Goal: Task Accomplishment & Management: Use online tool/utility

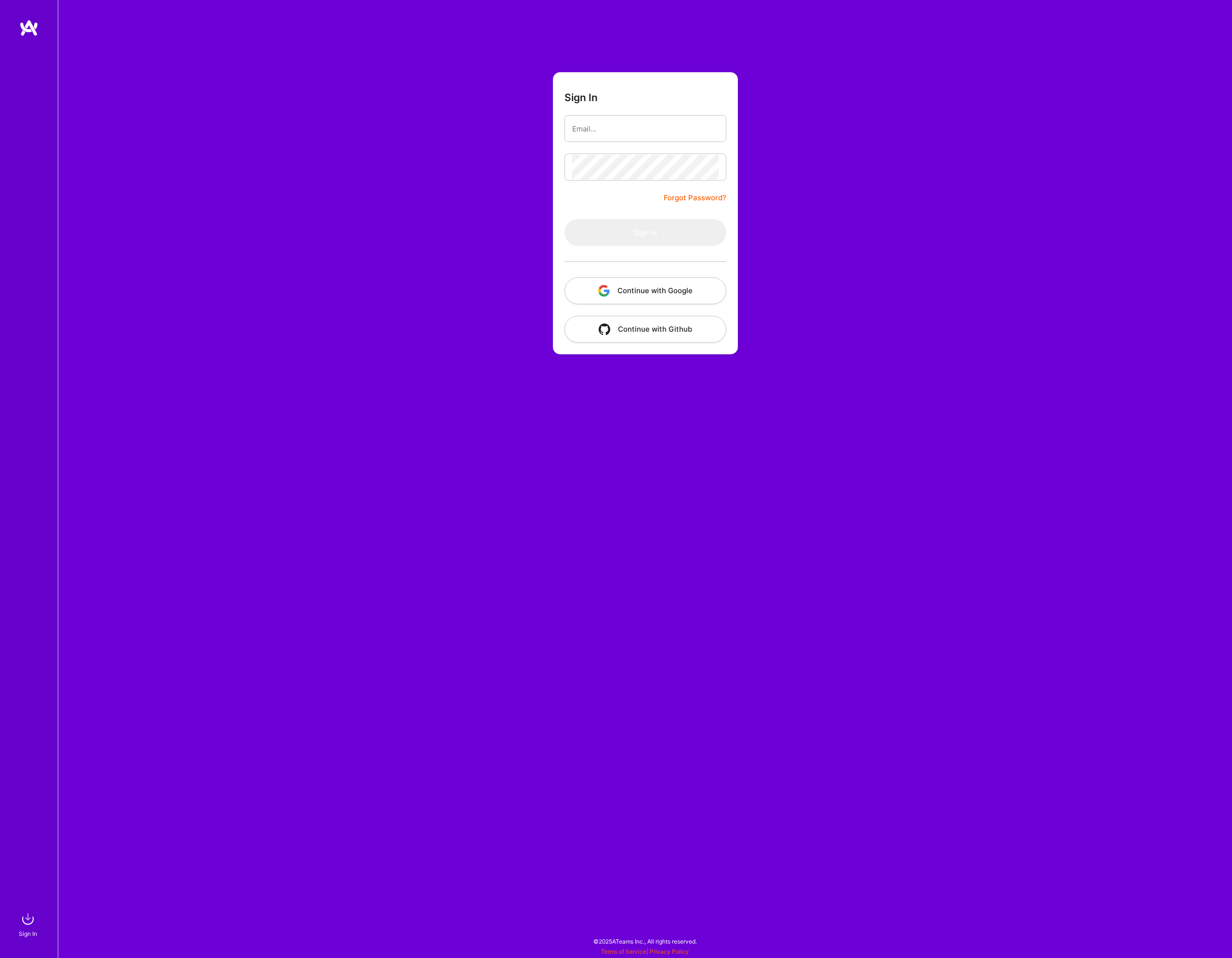
click at [665, 293] on button "Continue with Google" at bounding box center [645, 291] width 162 height 27
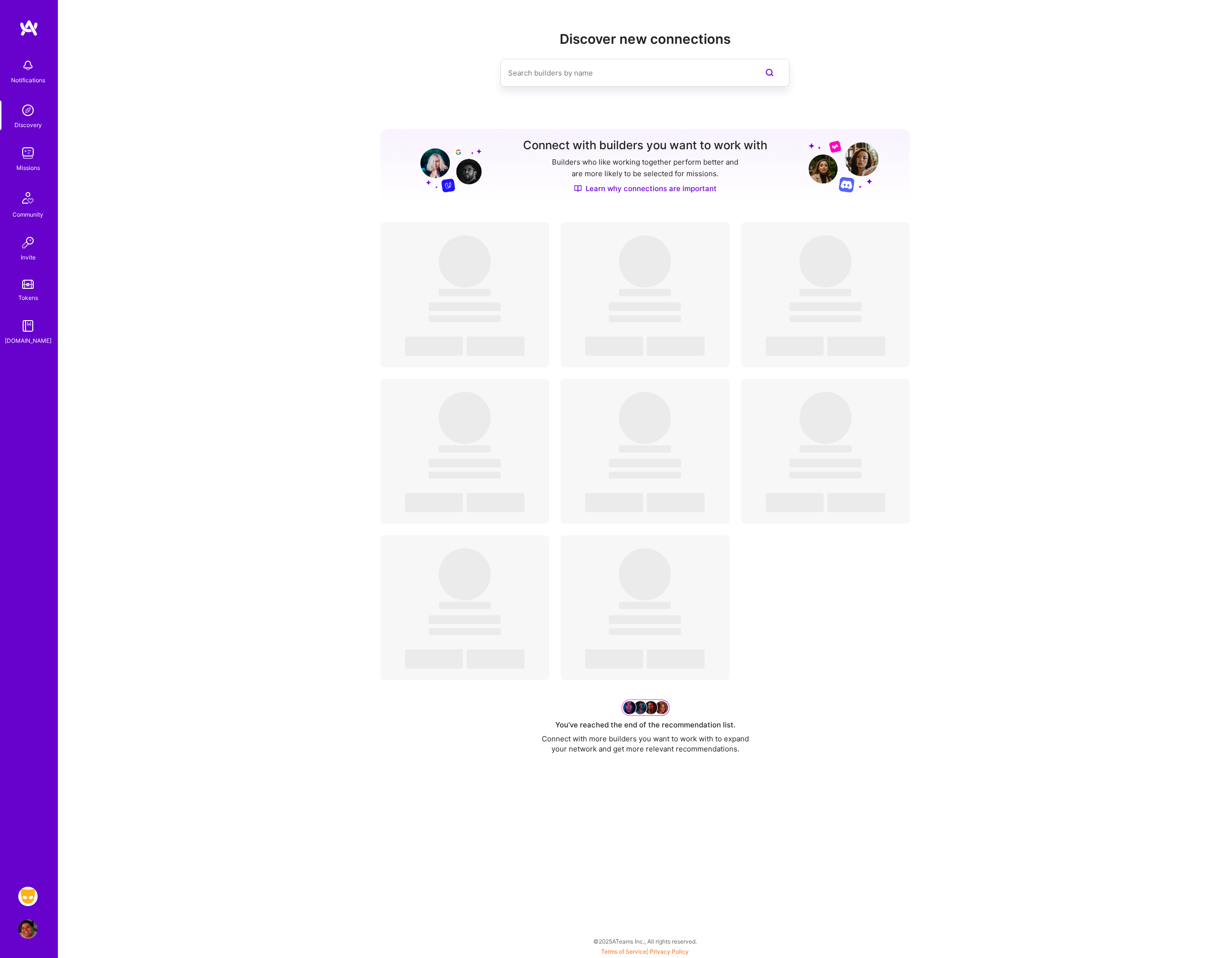
click at [27, 886] on div "Notifications Discovery Missions Community Invite Tokens [DOMAIN_NAME] Grindr: …" at bounding box center [28, 479] width 58 height 958
click at [25, 897] on img at bounding box center [28, 896] width 19 height 19
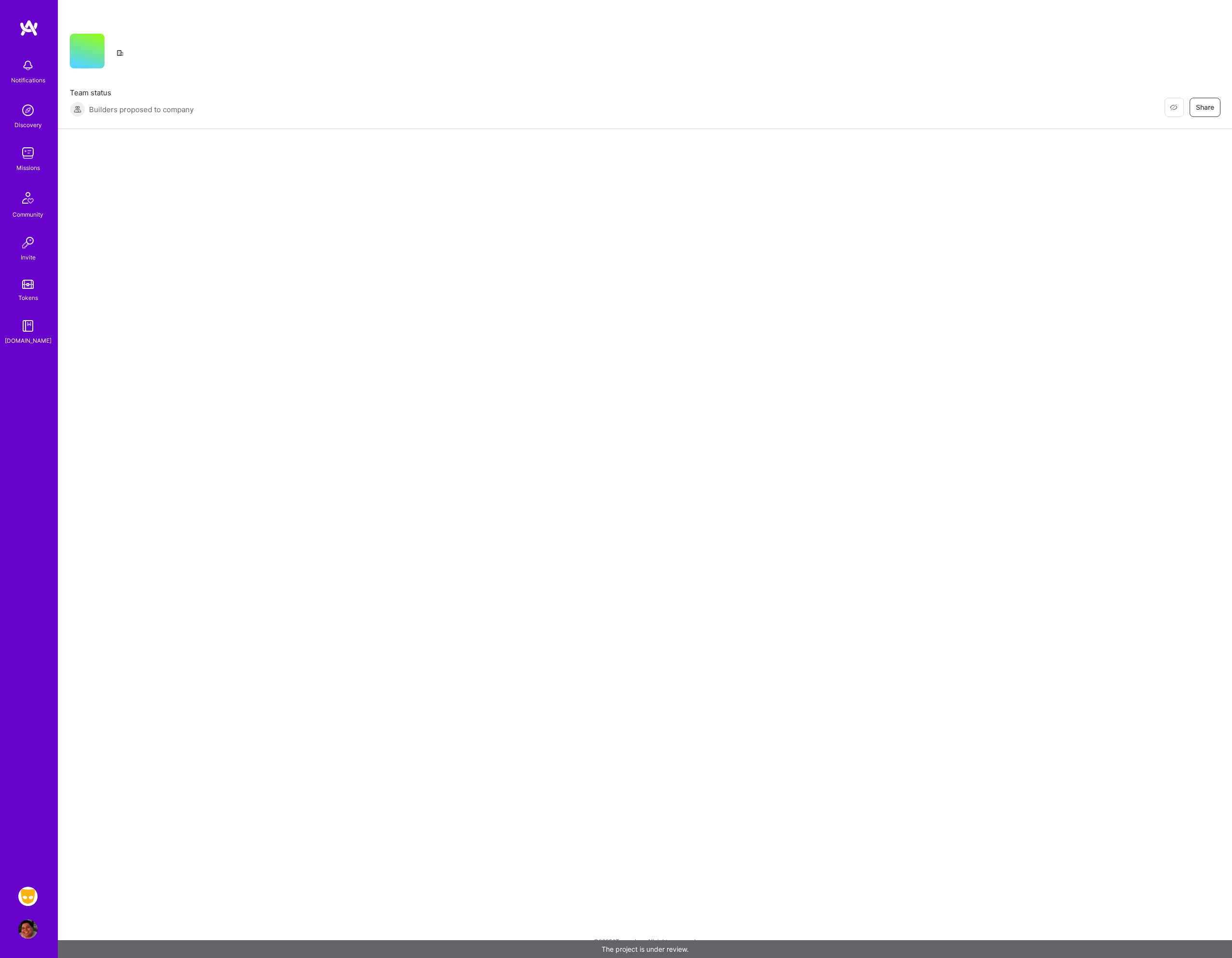
click at [25, 897] on img at bounding box center [28, 896] width 19 height 19
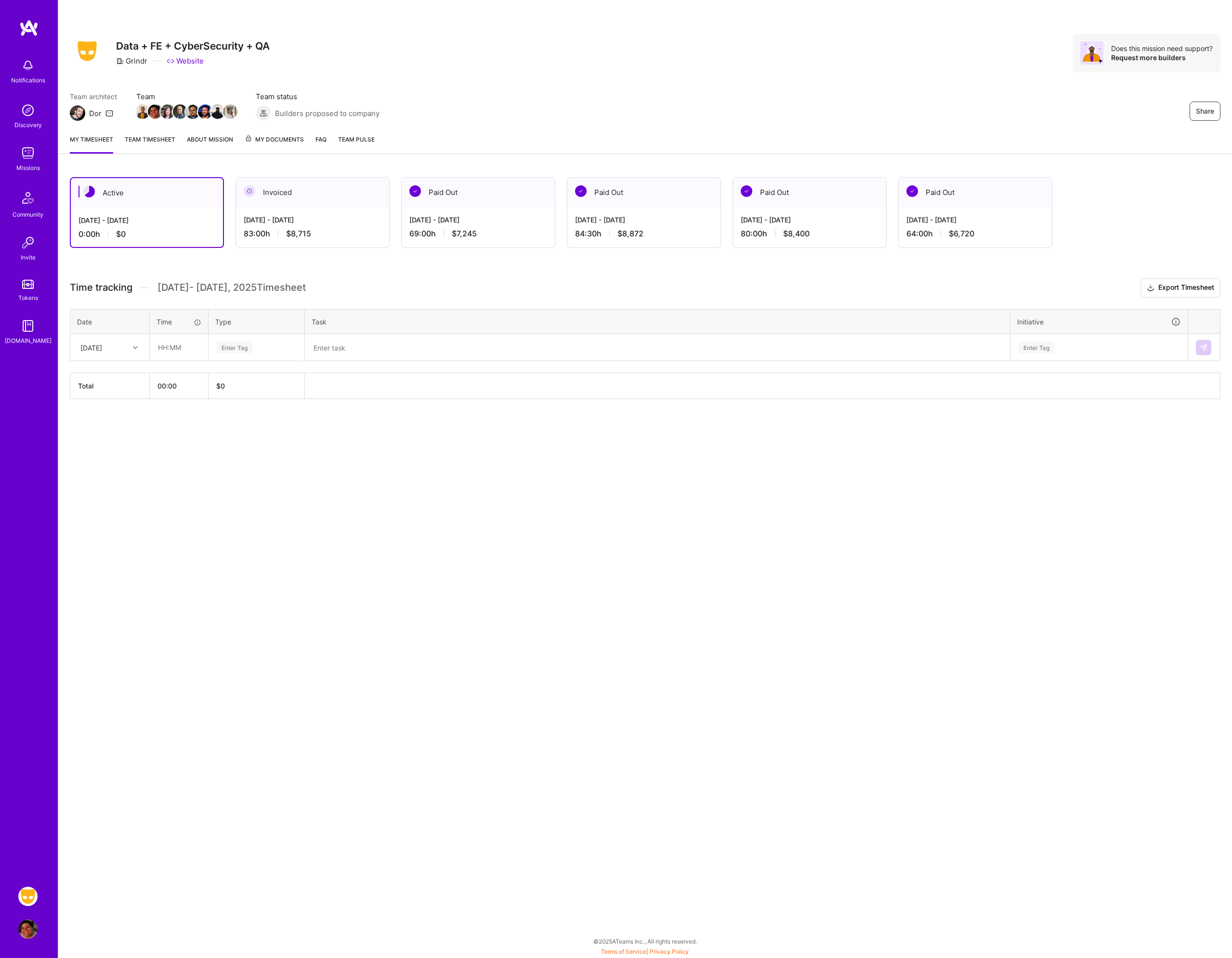
click at [119, 340] on div "[DATE]" at bounding box center [102, 348] width 53 height 16
click at [101, 382] on div "[DATE]" at bounding box center [110, 375] width 78 height 18
click at [119, 343] on div "[DATE]" at bounding box center [102, 348] width 53 height 16
click at [201, 462] on div "Share Data + FE + CyberSecurity + QA Grindr Website Does this mission need supp…" at bounding box center [645, 479] width 1174 height 958
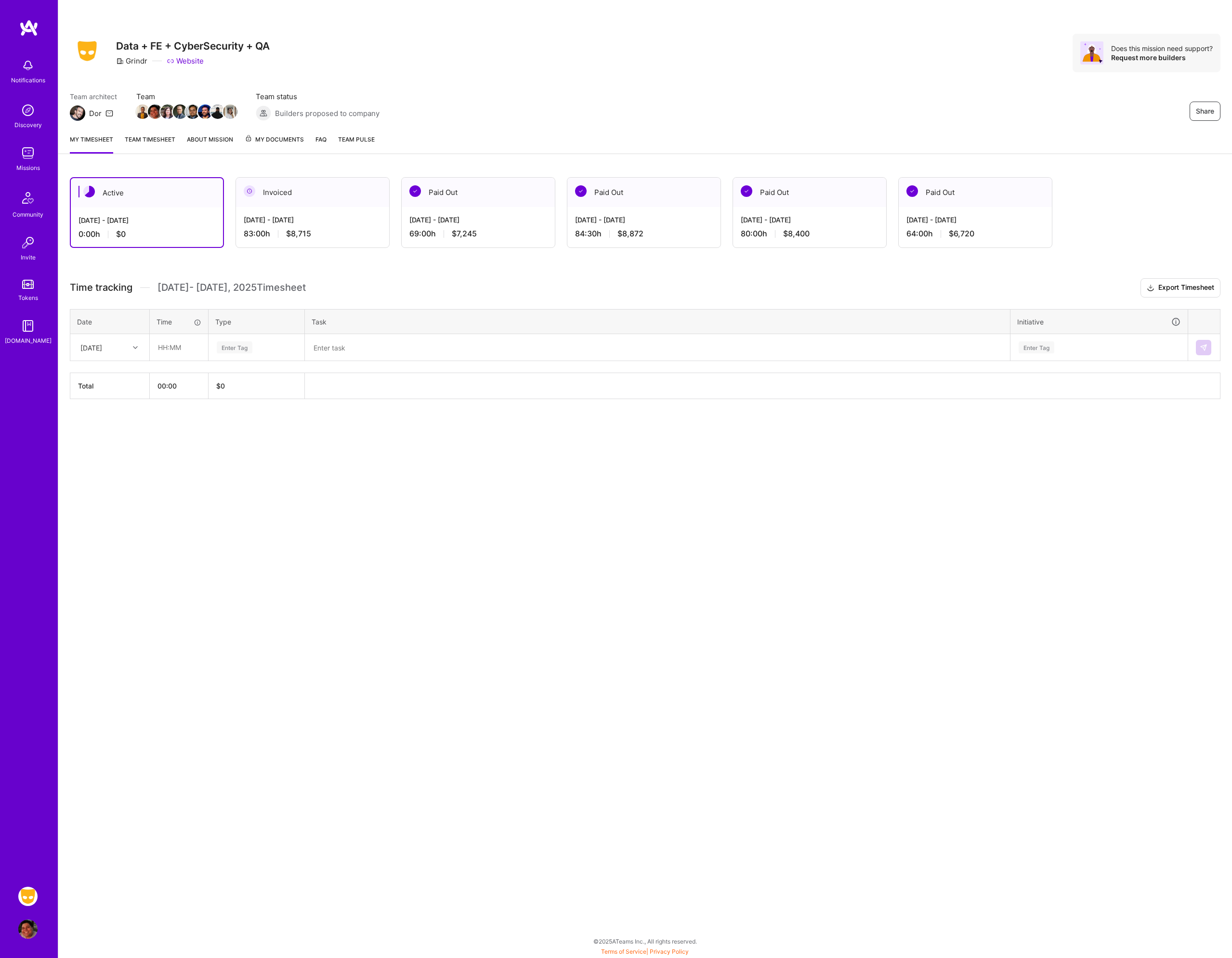
click at [96, 356] on div "[DATE]" at bounding box center [102, 348] width 53 height 16
click at [101, 406] on div "[DATE]" at bounding box center [110, 410] width 78 height 18
click at [234, 547] on div "Share Data + FE + CyberSecurity + QA Grindr Website Does this mission need supp…" at bounding box center [645, 479] width 1174 height 958
click at [150, 351] on td at bounding box center [179, 348] width 59 height 27
click at [166, 349] on input "text" at bounding box center [179, 347] width 58 height 25
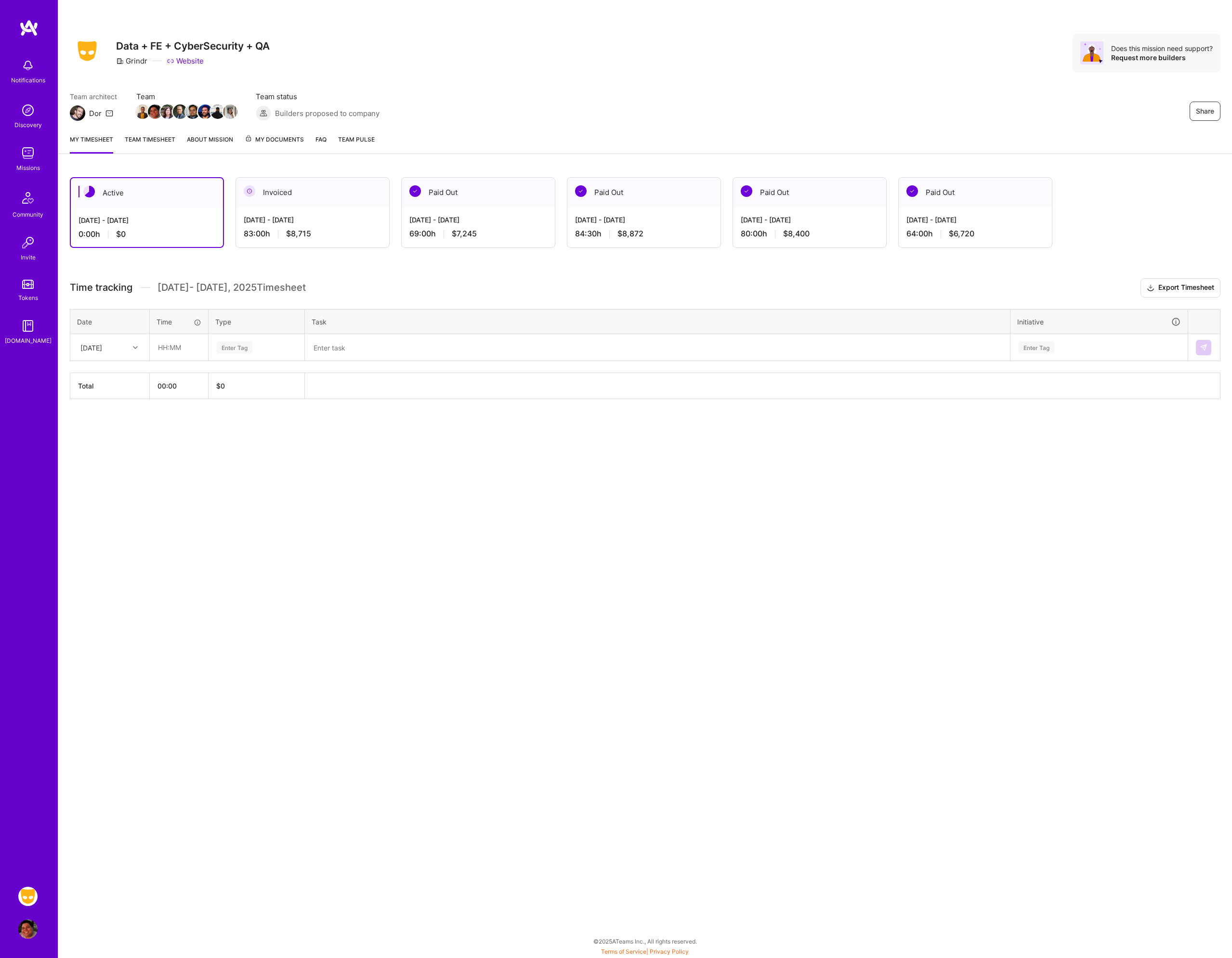
click at [98, 353] on div "[DATE]" at bounding box center [102, 348] width 53 height 16
click at [103, 374] on div "[DATE]" at bounding box center [110, 375] width 78 height 18
click at [187, 344] on input "text" at bounding box center [179, 347] width 58 height 25
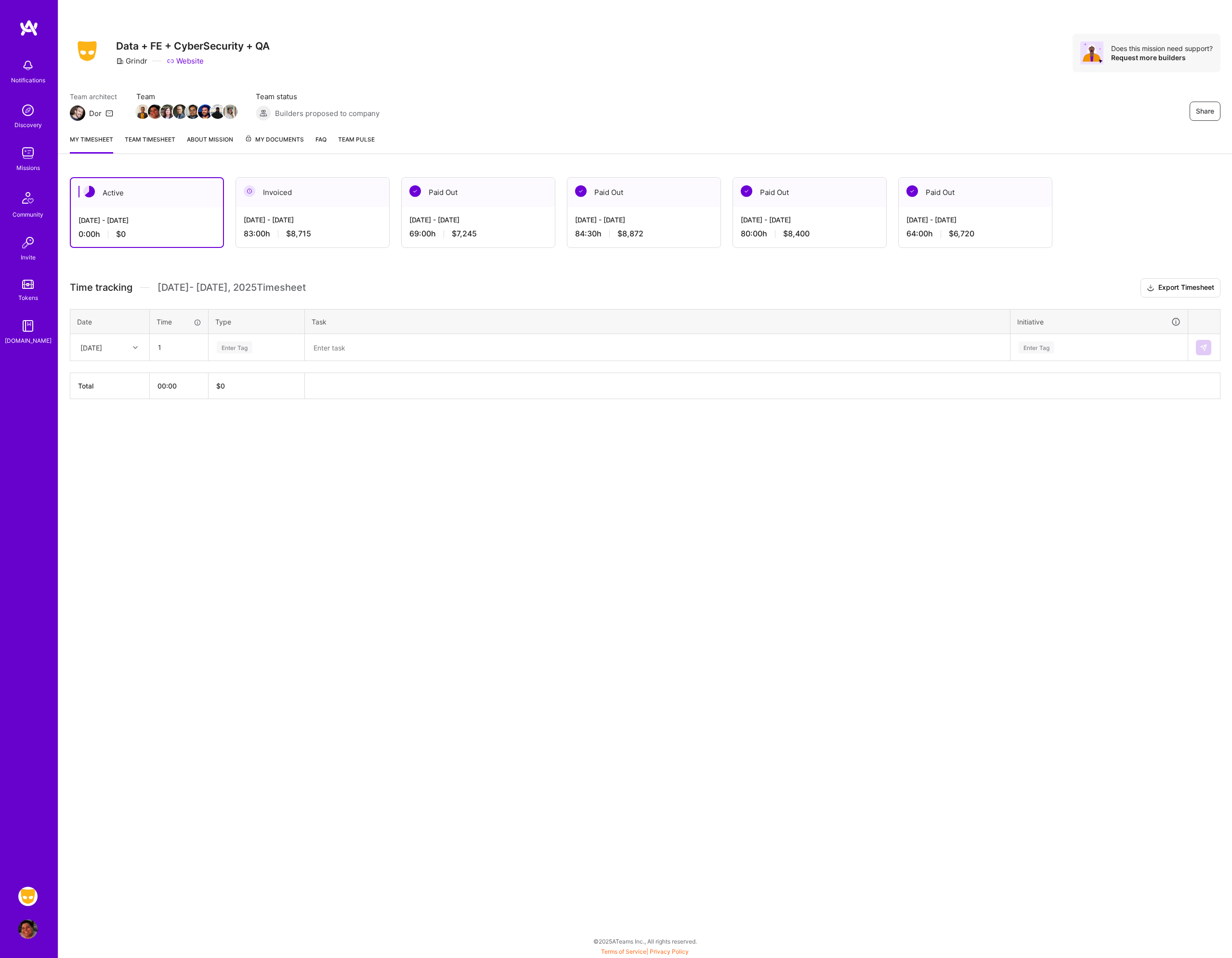
type input "01:00"
click at [231, 349] on div "Enter Tag" at bounding box center [235, 348] width 36 height 15
type input "t"
type input "test"
click at [231, 380] on span "Testing" at bounding box center [228, 379] width 29 height 13
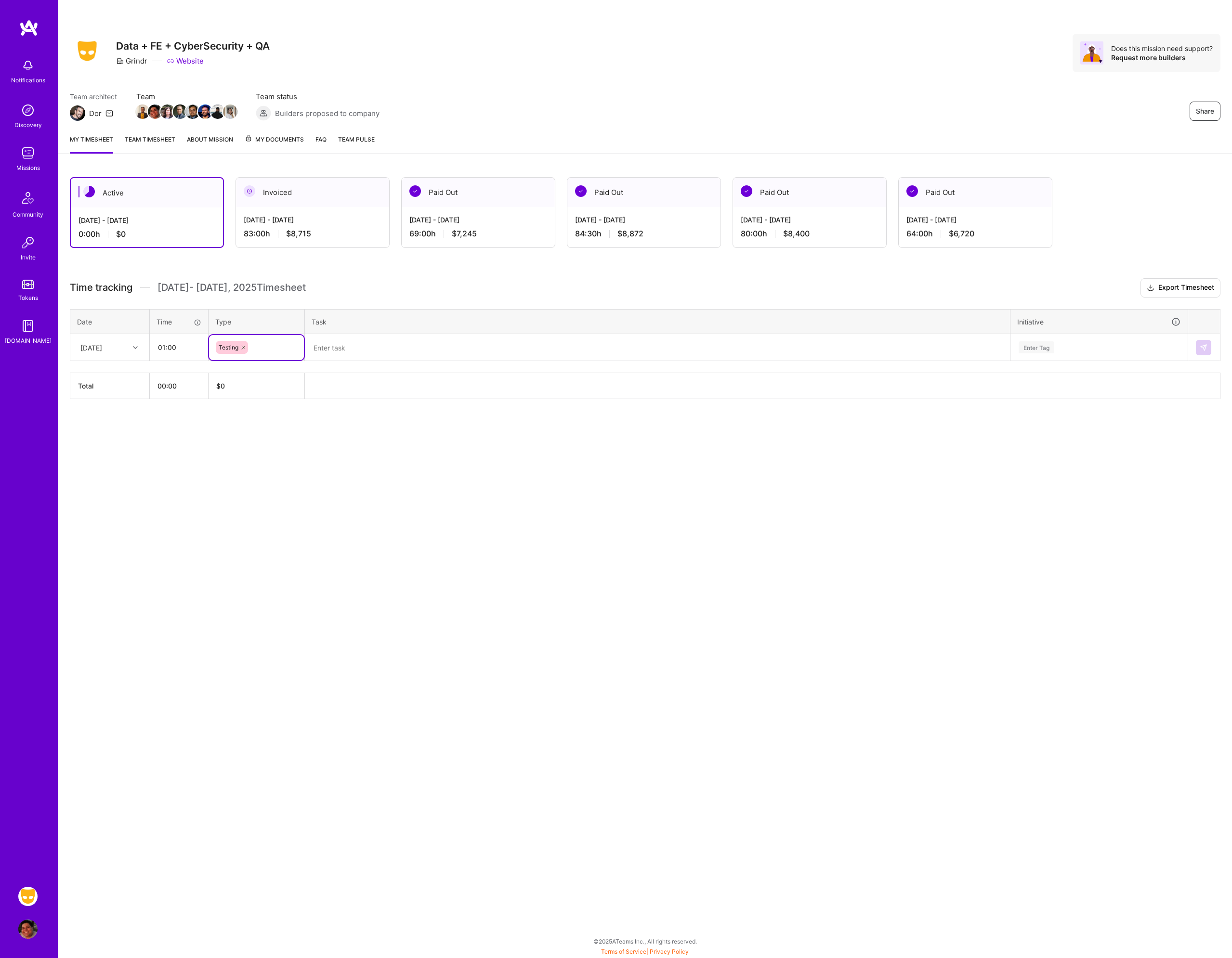
click at [334, 354] on textarea at bounding box center [657, 348] width 704 height 25
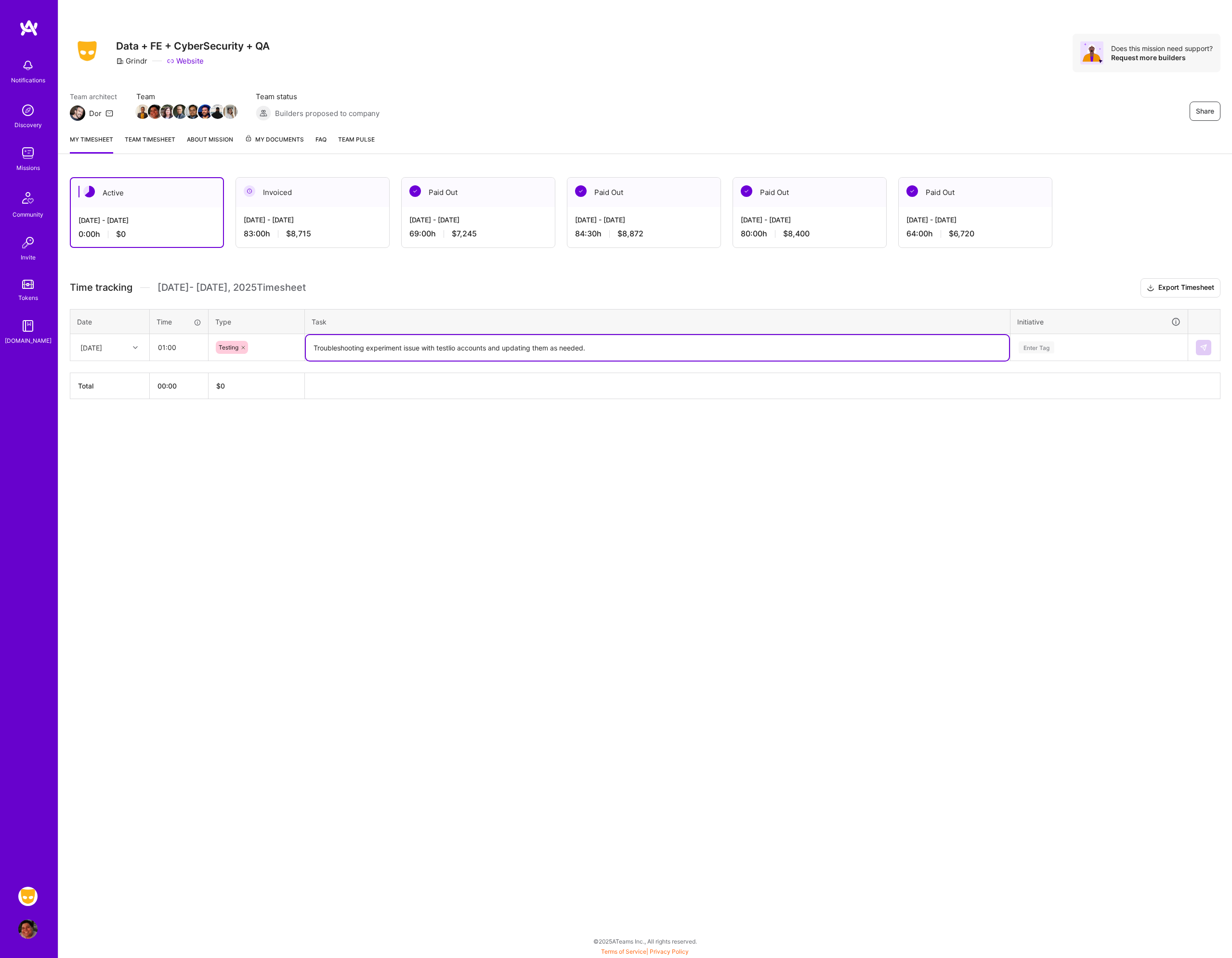
type textarea "Troubleshooting experiment issue with testlio accounts and updating them as nee…"
click at [1046, 354] on div "Enter Tag" at bounding box center [1099, 348] width 176 height 25
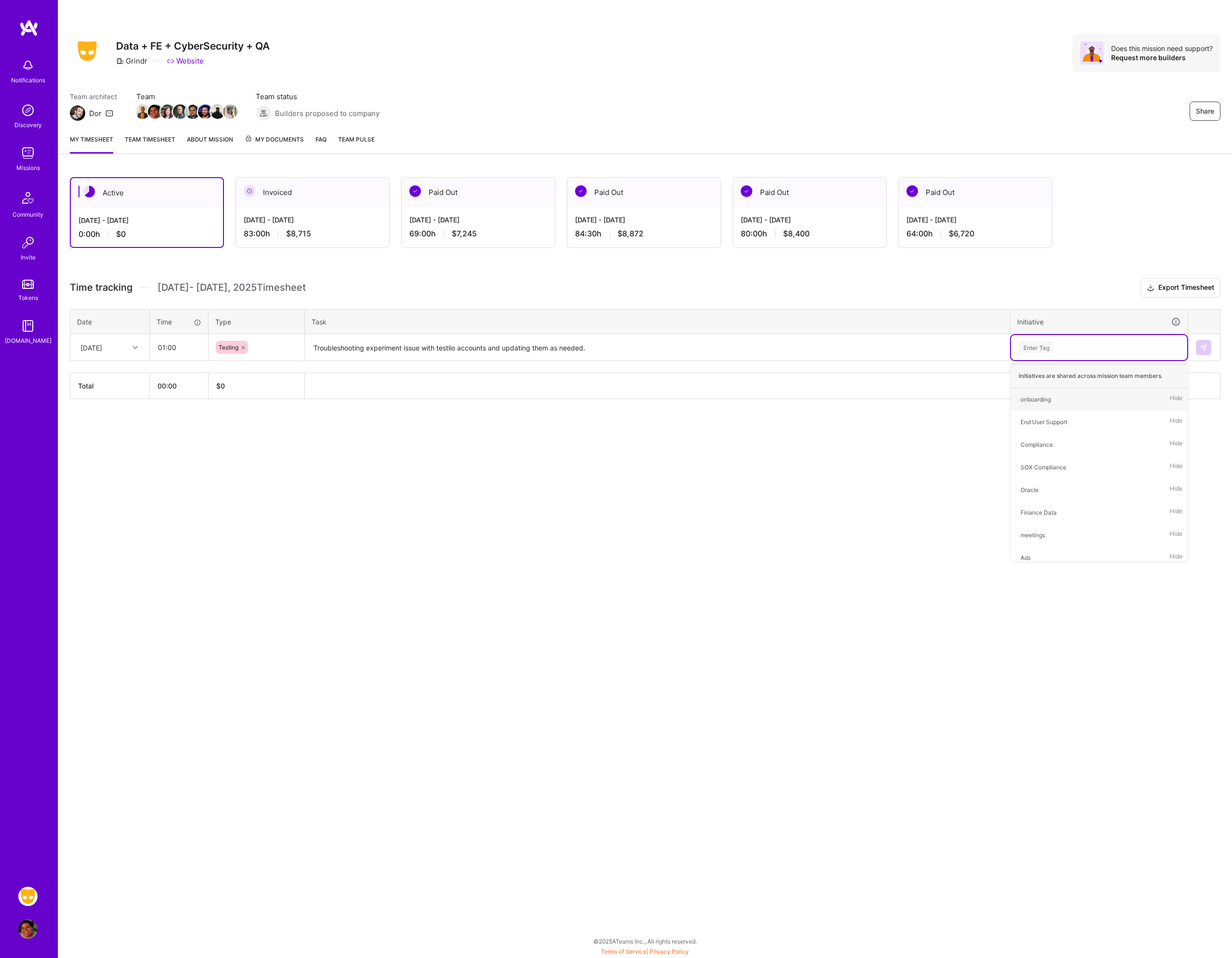
type input "y"
type input "tes"
click at [1054, 390] on div "testing Hide" at bounding box center [1099, 399] width 176 height 23
click at [1207, 345] on img at bounding box center [1204, 348] width 7 height 7
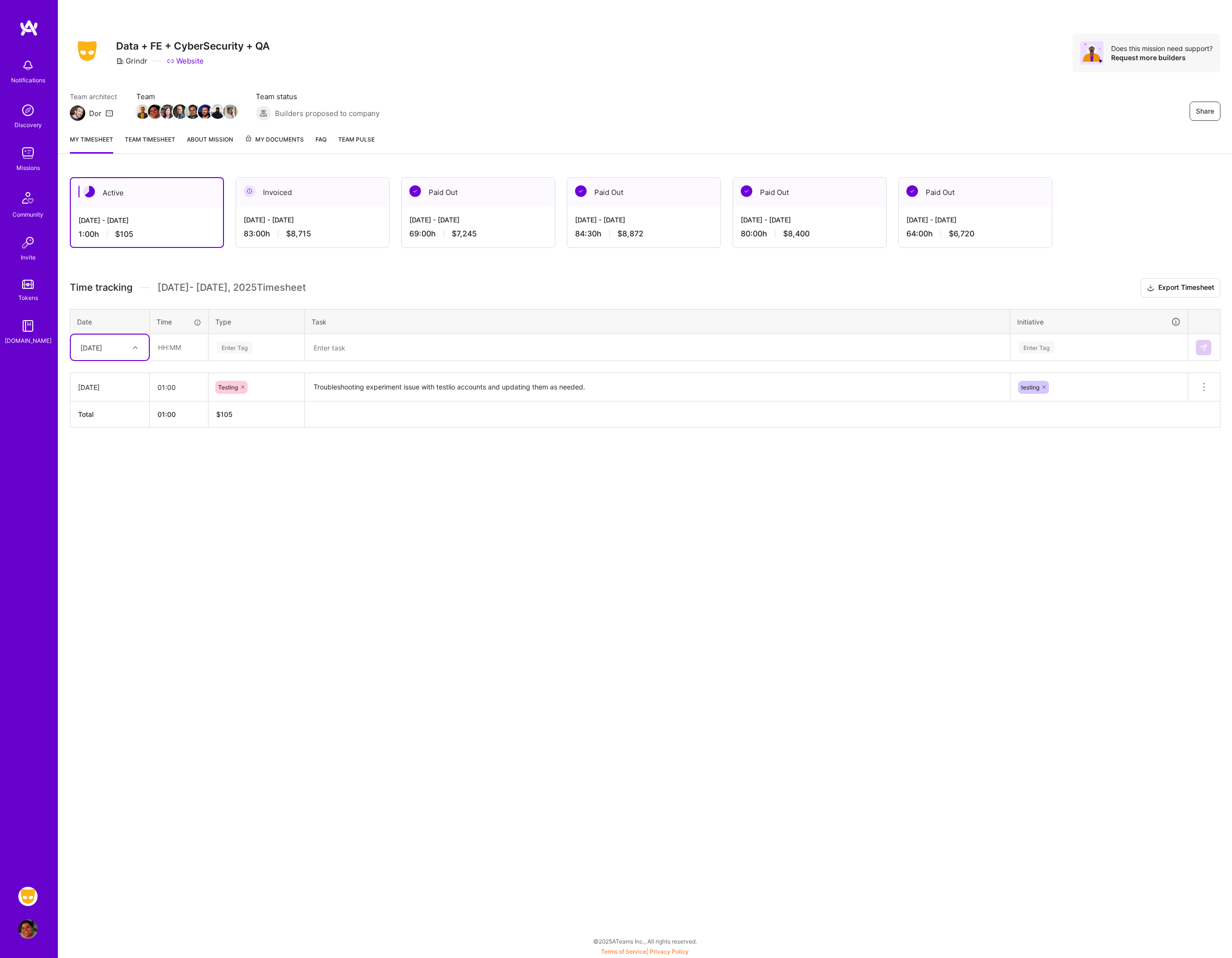
click at [129, 345] on div at bounding box center [137, 348] width 15 height 12
click at [103, 408] on div "[DATE]" at bounding box center [110, 410] width 78 height 18
click at [103, 408] on th "Total" at bounding box center [110, 414] width 79 height 26
click at [238, 344] on div "Enter Tag" at bounding box center [235, 348] width 36 height 15
click at [159, 345] on input "text" at bounding box center [179, 347] width 58 height 25
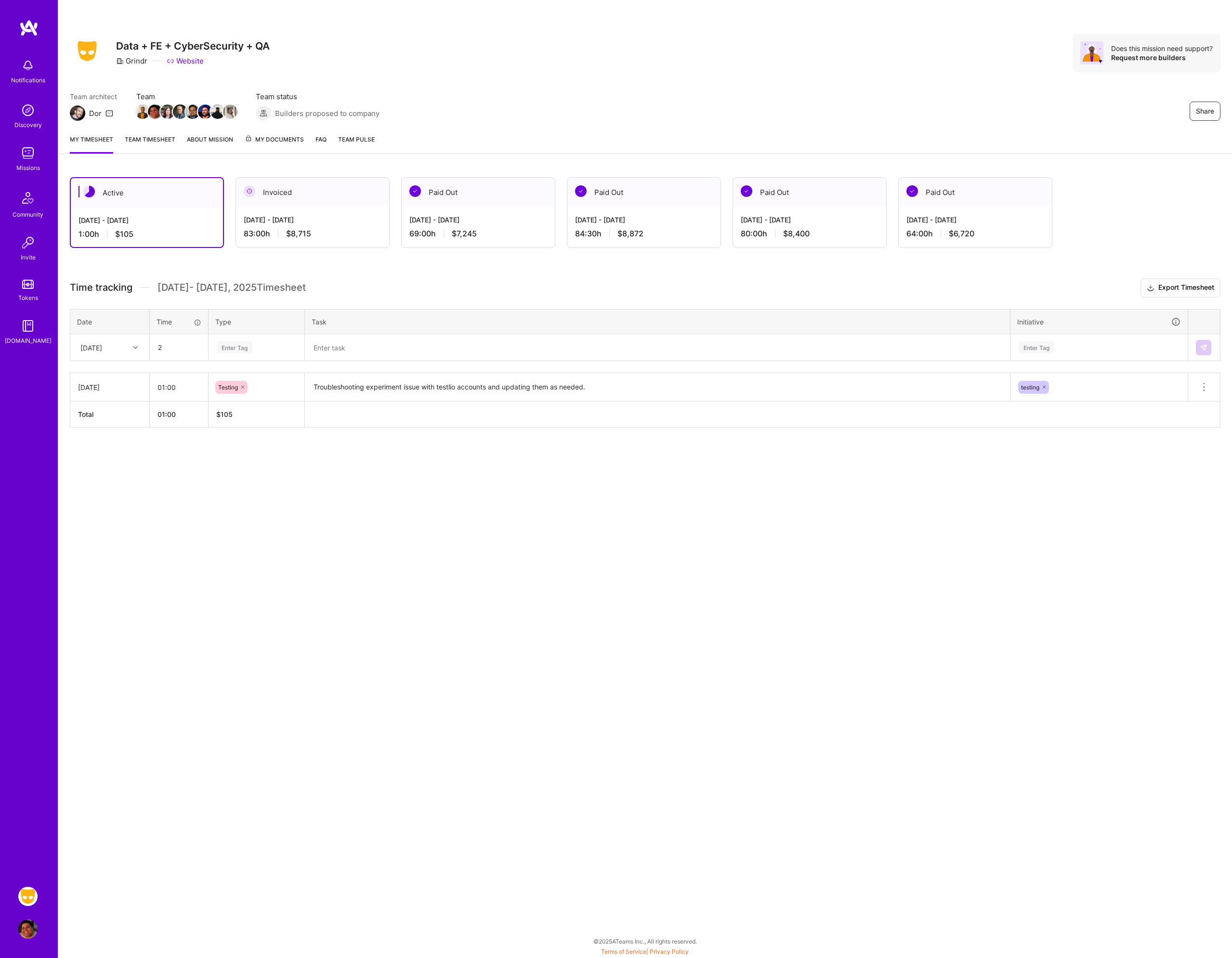
type input "02:00"
click at [233, 356] on div "Enter Tag" at bounding box center [256, 348] width 95 height 25
type input "tes"
click at [251, 374] on div "Testing" at bounding box center [256, 379] width 95 height 23
click at [338, 350] on textarea at bounding box center [657, 348] width 704 height 25
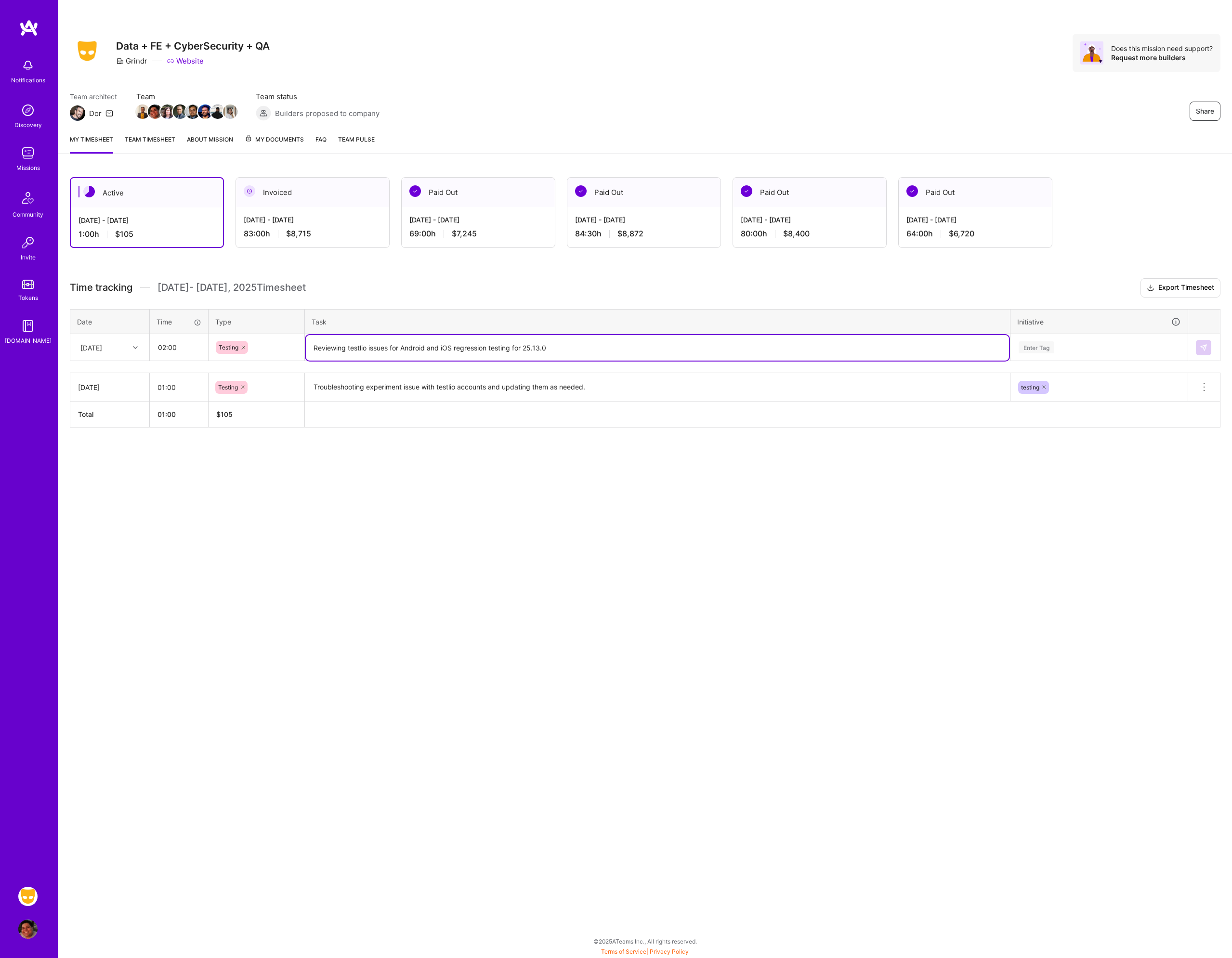
type textarea "Reviewing testlio issues for Android and iOS regression testing for 25.13.0"
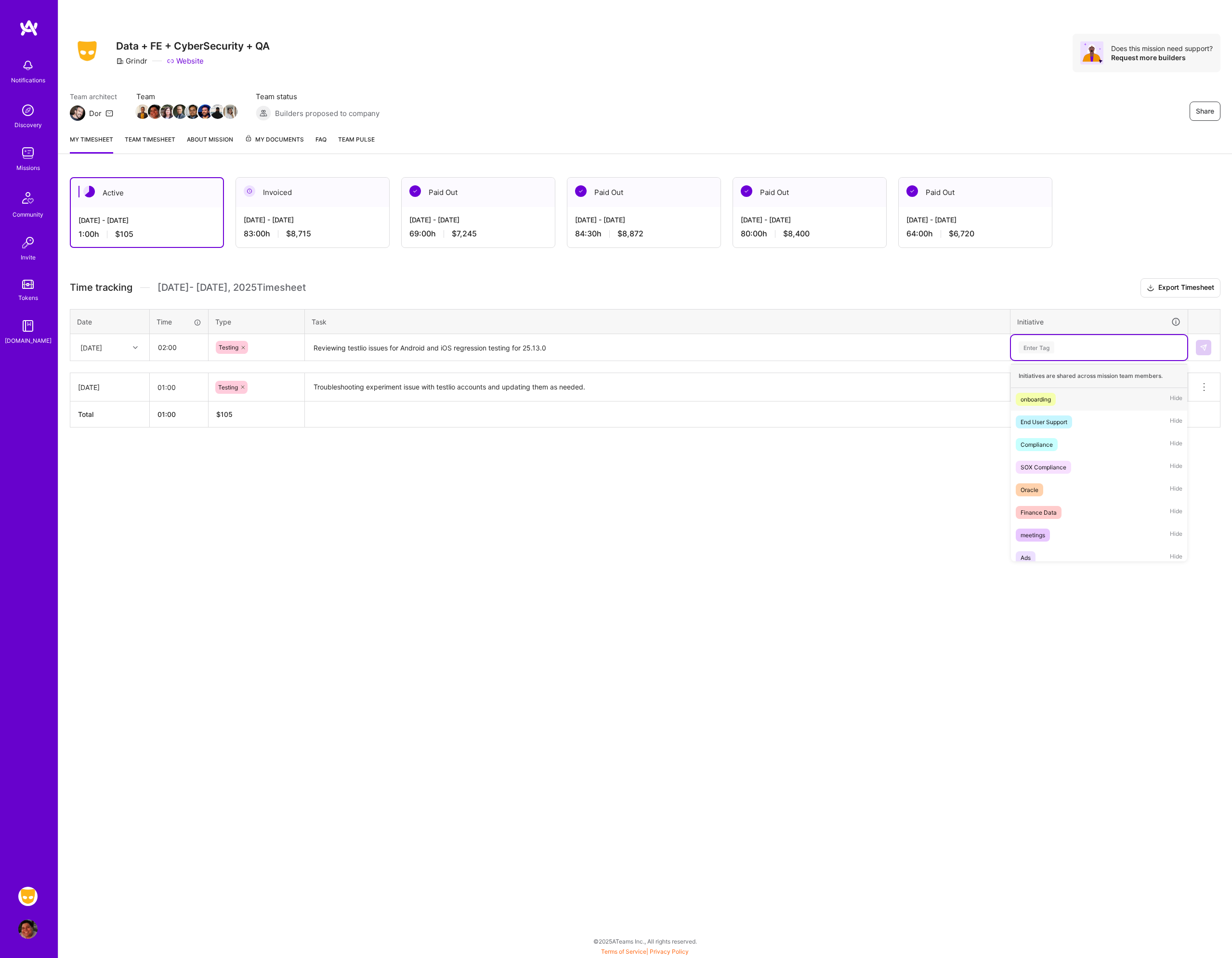
click at [1082, 351] on div "Enter Tag" at bounding box center [1099, 347] width 163 height 12
type input "tes"
click at [1064, 404] on div "testing Hide" at bounding box center [1099, 399] width 176 height 23
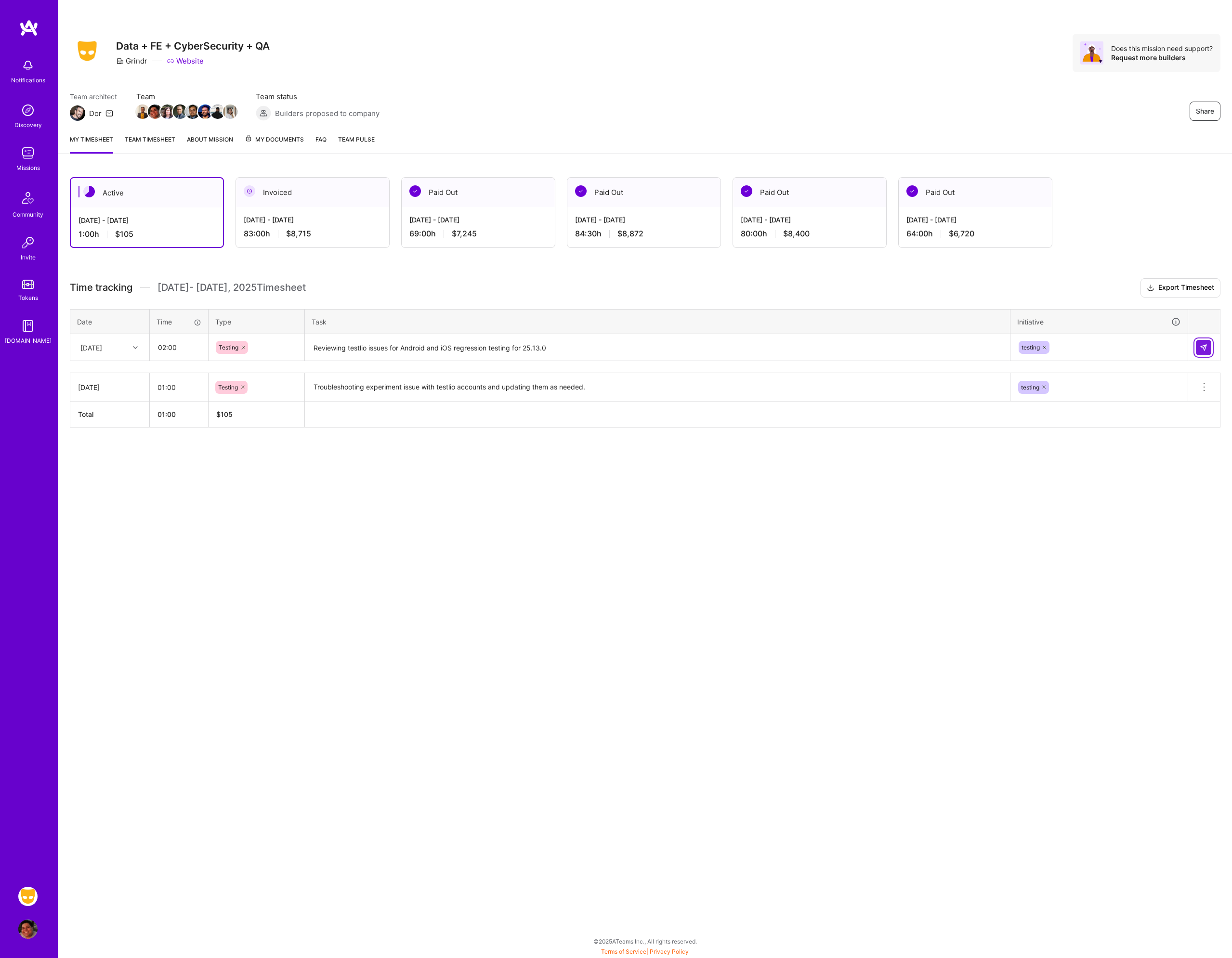
click at [1204, 341] on button at bounding box center [1204, 348] width 15 height 15
click at [178, 349] on input "text" at bounding box center [179, 347] width 58 height 25
type input "02:00"
click at [264, 353] on div "Enter Tag" at bounding box center [257, 347] width 82 height 12
type input "tes"
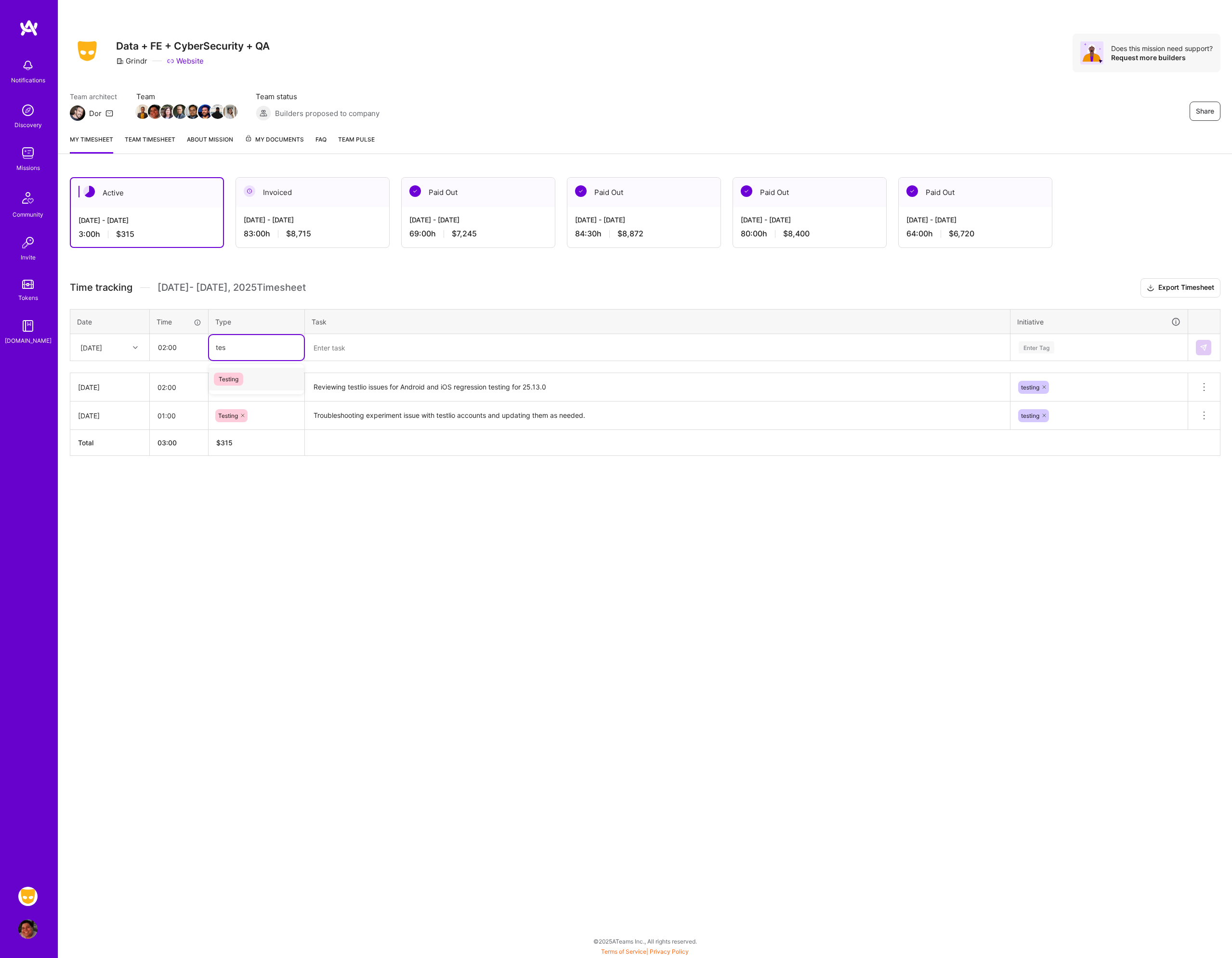
click at [268, 379] on div "Testing" at bounding box center [256, 379] width 95 height 23
click at [331, 357] on textarea at bounding box center [657, 348] width 704 height 25
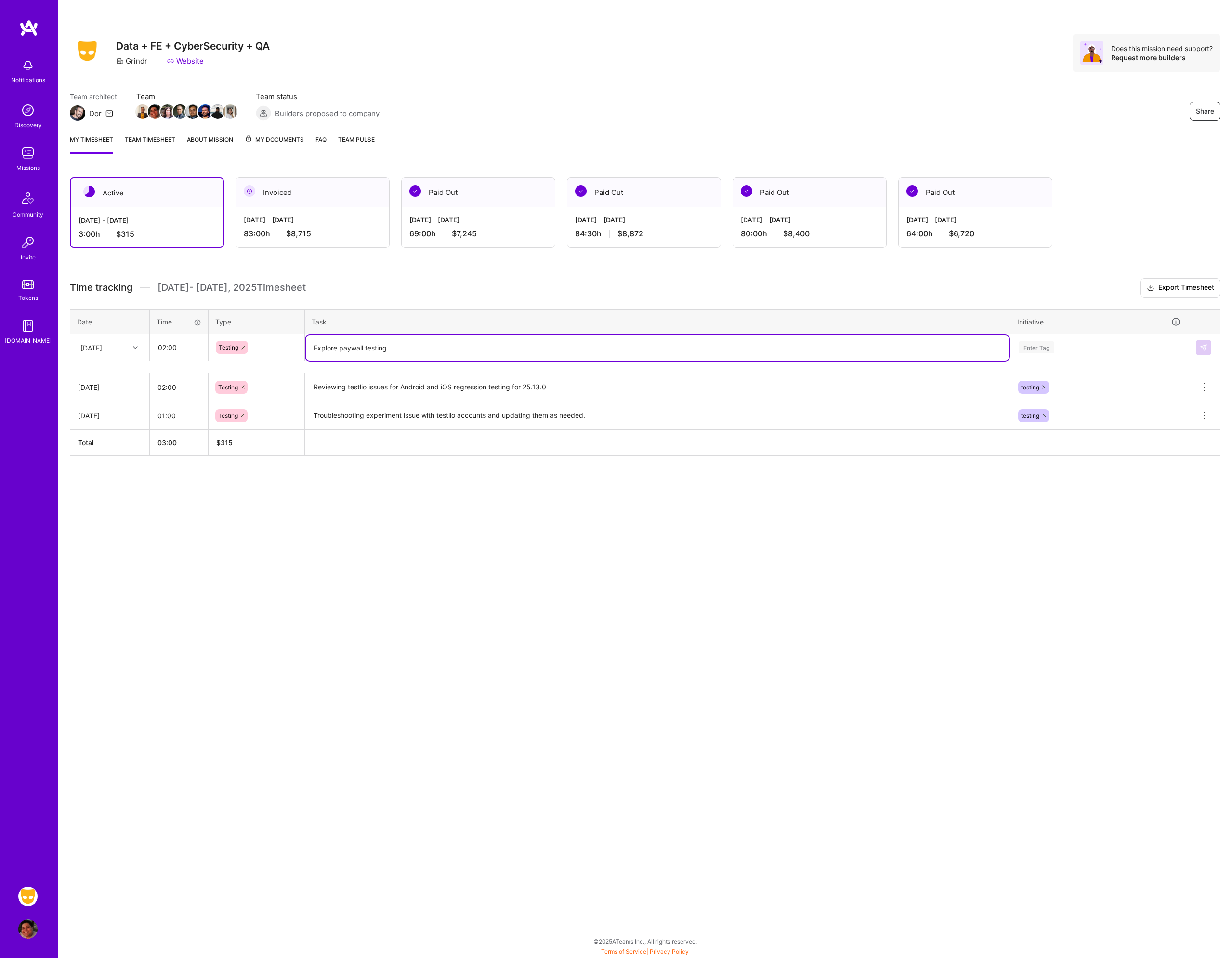
type textarea "Explore paywall testing"
click at [1069, 335] on div "Enter Tag" at bounding box center [1099, 348] width 176 height 25
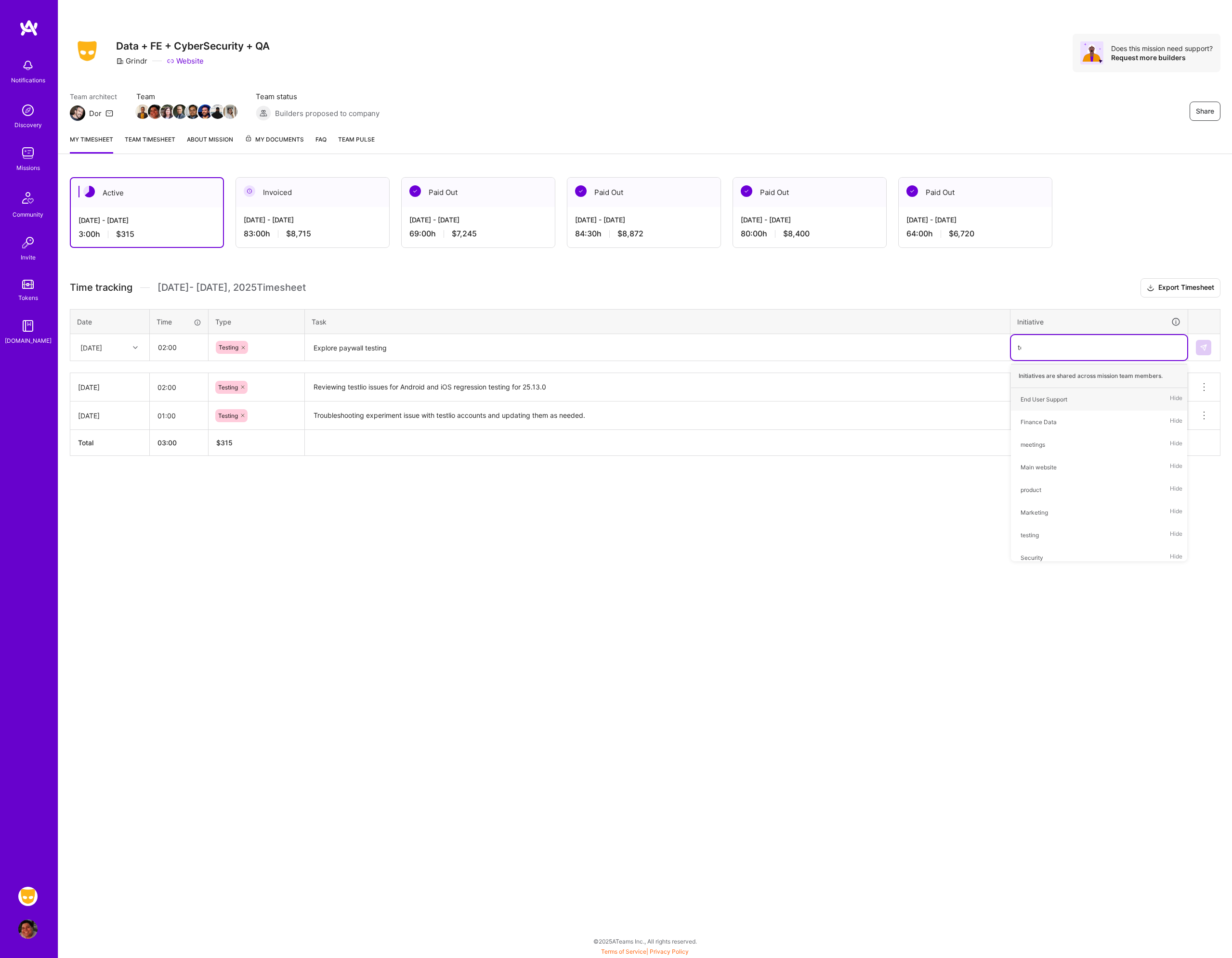
type input "tes"
click at [1041, 403] on span "testing" at bounding box center [1030, 399] width 28 height 13
click at [310, 348] on textarea "Explore paywall testing" at bounding box center [657, 348] width 704 height 25
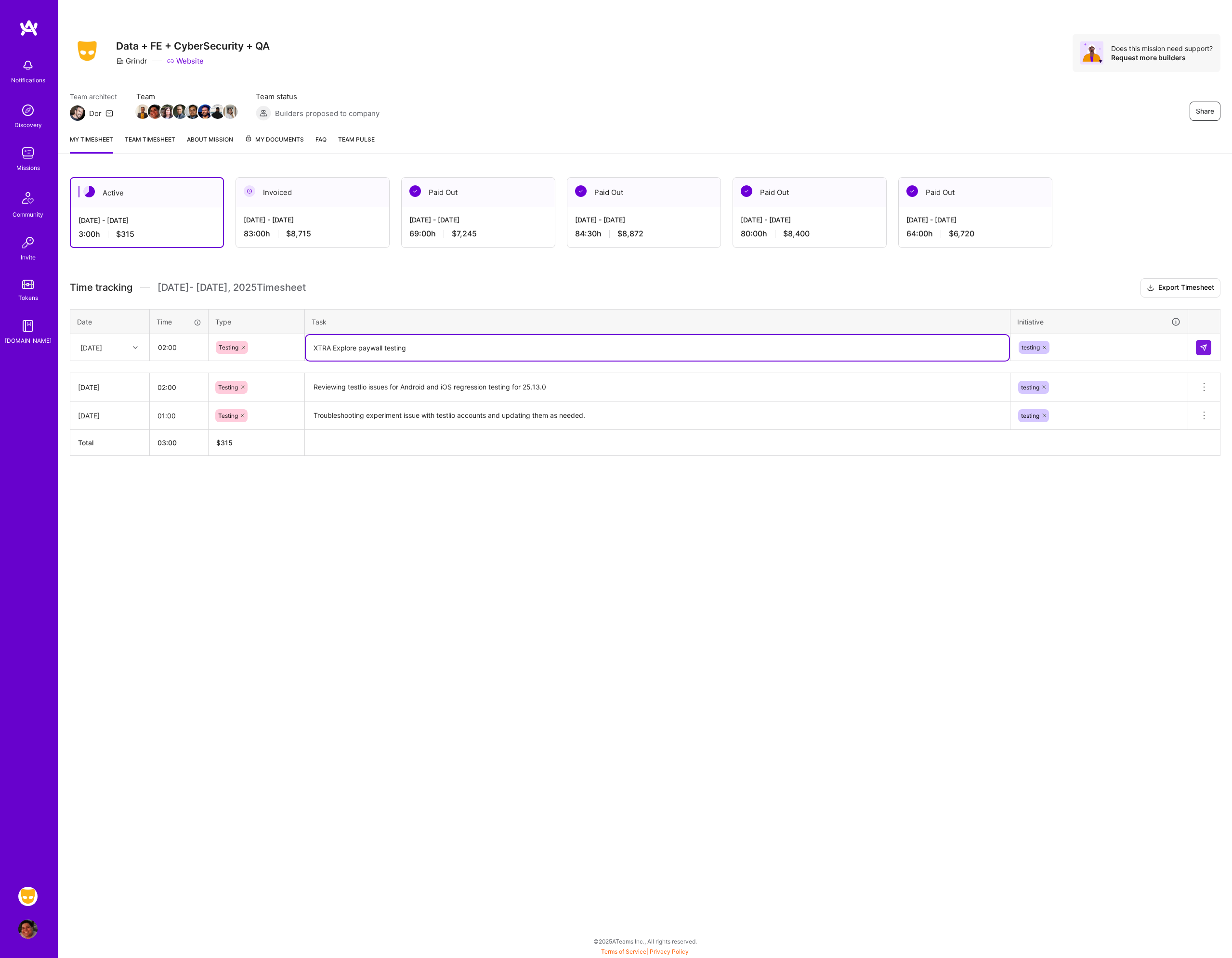
click at [636, 342] on textarea "XTRA Explore paywall testing" at bounding box center [657, 348] width 704 height 25
type textarea "XTRA Explore paywall testing for Android"
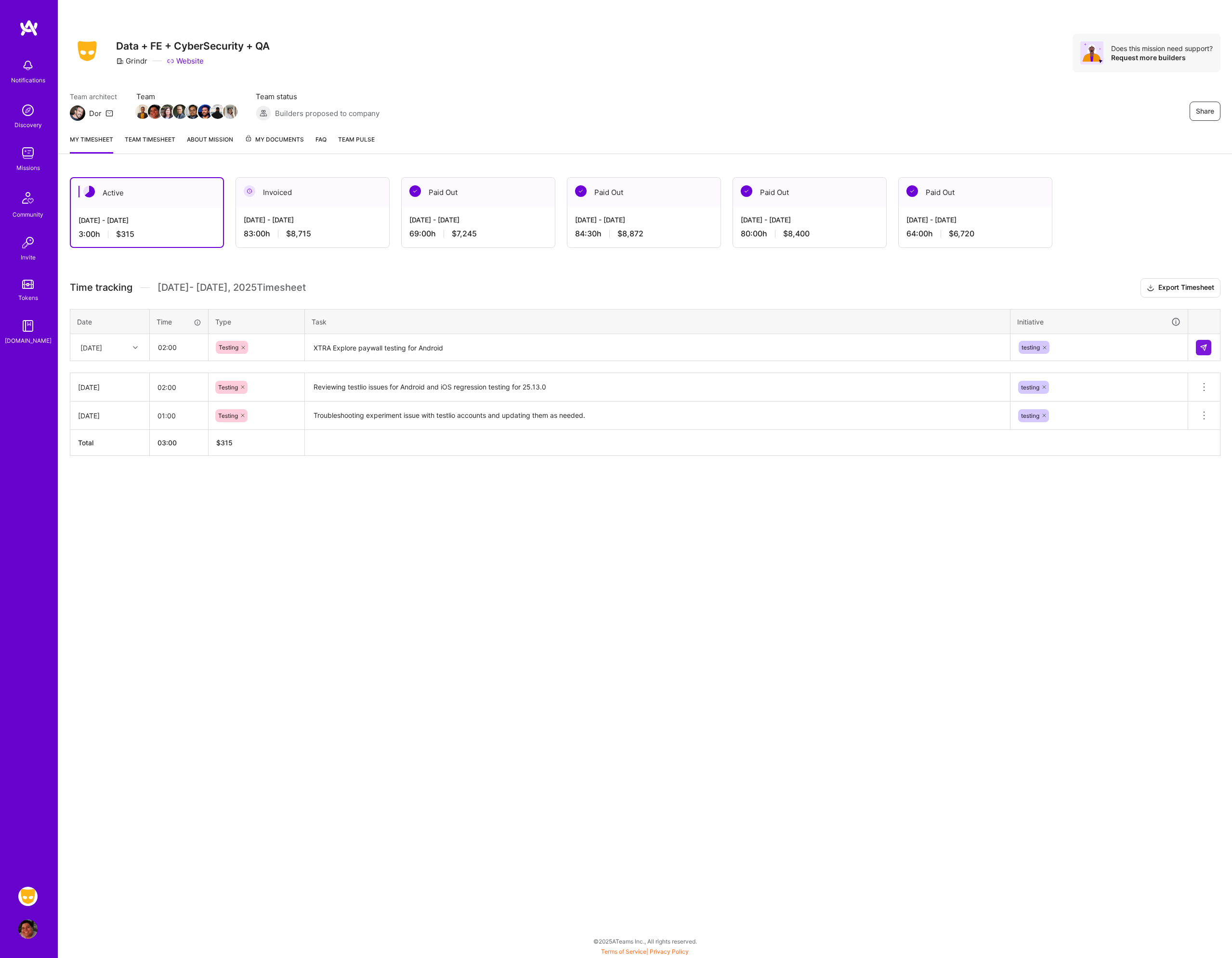
click at [1206, 339] on td at bounding box center [1205, 348] width 32 height 27
click at [1206, 343] on button at bounding box center [1204, 348] width 15 height 15
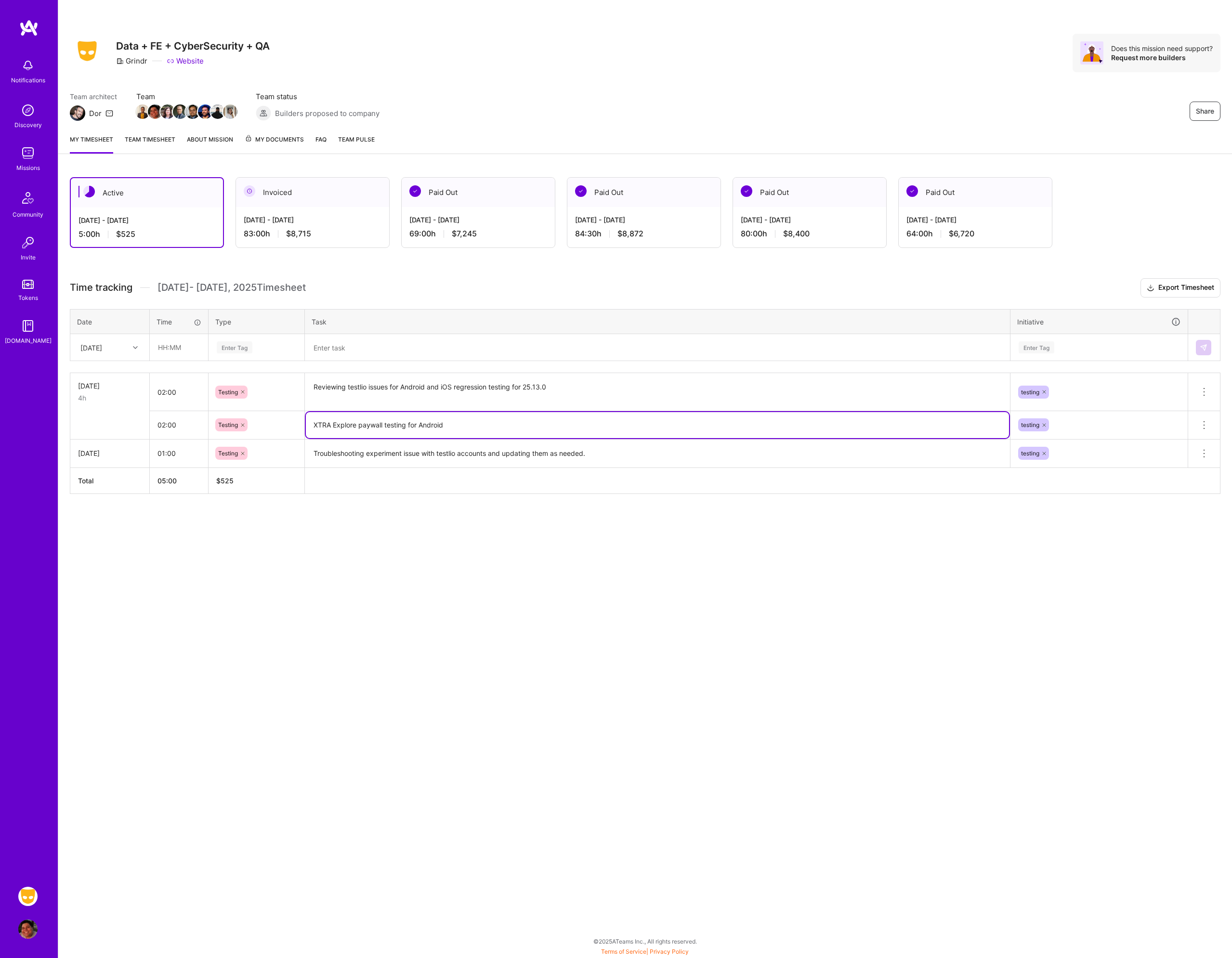
click at [478, 425] on textarea "XTRA Explore paywall testing for Android" at bounding box center [657, 425] width 704 height 26
drag, startPoint x: 330, startPoint y: 425, endPoint x: 298, endPoint y: 422, distance: 32.1
click at [298, 422] on tr "02:00 Testing XTRA Explore paywall testing for Android testing Delete row" at bounding box center [645, 425] width 1150 height 28
click at [404, 424] on textarea "XTRA Explore paywall testing for Android" at bounding box center [657, 425] width 704 height 26
click at [462, 427] on textarea "XTRA Explore paywall testing for Android" at bounding box center [657, 425] width 704 height 26
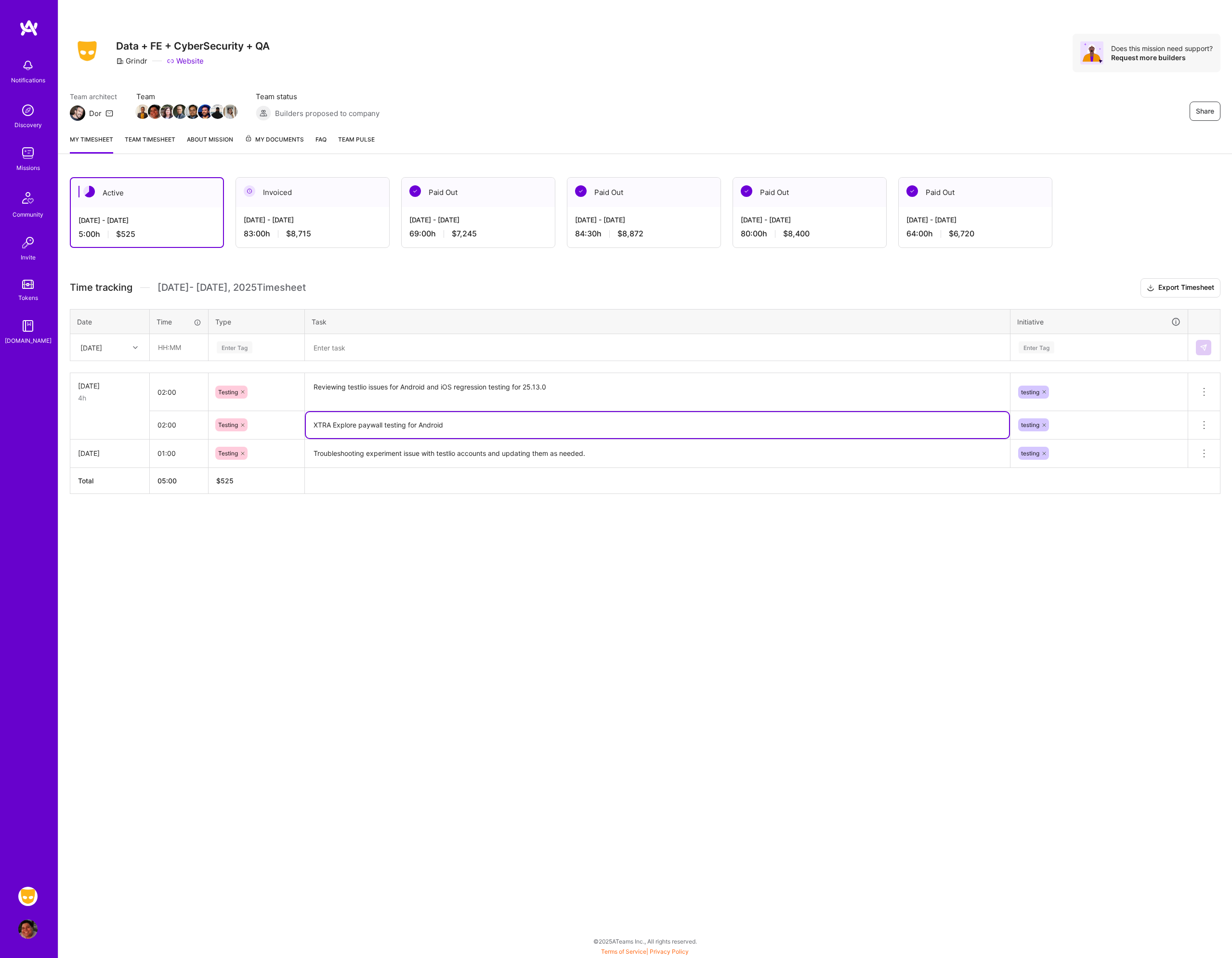
click at [272, 424] on div "Testing" at bounding box center [256, 424] width 82 height 13
click at [457, 429] on textarea "XTRA Explore paywall testing for Android" at bounding box center [657, 425] width 704 height 26
click at [472, 428] on textarea "XTRA Explore paywall testing for Android" at bounding box center [657, 425] width 704 height 26
drag, startPoint x: 491, startPoint y: 424, endPoint x: 306, endPoint y: 423, distance: 185.0
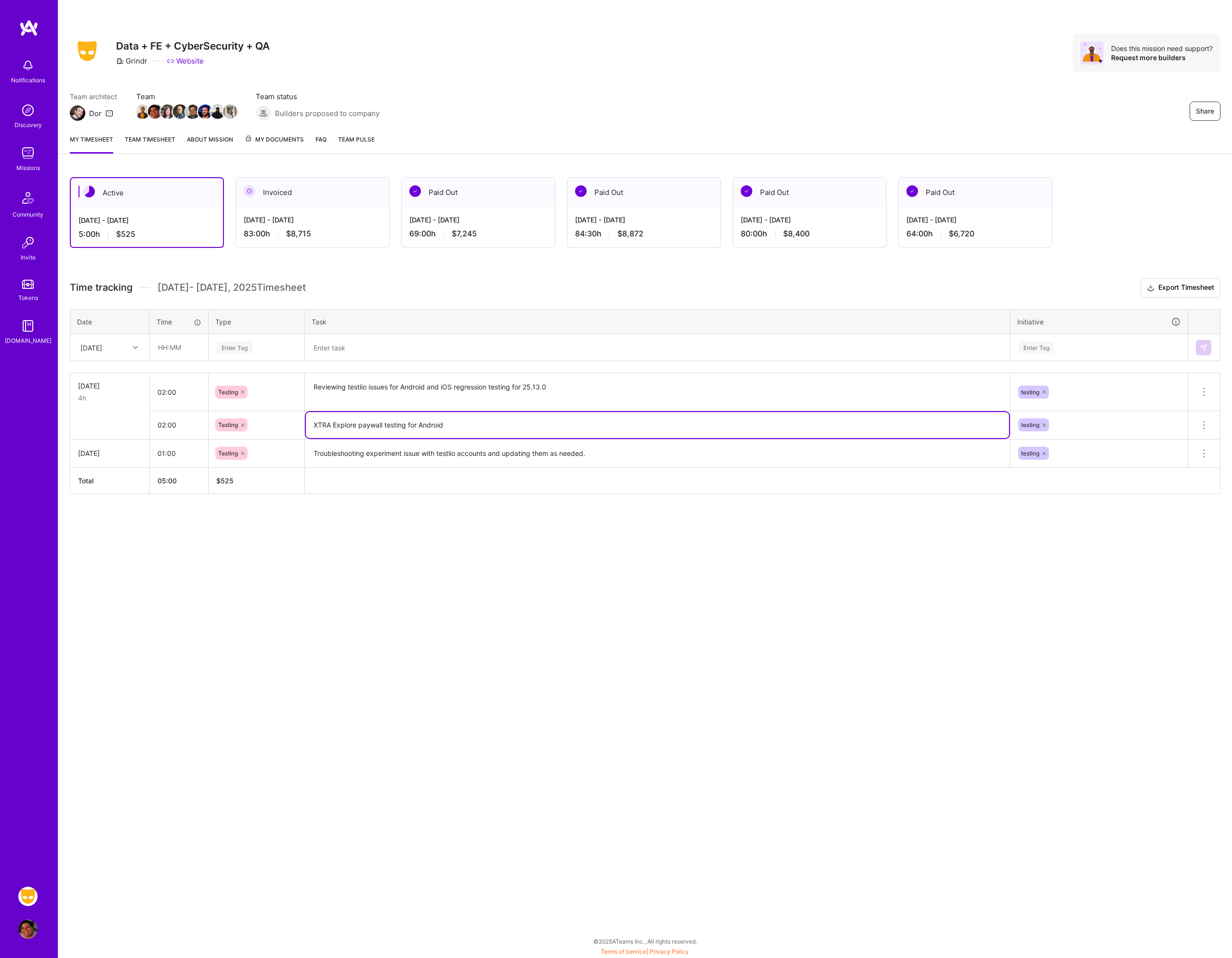
click at [306, 423] on textarea "XTRA Explore paywall testing for Android" at bounding box center [657, 425] width 704 height 26
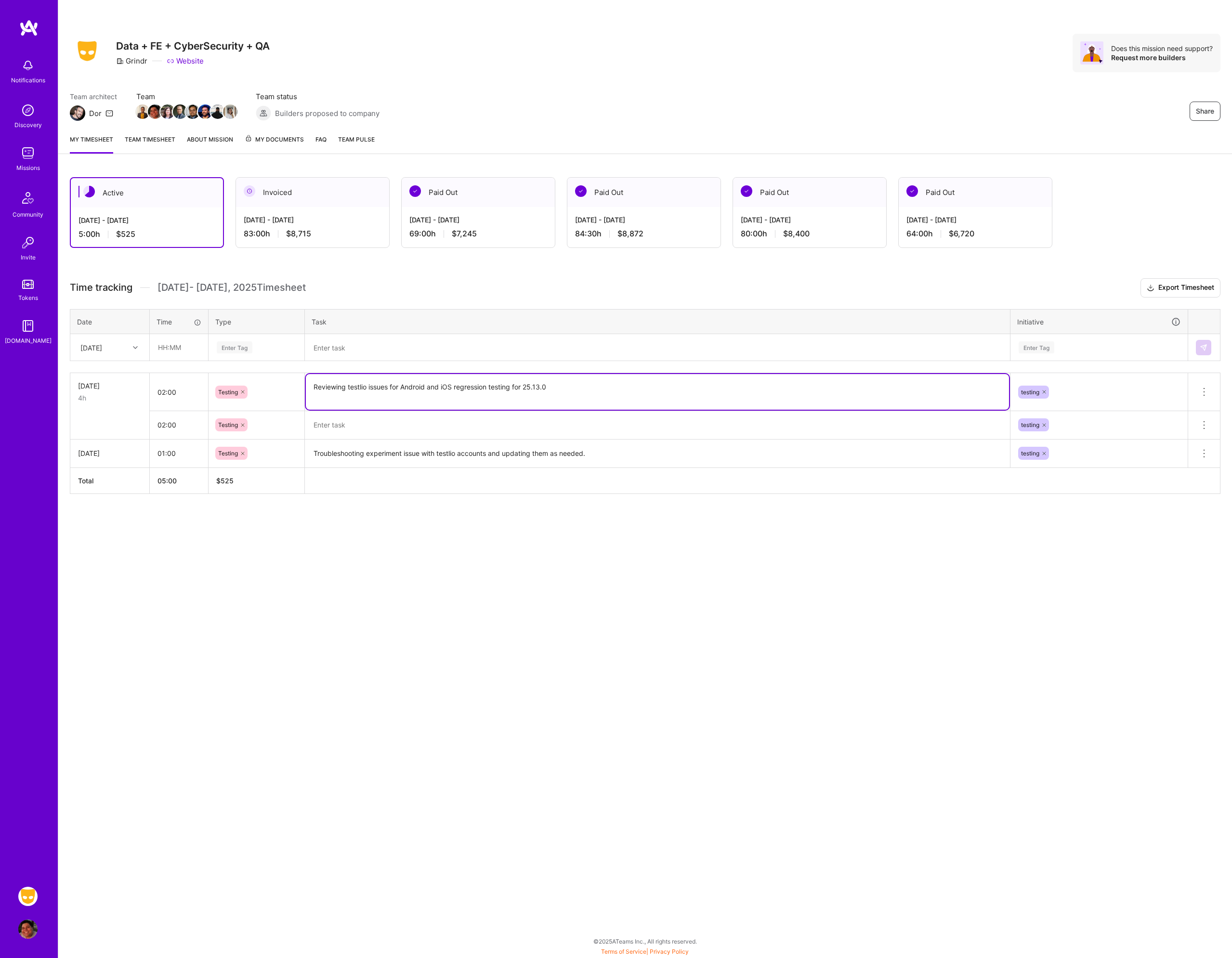
click at [570, 386] on textarea "Reviewing testlio issues for Android and iOS regression testing for 25.13.0" at bounding box center [657, 392] width 704 height 36
paste textarea "XTRA Explore paywall testing for Android"
type textarea "Reviewing testlio issues for Android and iOS regression testing for 25.13.0; XT…"
click at [173, 391] on input "02:00" at bounding box center [179, 391] width 58 height 25
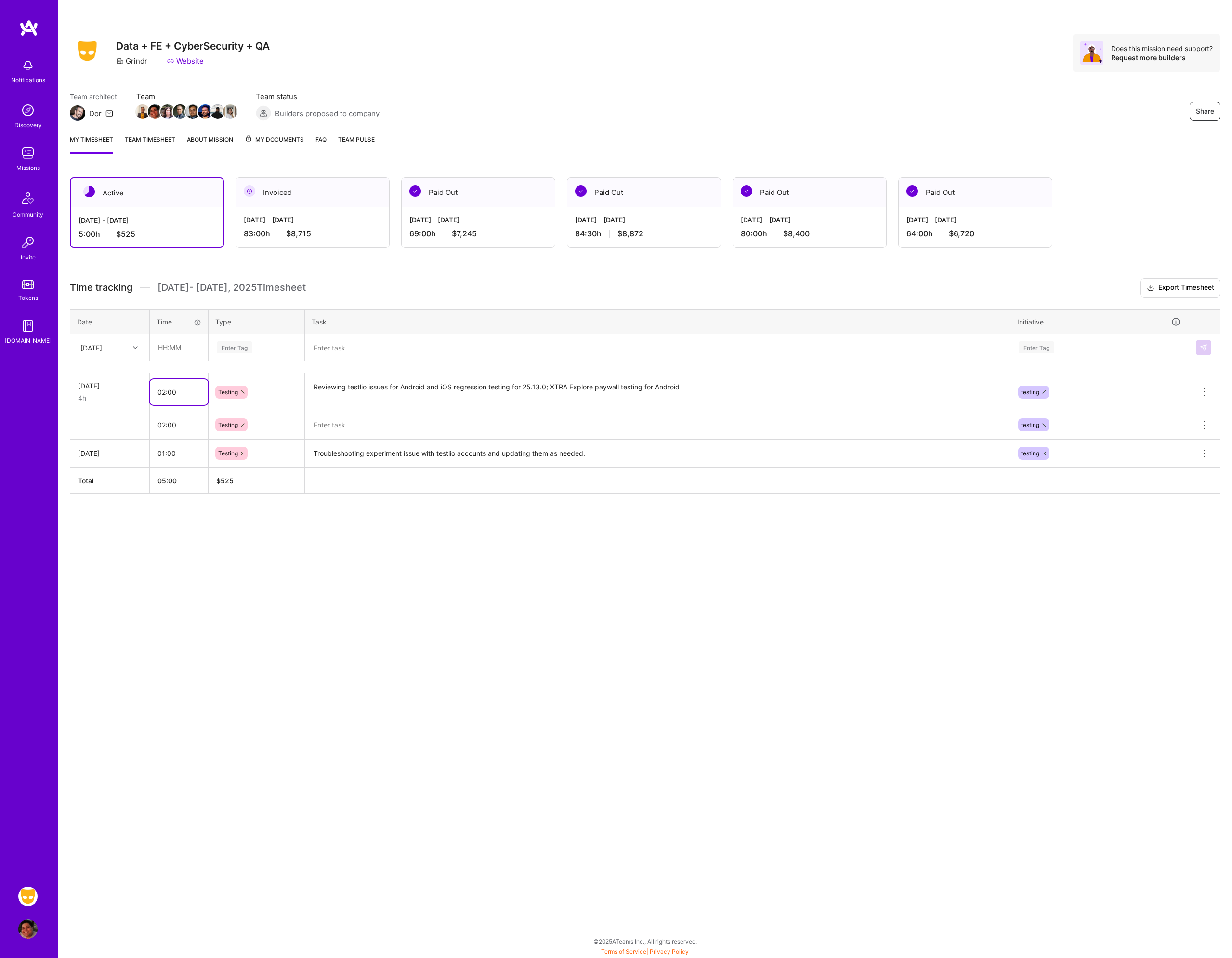
click at [173, 391] on input "02:00" at bounding box center [179, 391] width 58 height 25
type input "04:00"
click at [799, 395] on textarea "Reviewing testlio issues for Android and iOS regression testing for 25.13.0; XT…" at bounding box center [657, 392] width 704 height 36
click at [1210, 425] on icon at bounding box center [1204, 425] width 12 height 12
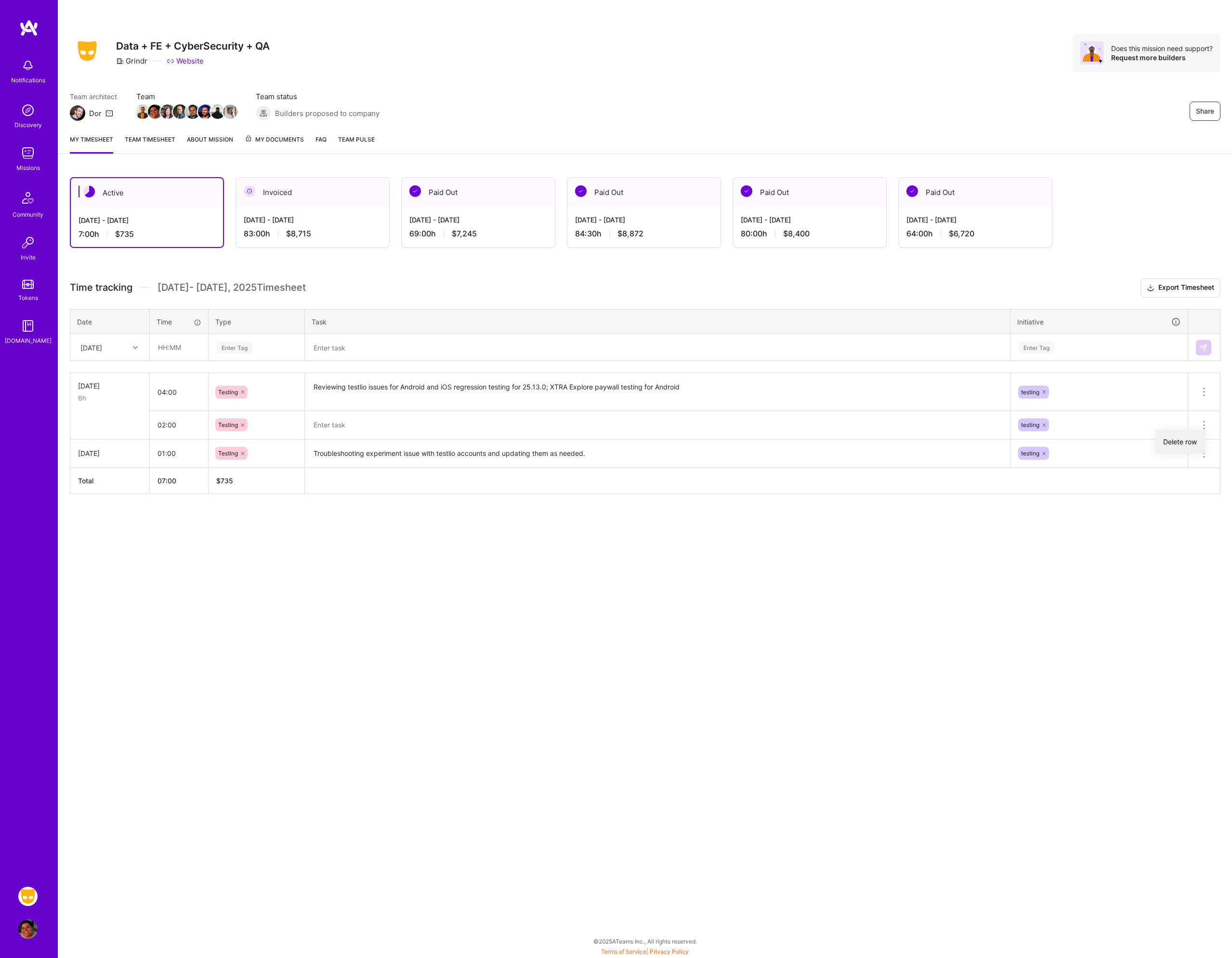
click at [1192, 440] on button "Delete row" at bounding box center [1181, 442] width 50 height 24
click at [313, 526] on div "Share Data + FE + CyberSecurity + QA Grindr Website Does this mission need supp…" at bounding box center [645, 479] width 1174 height 958
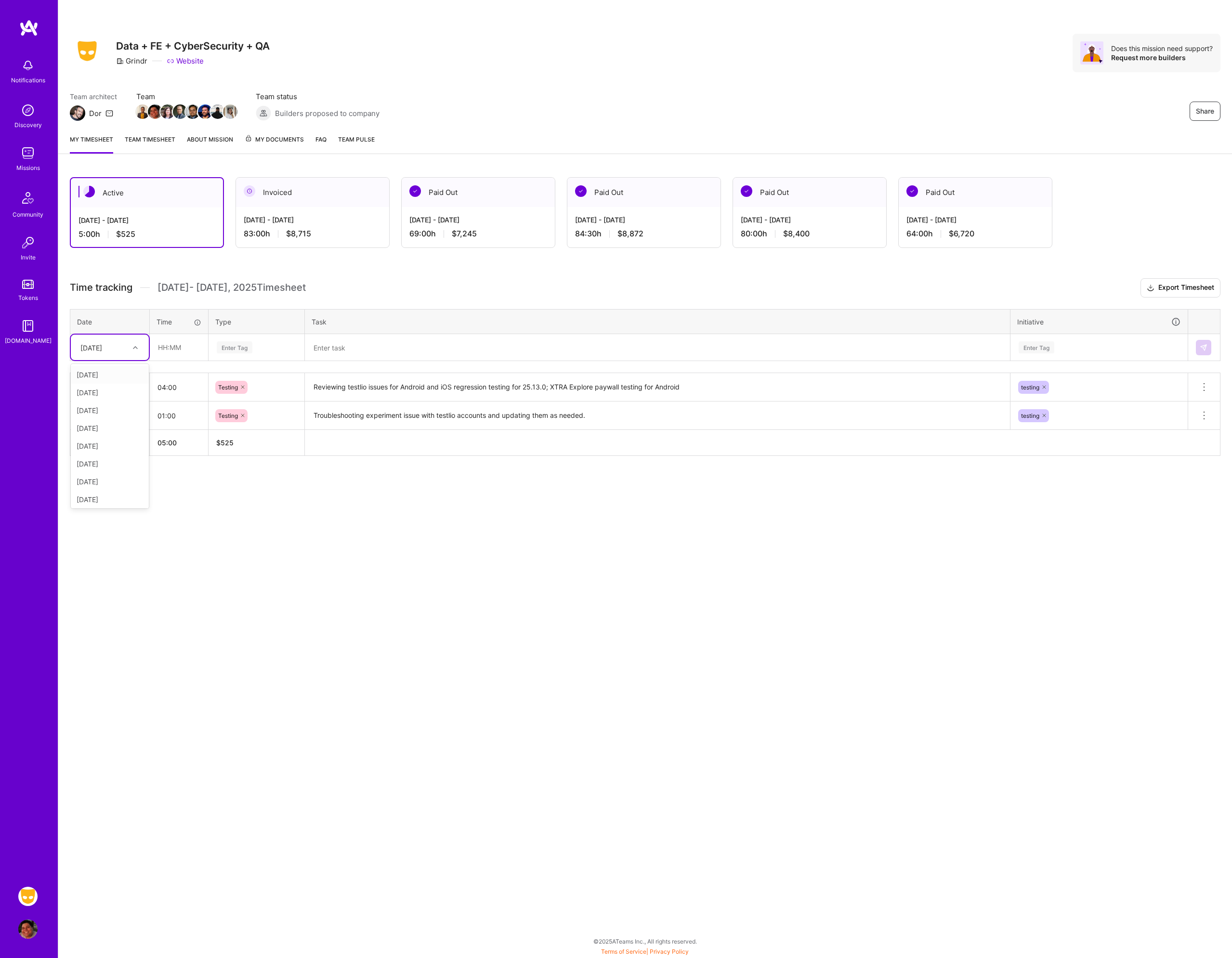
click at [124, 349] on div "[DATE]" at bounding box center [102, 348] width 53 height 16
click at [108, 429] on div "[DATE]" at bounding box center [110, 428] width 78 height 18
click at [208, 544] on div "Share Data + FE + CyberSecurity + QA Grindr Website Does this mission need supp…" at bounding box center [645, 479] width 1174 height 958
click at [186, 348] on input "text" at bounding box center [179, 347] width 58 height 25
type input "03:00"
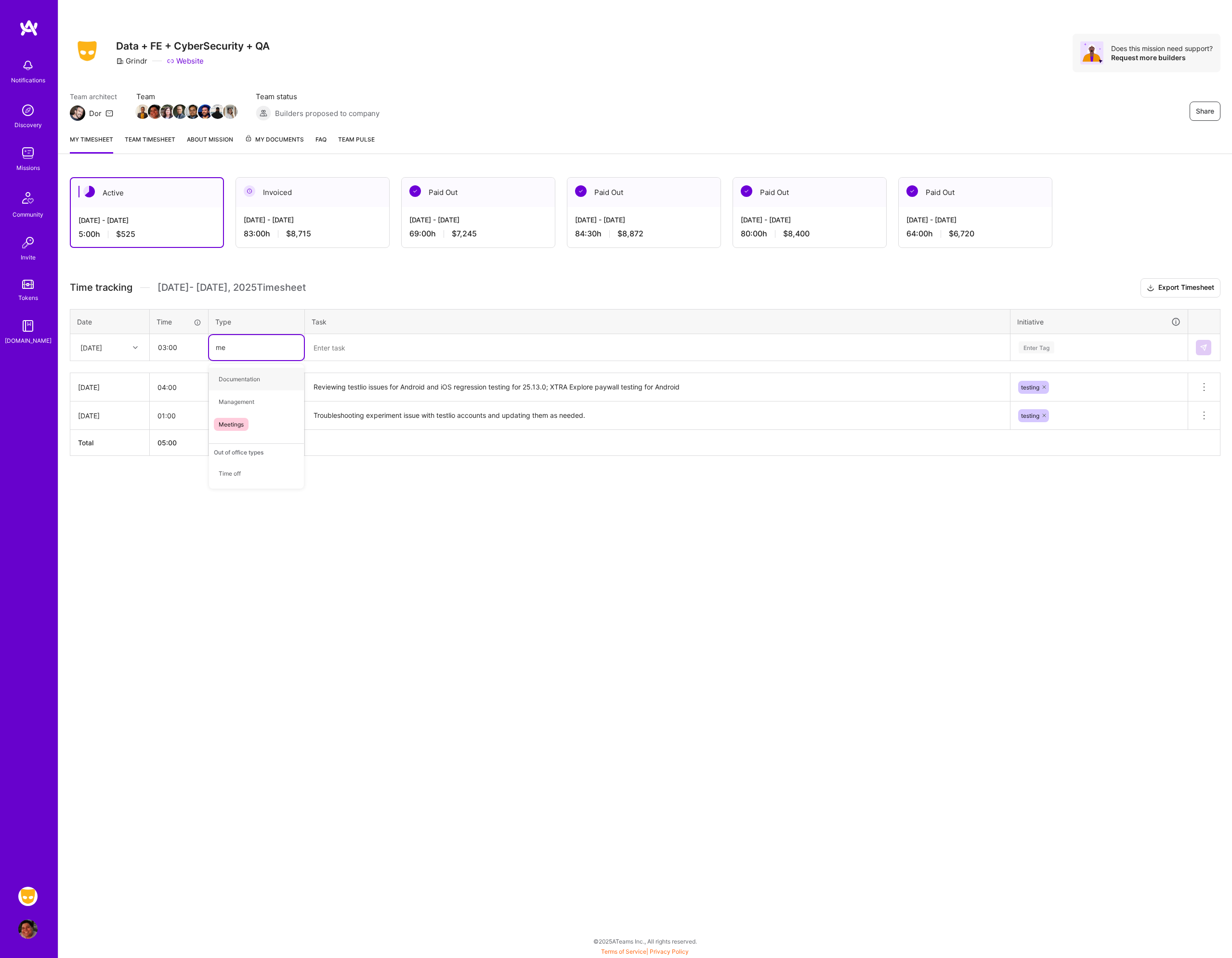
type input "mee"
click at [233, 375] on span "Meetings" at bounding box center [231, 379] width 35 height 13
click at [315, 348] on textarea at bounding box center [657, 348] width 704 height 25
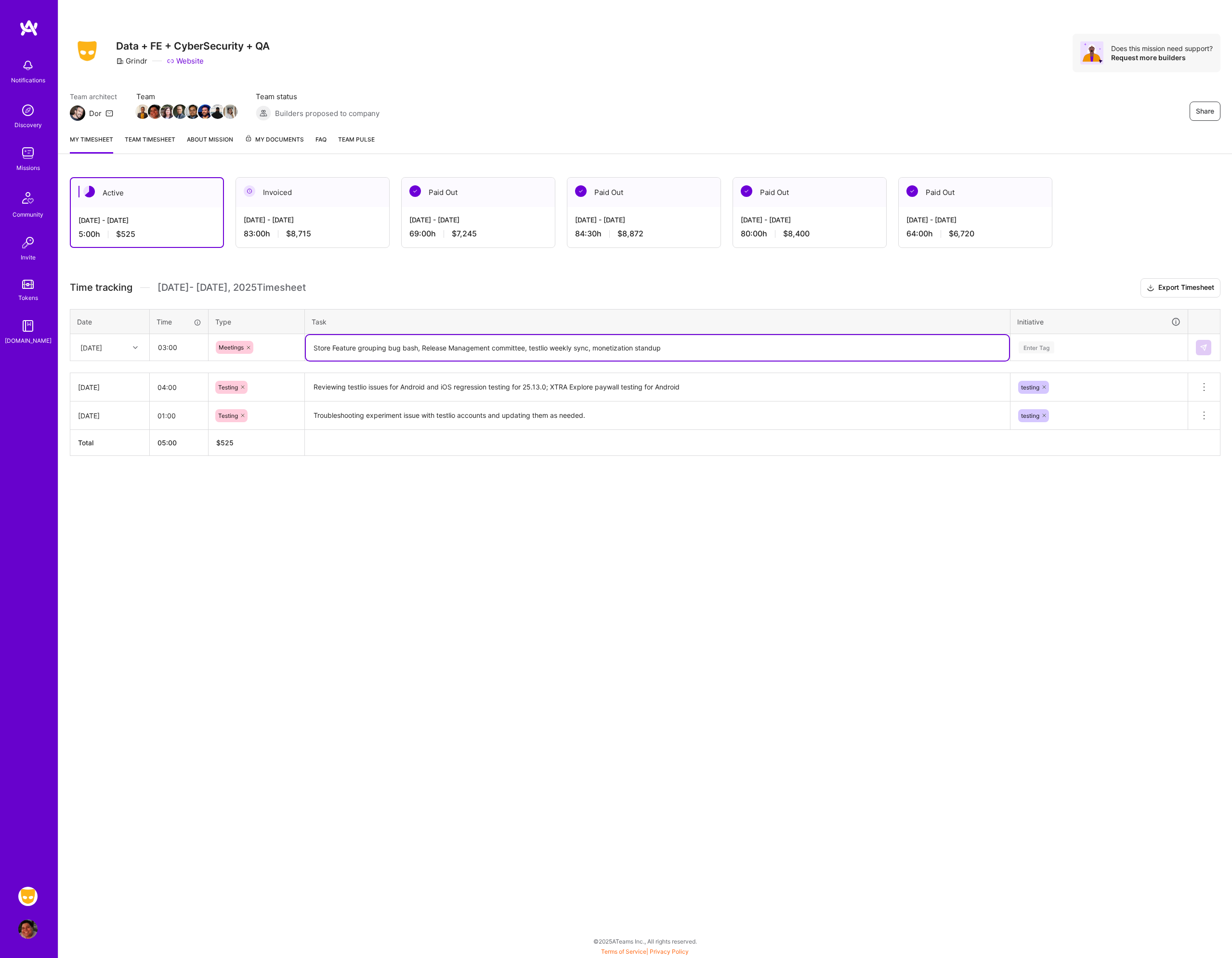
type textarea "Store Feature grouping bug bash, Release Management committee, testlio weekly s…"
click at [1090, 345] on div "Enter Tag" at bounding box center [1099, 347] width 163 height 12
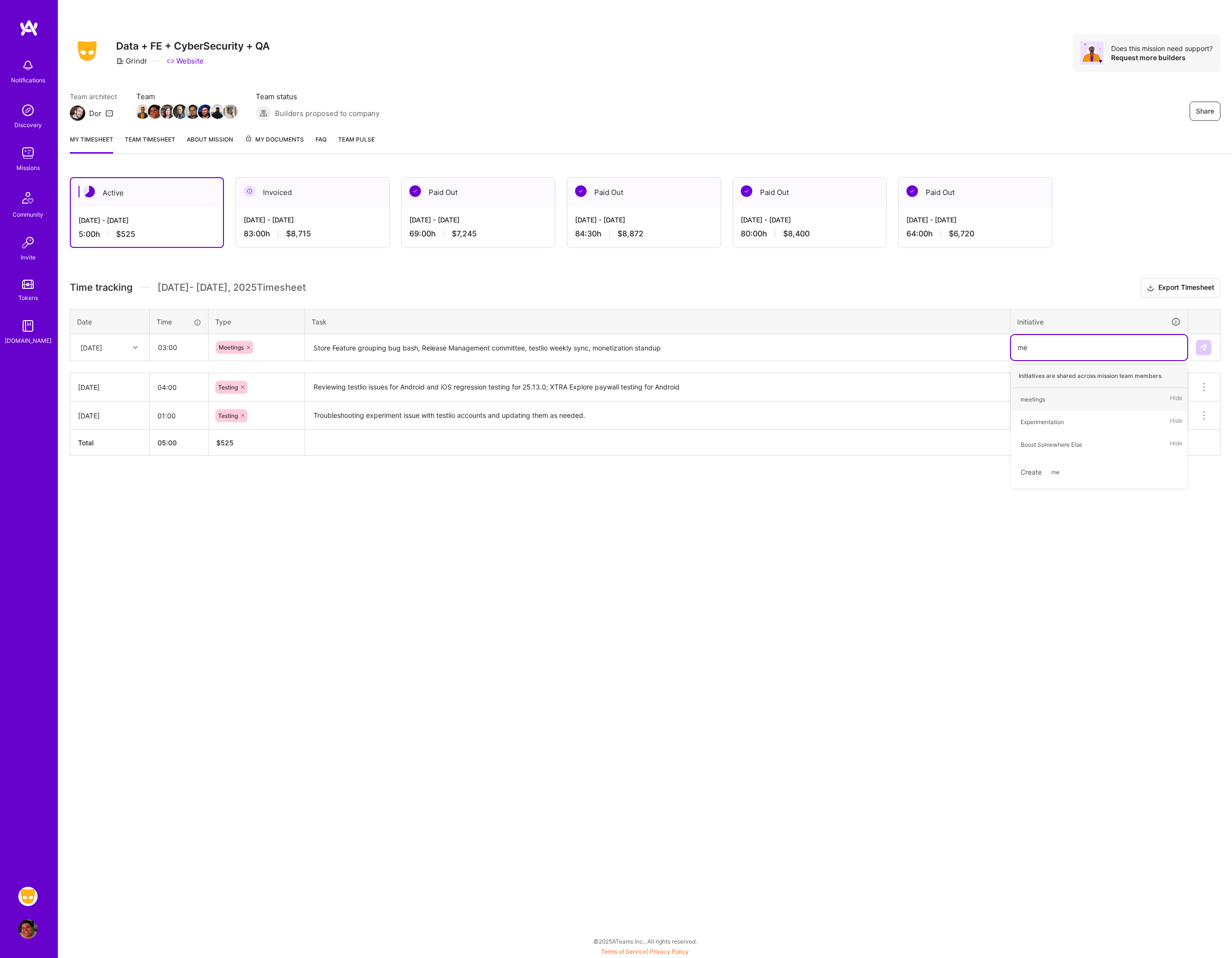
type input "mee"
click at [1063, 401] on div "meetings Hide" at bounding box center [1099, 399] width 176 height 23
click at [1203, 346] on img at bounding box center [1204, 348] width 7 height 7
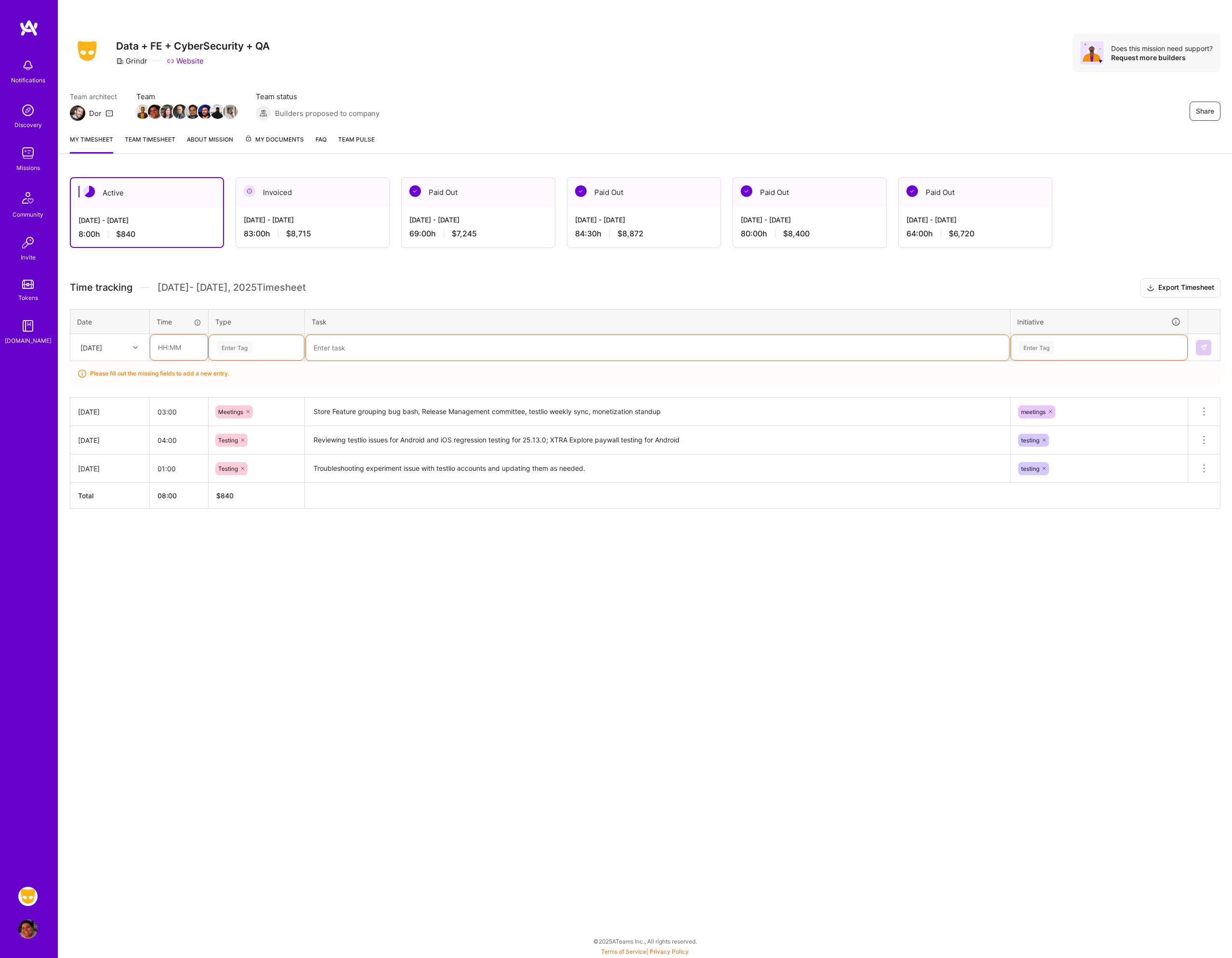
click at [241, 588] on div "Share Data + FE + CyberSecurity + QA Grindr Website Does this mission need supp…" at bounding box center [645, 479] width 1174 height 958
click at [175, 350] on input "text" at bounding box center [179, 347] width 58 height 25
click at [277, 638] on div "Share Data + FE + CyberSecurity + QA Grindr Website Does this mission need supp…" at bounding box center [645, 479] width 1174 height 958
click at [183, 349] on input "text" at bounding box center [179, 347] width 58 height 25
type input "05:00"
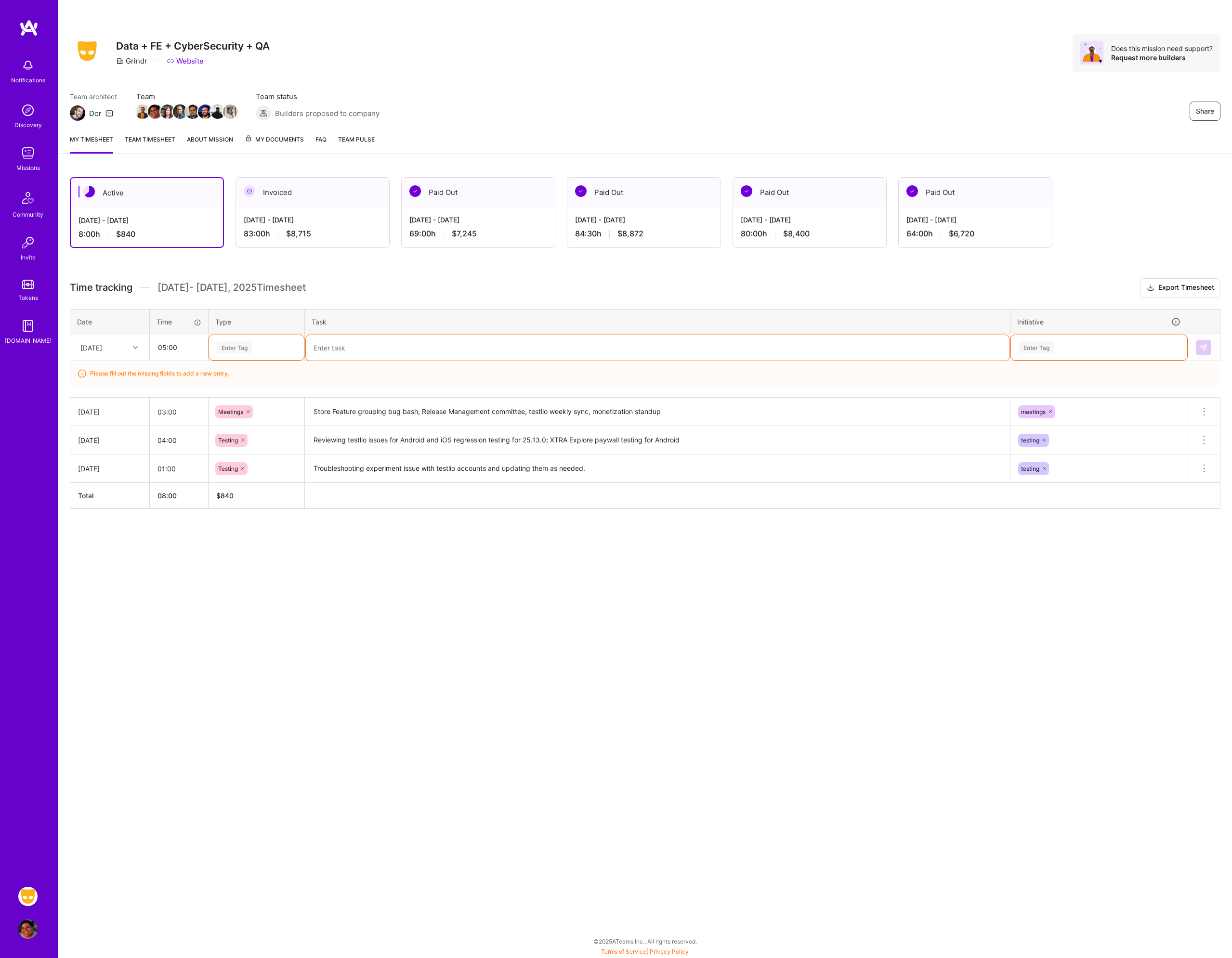
click at [271, 349] on div "Enter Tag" at bounding box center [257, 347] width 82 height 12
type input "tes"
click at [262, 375] on div "Testing" at bounding box center [256, 379] width 95 height 23
click at [364, 356] on textarea at bounding box center [657, 348] width 704 height 25
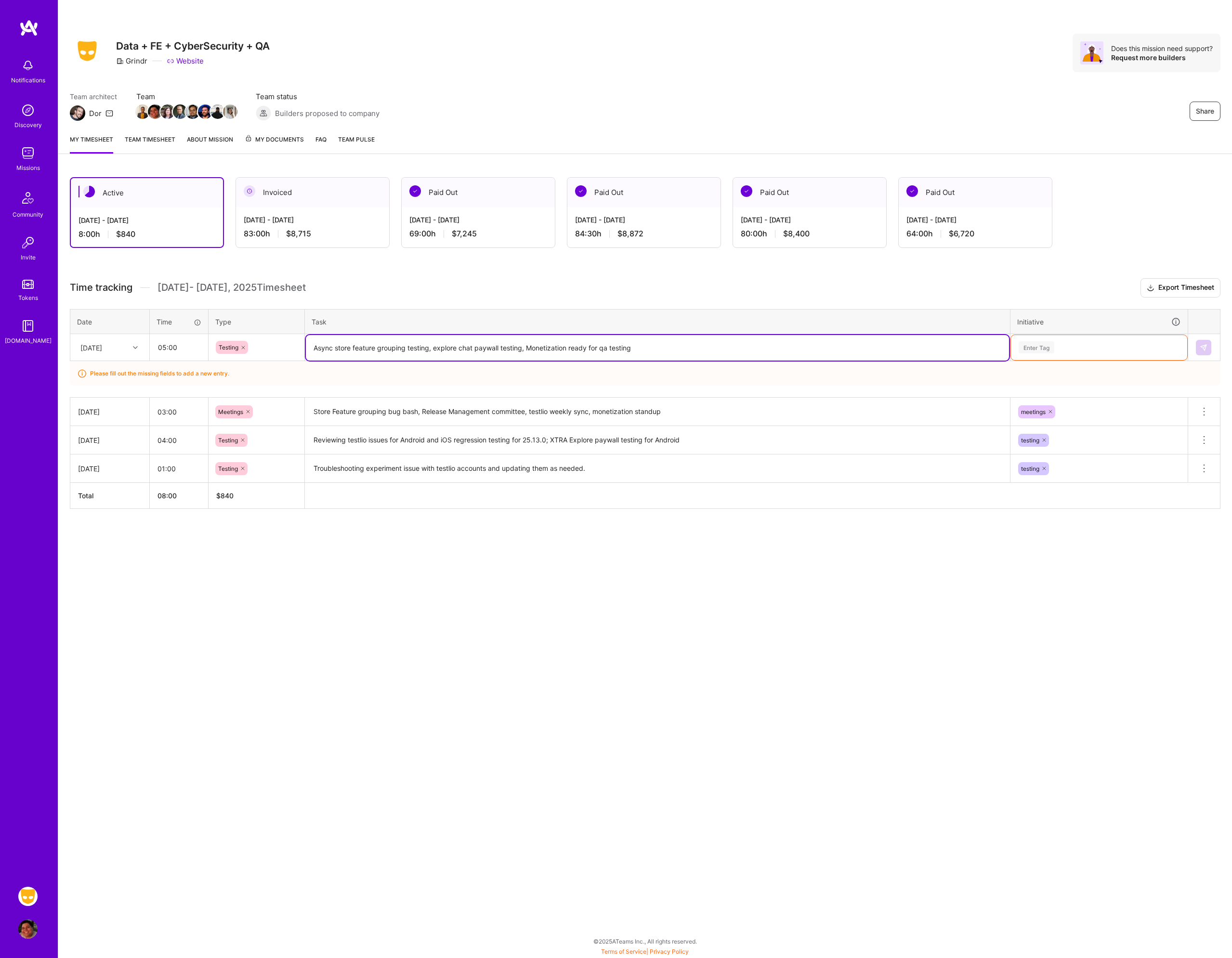
type textarea "Async store feature grouping testing, explore chat paywall testing, Monetizatio…"
click at [1062, 346] on div "Enter Tag" at bounding box center [1099, 347] width 163 height 12
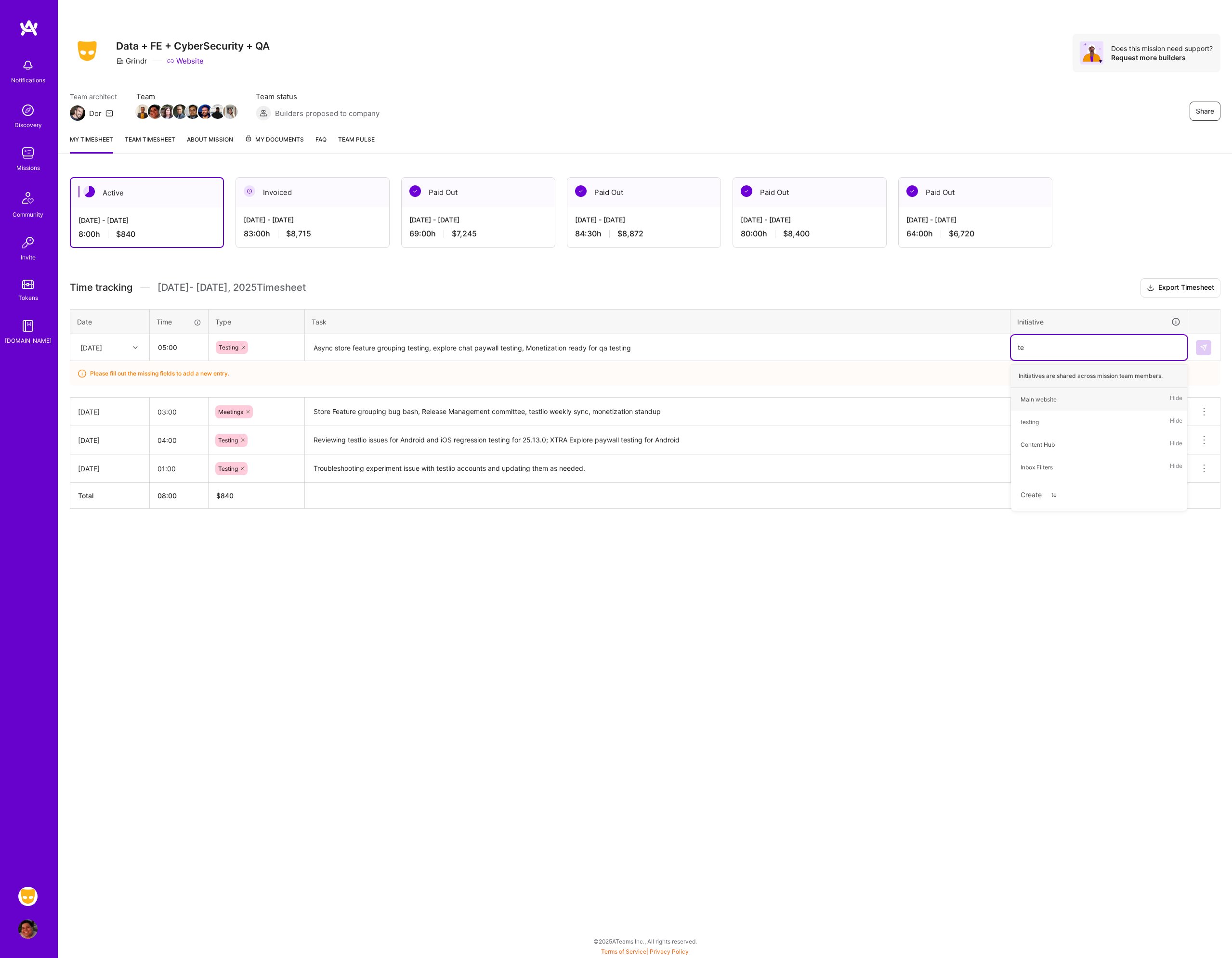
type input "tes"
click at [1039, 399] on div "testing" at bounding box center [1030, 400] width 19 height 10
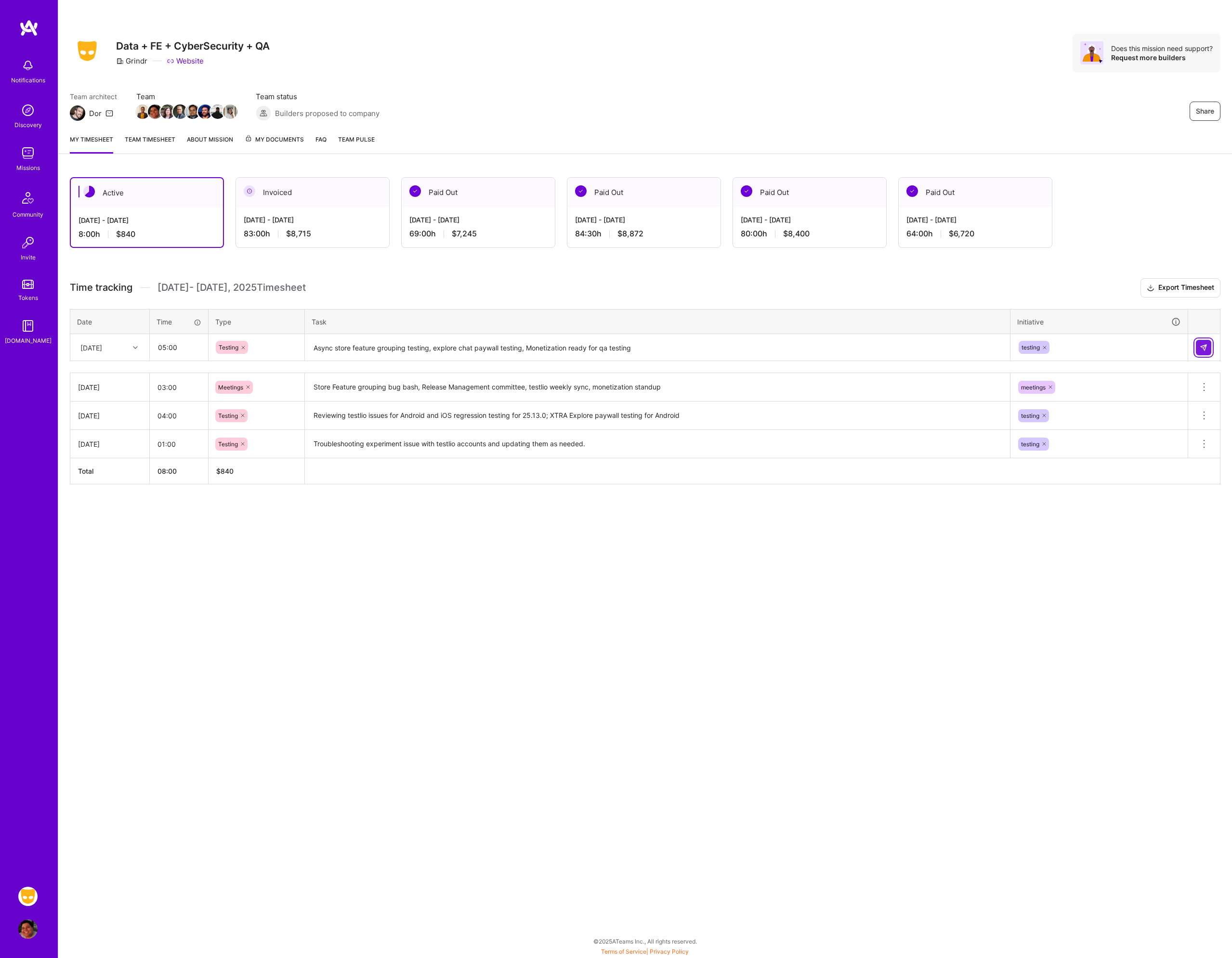
click at [1207, 349] on img at bounding box center [1204, 348] width 7 height 7
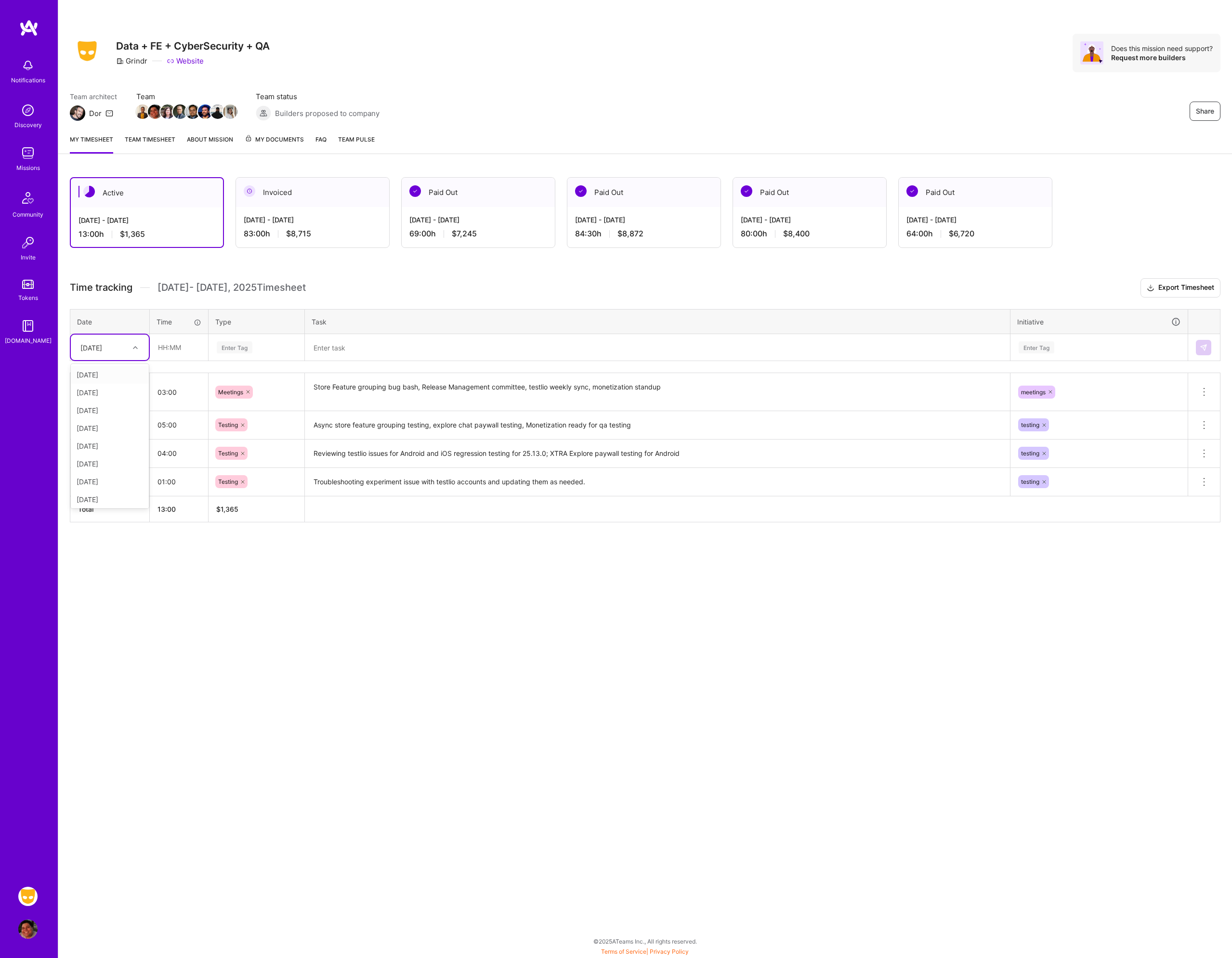
click at [102, 349] on div "[DATE]" at bounding box center [91, 347] width 22 height 10
click at [121, 440] on div "[DATE]" at bounding box center [110, 446] width 78 height 18
click at [184, 346] on input "text" at bounding box center [179, 347] width 58 height 25
type input "01:00"
click at [249, 345] on div "Enter Tag" at bounding box center [235, 348] width 36 height 15
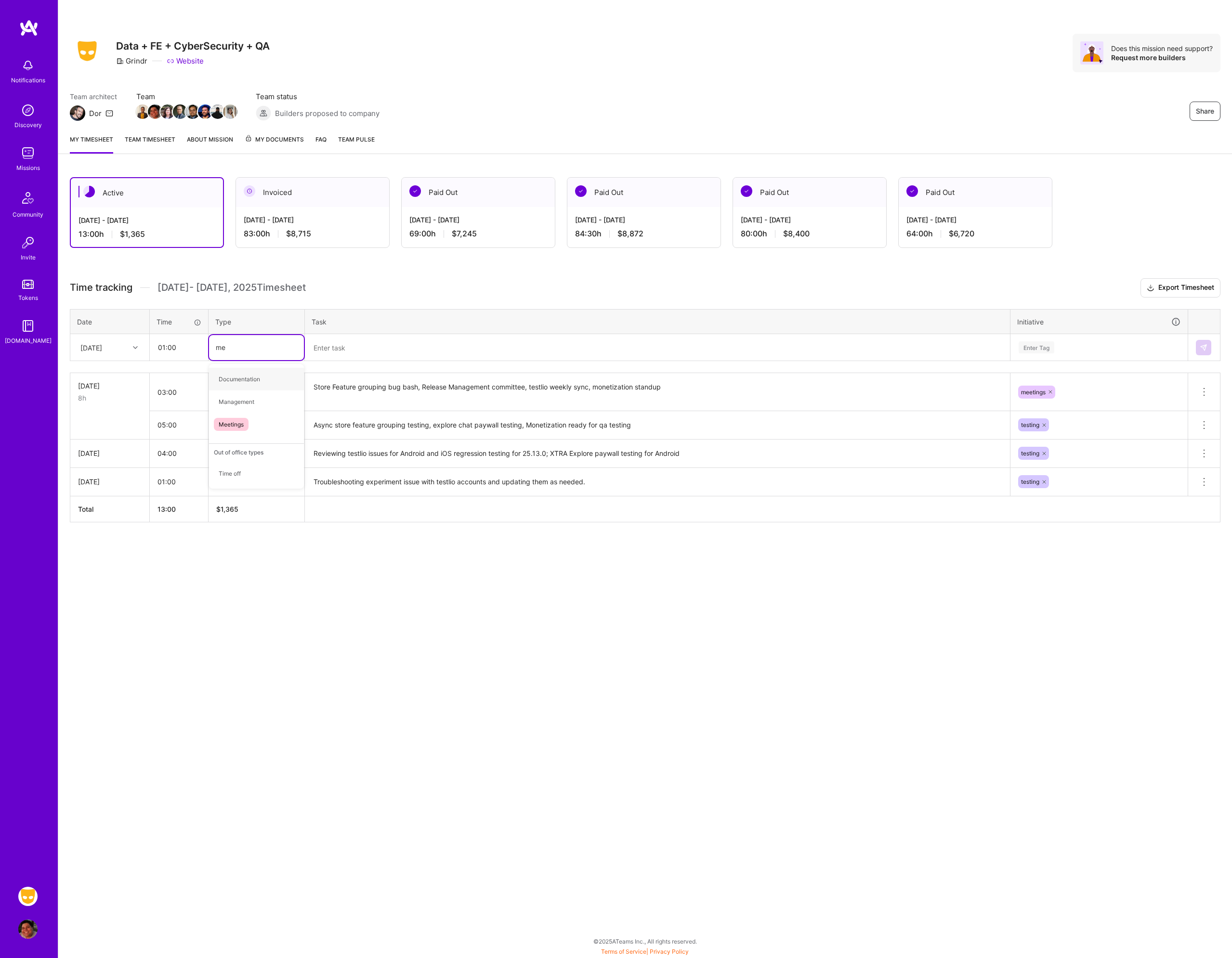
type input "mee"
click at [243, 377] on span "Meetings" at bounding box center [231, 379] width 35 height 13
click at [353, 337] on textarea at bounding box center [657, 348] width 704 height 25
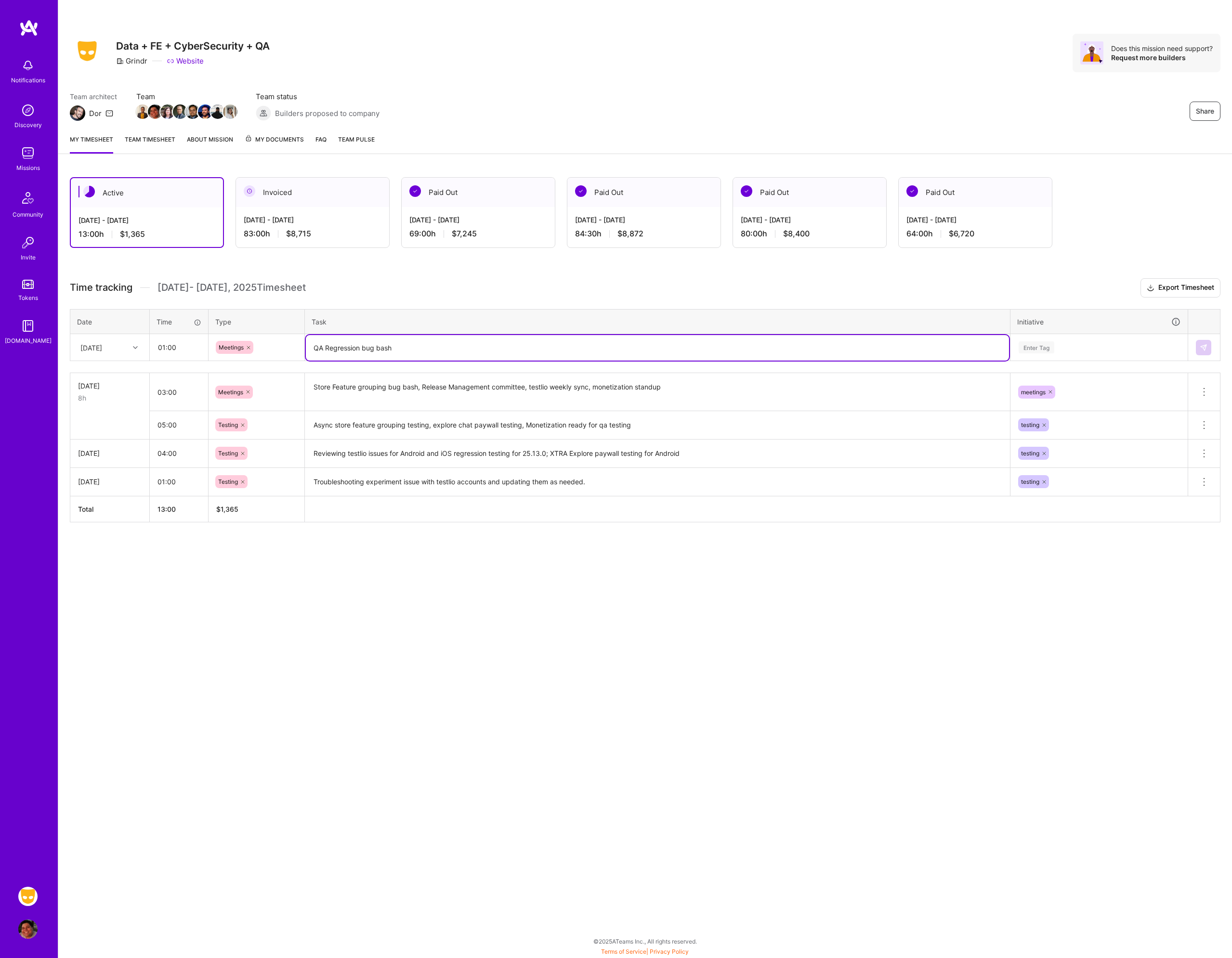
type textarea "QA Regression bug bash"
click at [1053, 348] on div "Enter Tag" at bounding box center [1036, 348] width 36 height 15
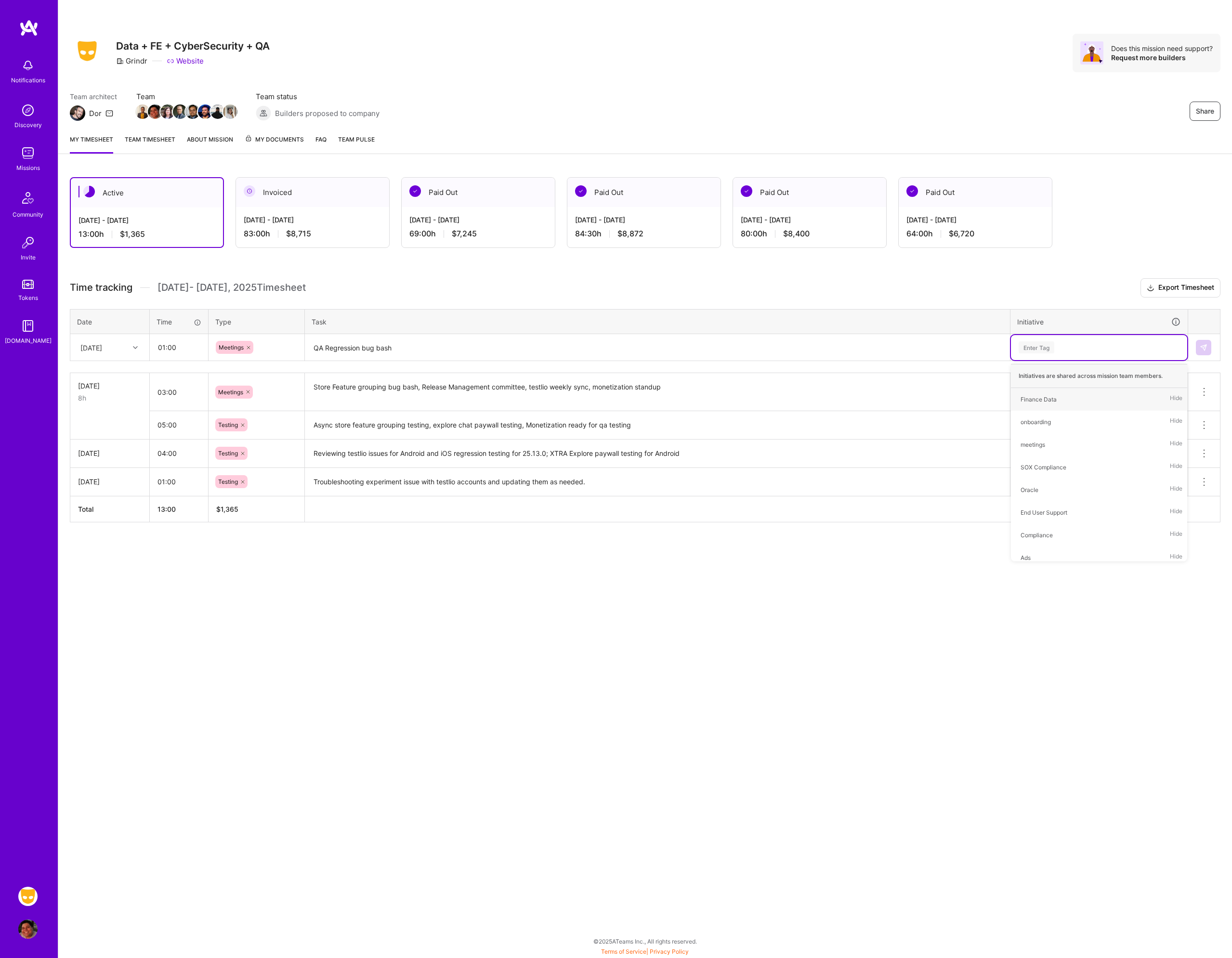
type input "t"
type input "mee"
click at [1054, 396] on div "meetings Hide" at bounding box center [1099, 399] width 176 height 23
click at [1200, 349] on img at bounding box center [1204, 348] width 7 height 7
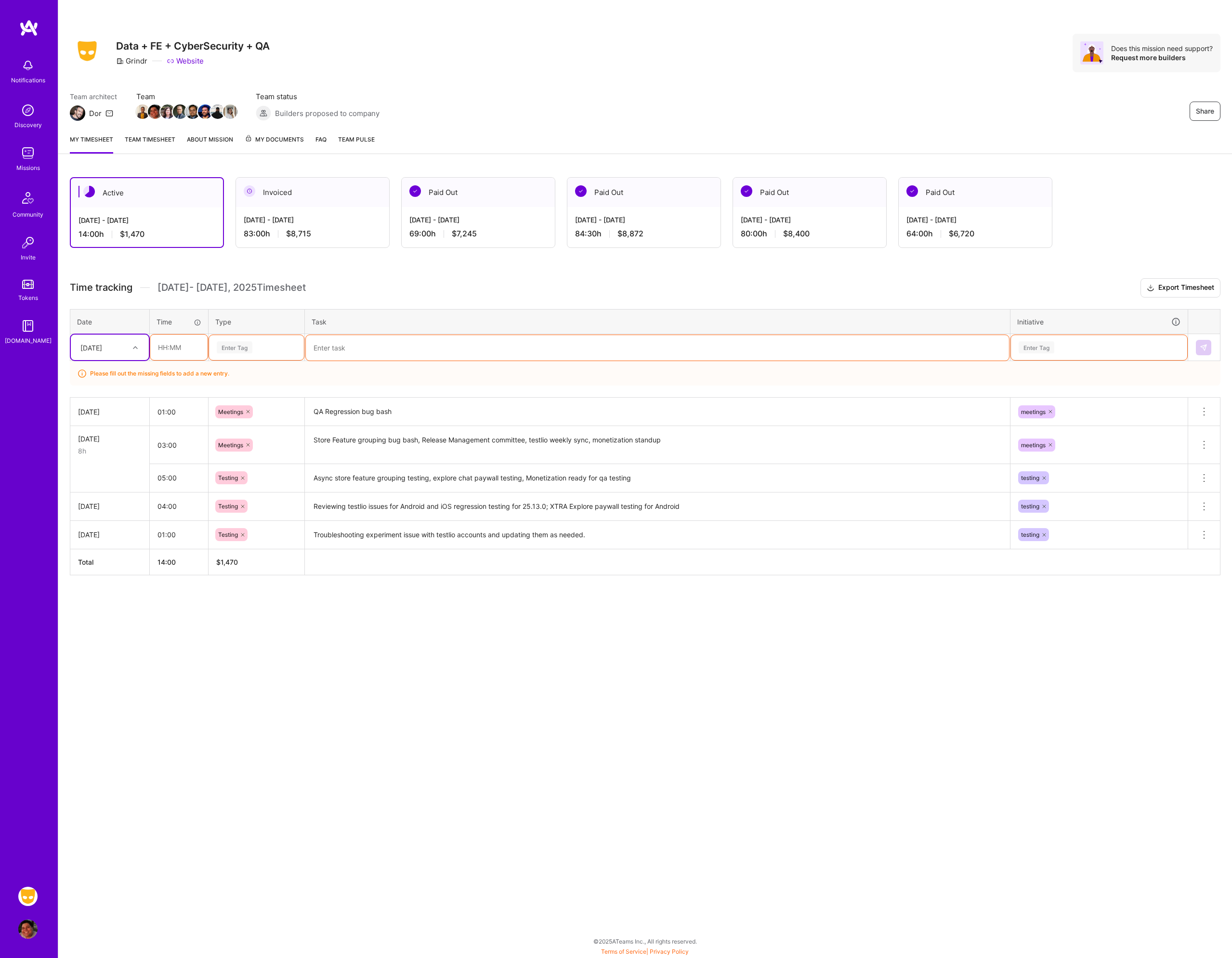
click at [176, 349] on input "text" at bounding box center [179, 347] width 58 height 25
type input "04:00"
click at [251, 338] on div "Enter Tag" at bounding box center [256, 348] width 95 height 25
type input "tes"
click at [254, 374] on div "Testing" at bounding box center [256, 379] width 95 height 23
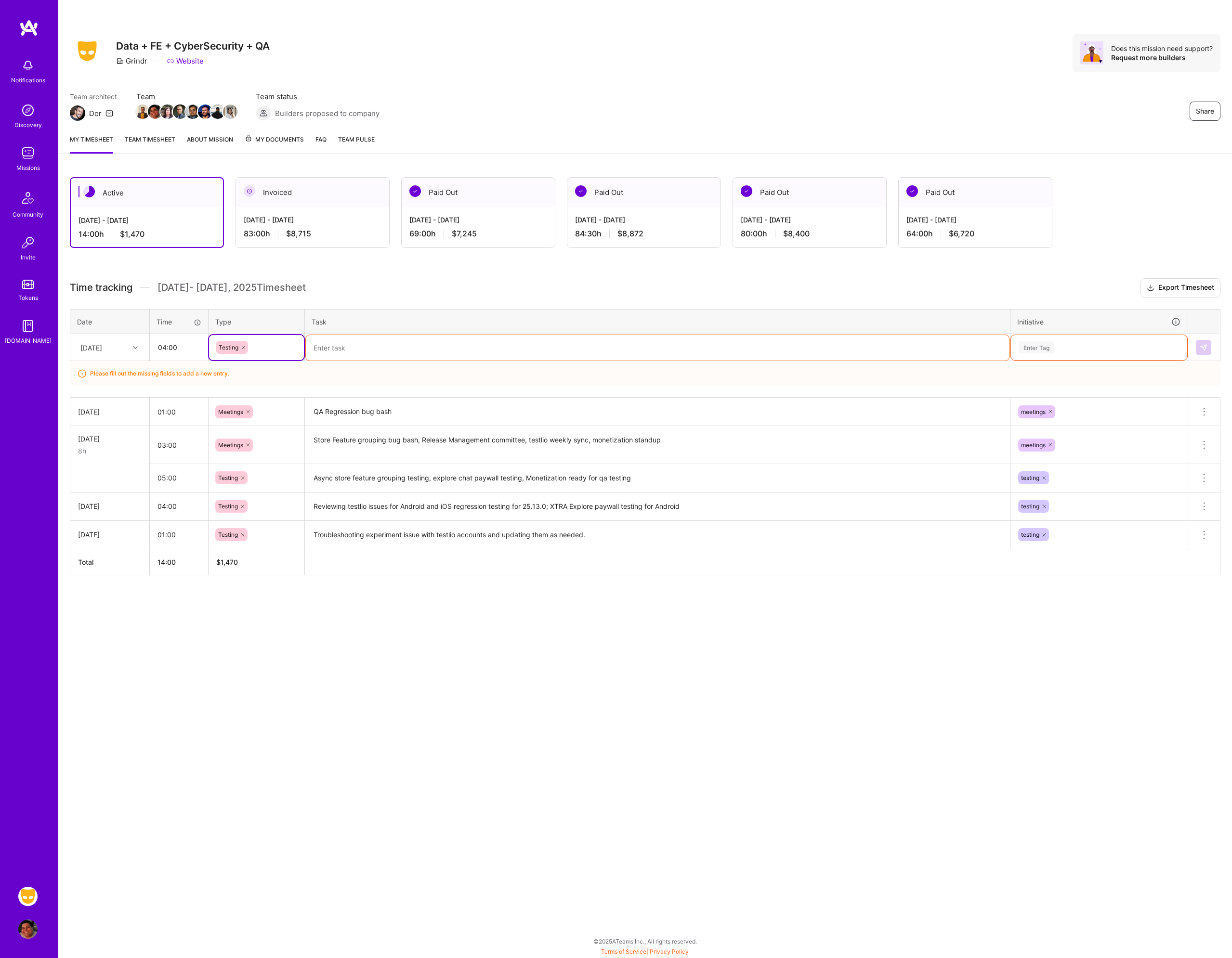
click at [340, 358] on textarea at bounding box center [657, 348] width 704 height 25
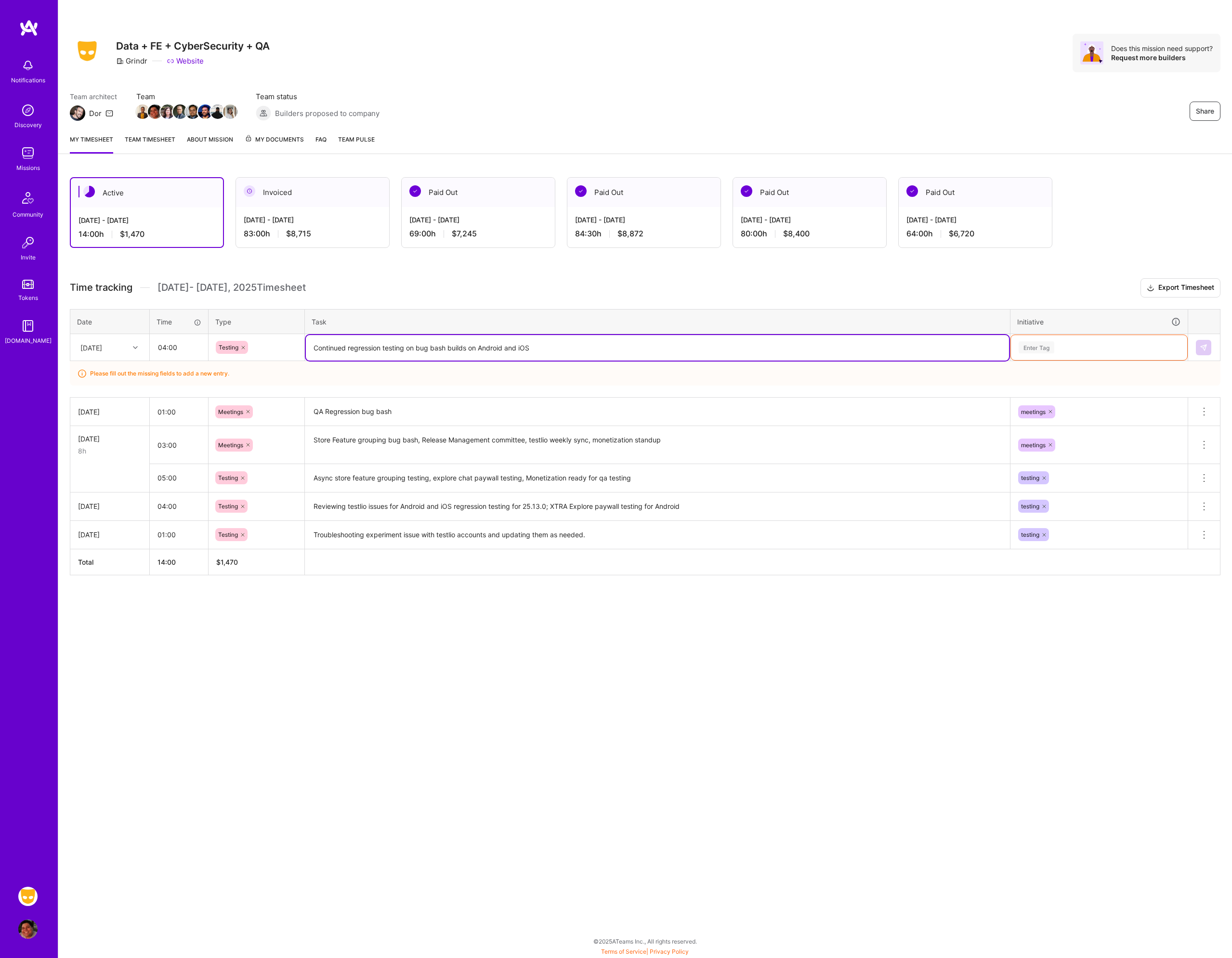
type textarea "Continued regression testing on bug bash builds on Android and iOS"
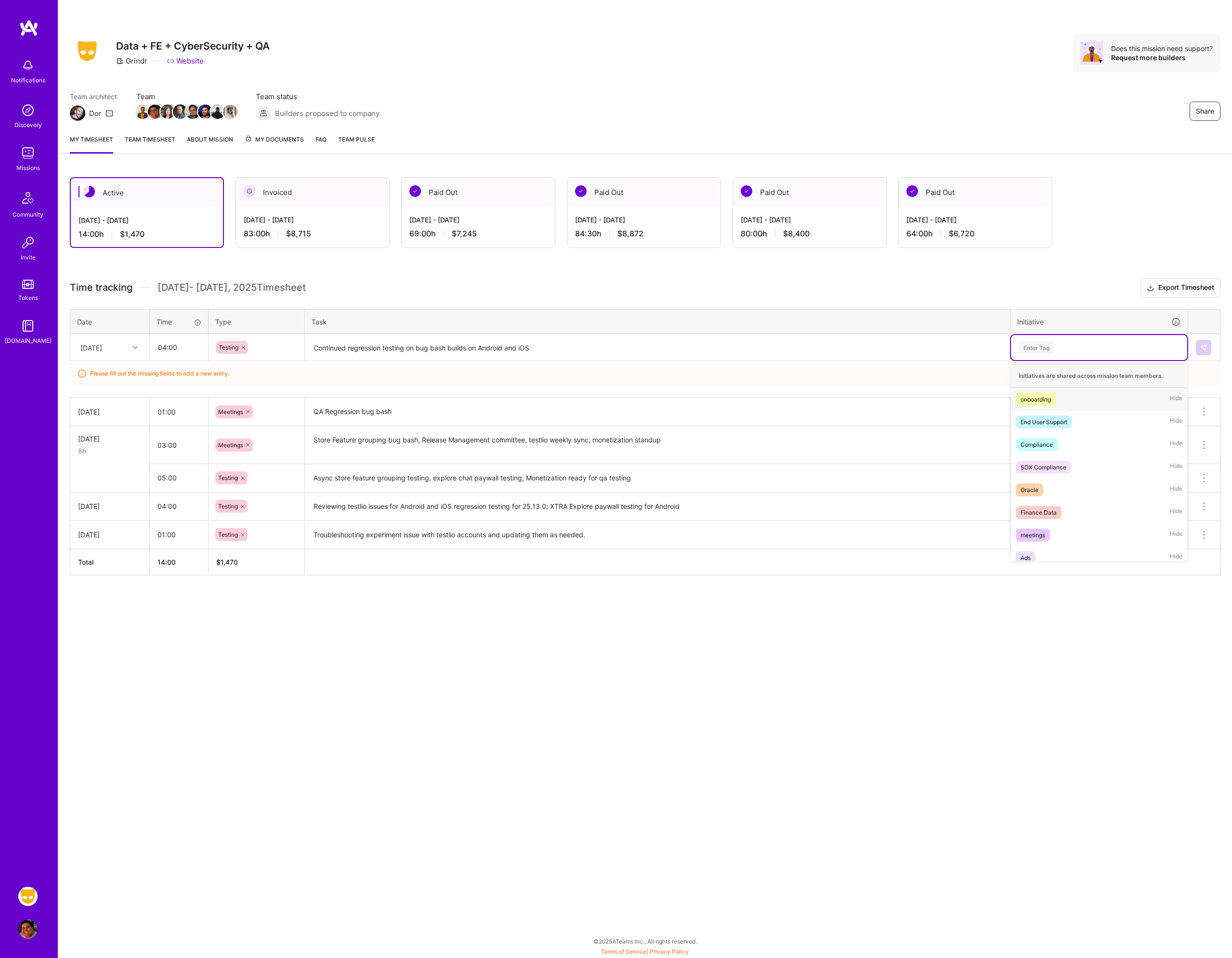
click at [1036, 344] on div "Enter Tag" at bounding box center [1036, 348] width 36 height 15
type input "tes"
click at [1043, 395] on span "testing" at bounding box center [1030, 399] width 28 height 13
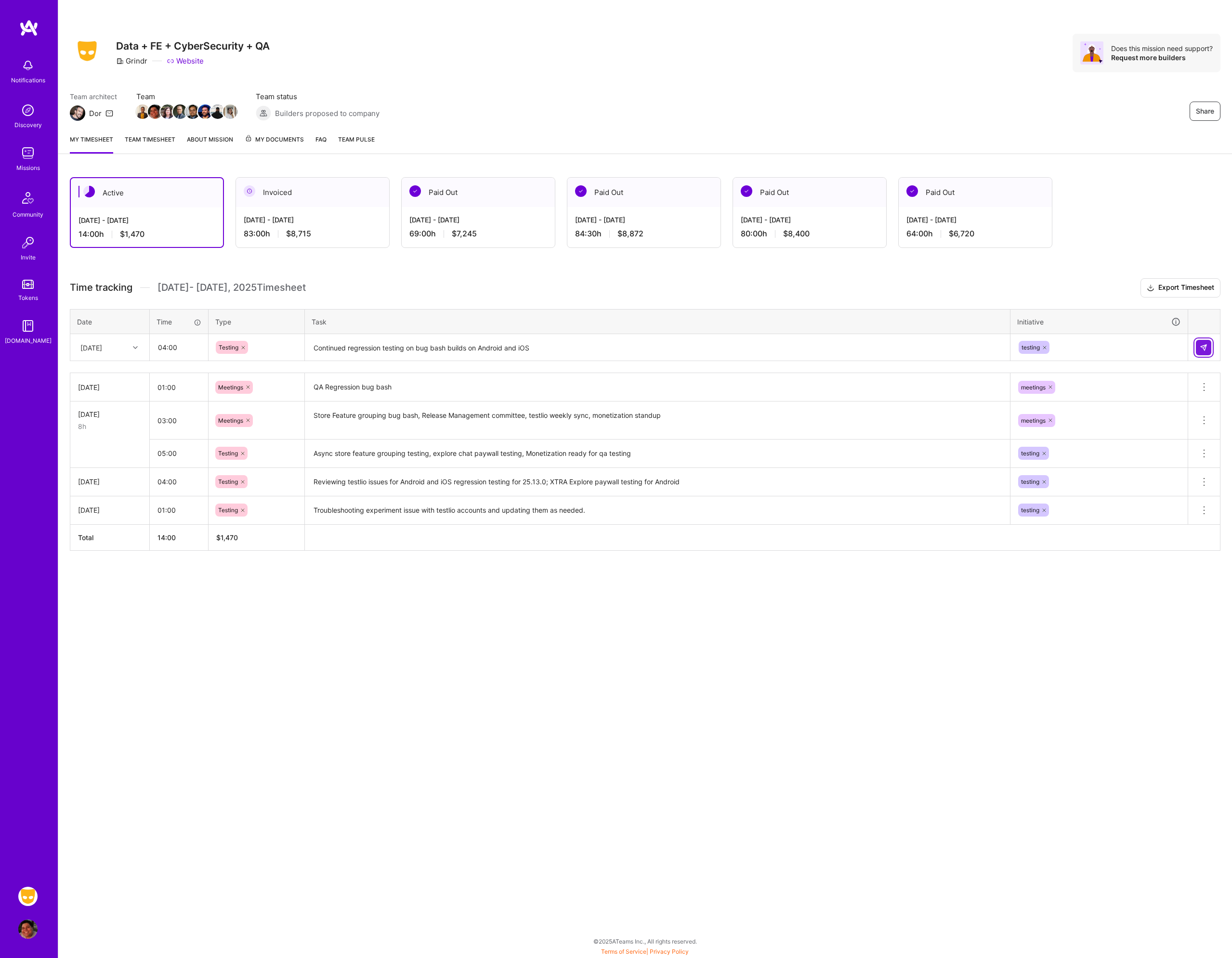
click at [1200, 348] on img at bounding box center [1204, 348] width 7 height 7
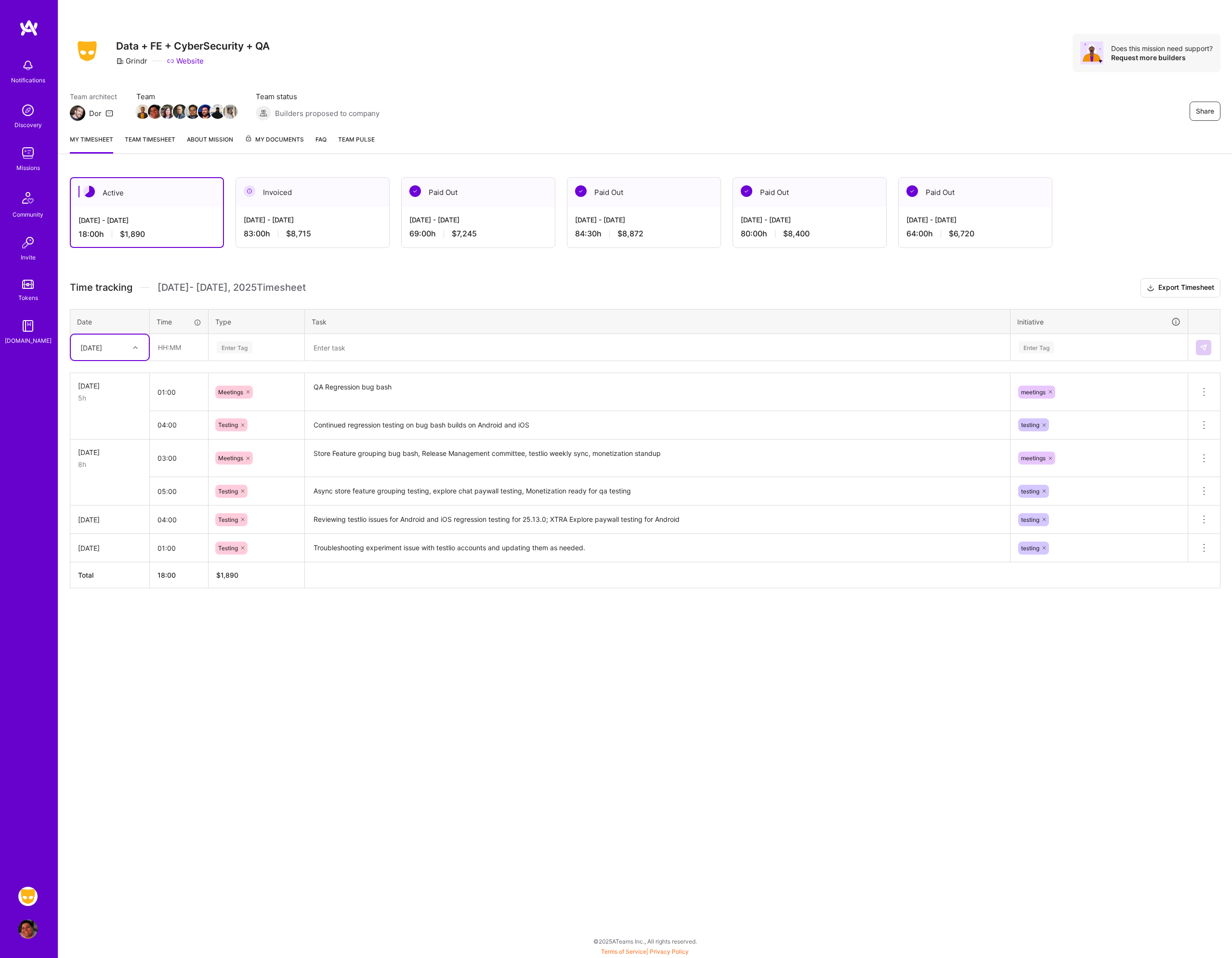
click at [340, 716] on div "Share Data + FE + CyberSecurity + QA Grindr Website Does this mission need supp…" at bounding box center [645, 479] width 1174 height 958
click at [183, 426] on input "04:00" at bounding box center [179, 424] width 58 height 25
click at [174, 426] on input "04:00" at bounding box center [179, 424] width 58 height 25
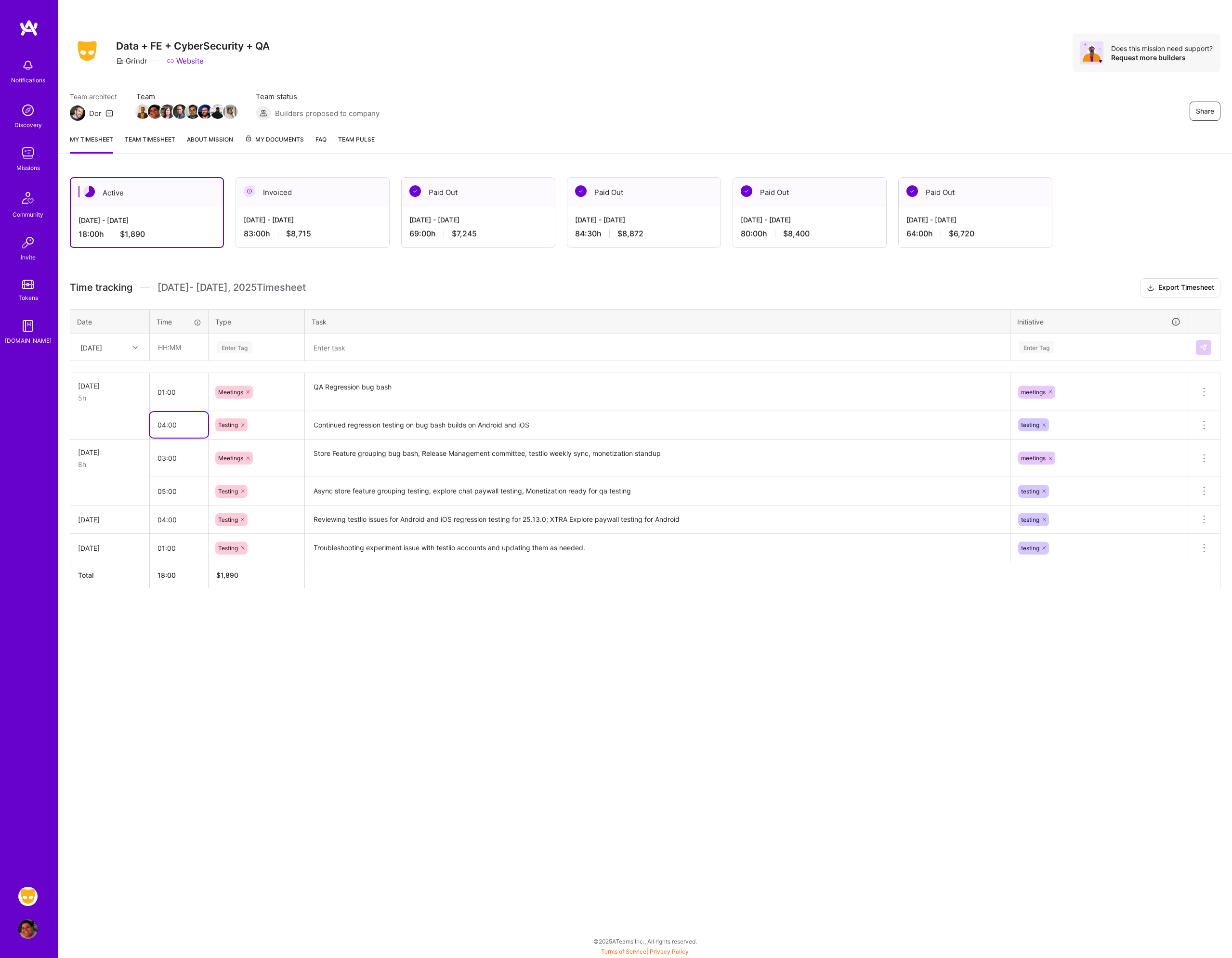
click at [174, 426] on input "04:00" at bounding box center [179, 424] width 58 height 25
click at [426, 755] on div "Share Data + FE + CyberSecurity + QA Grindr Website Does this mission need supp…" at bounding box center [645, 479] width 1174 height 958
click at [327, 703] on div "Share Data + FE + CyberSecurity + QA Grindr Website Does this mission need supp…" at bounding box center [645, 479] width 1174 height 958
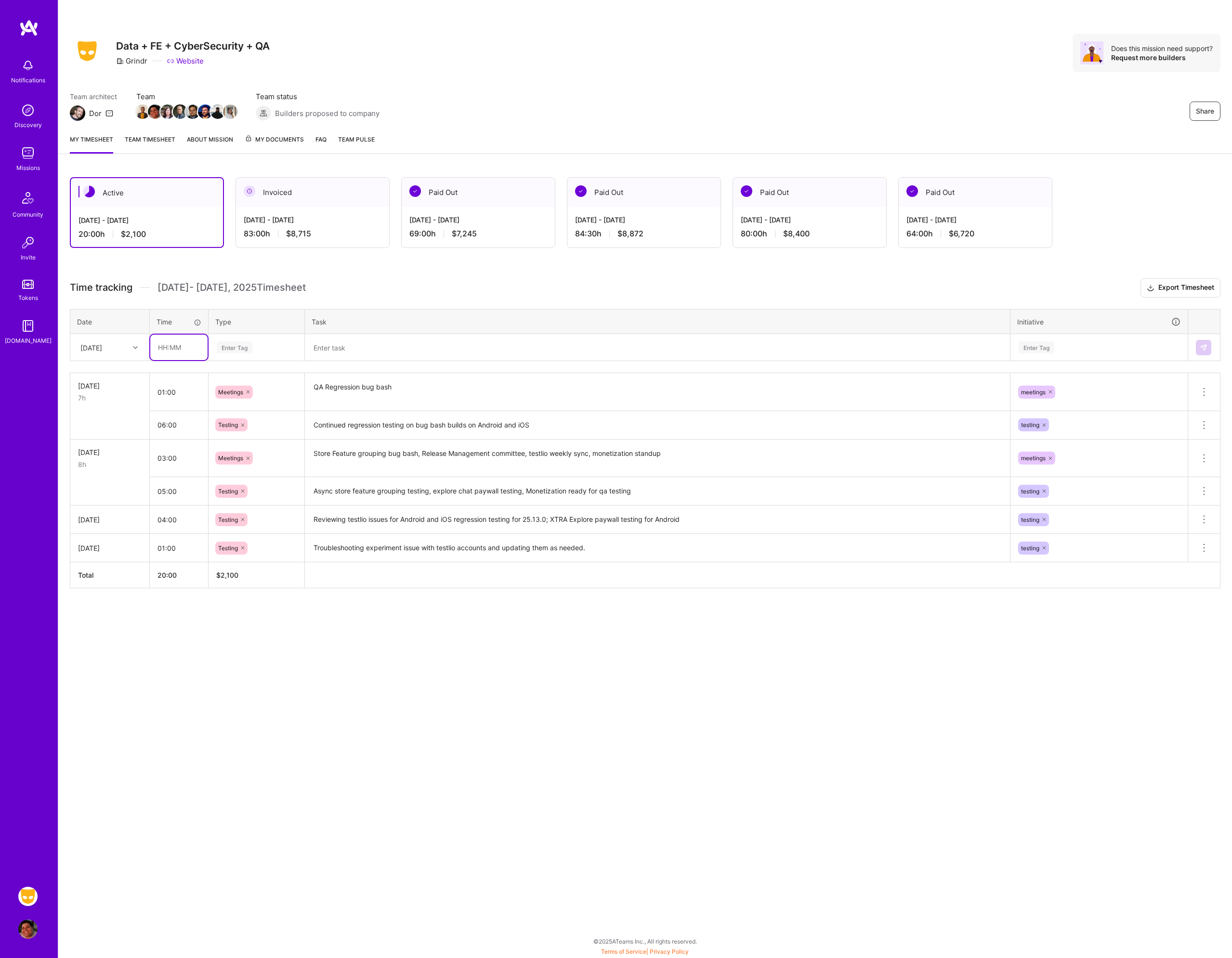
click at [173, 350] on input "text" at bounding box center [179, 347] width 58 height 25
click at [103, 429] on td at bounding box center [110, 425] width 79 height 28
click at [199, 430] on input "06:00" at bounding box center [179, 424] width 58 height 25
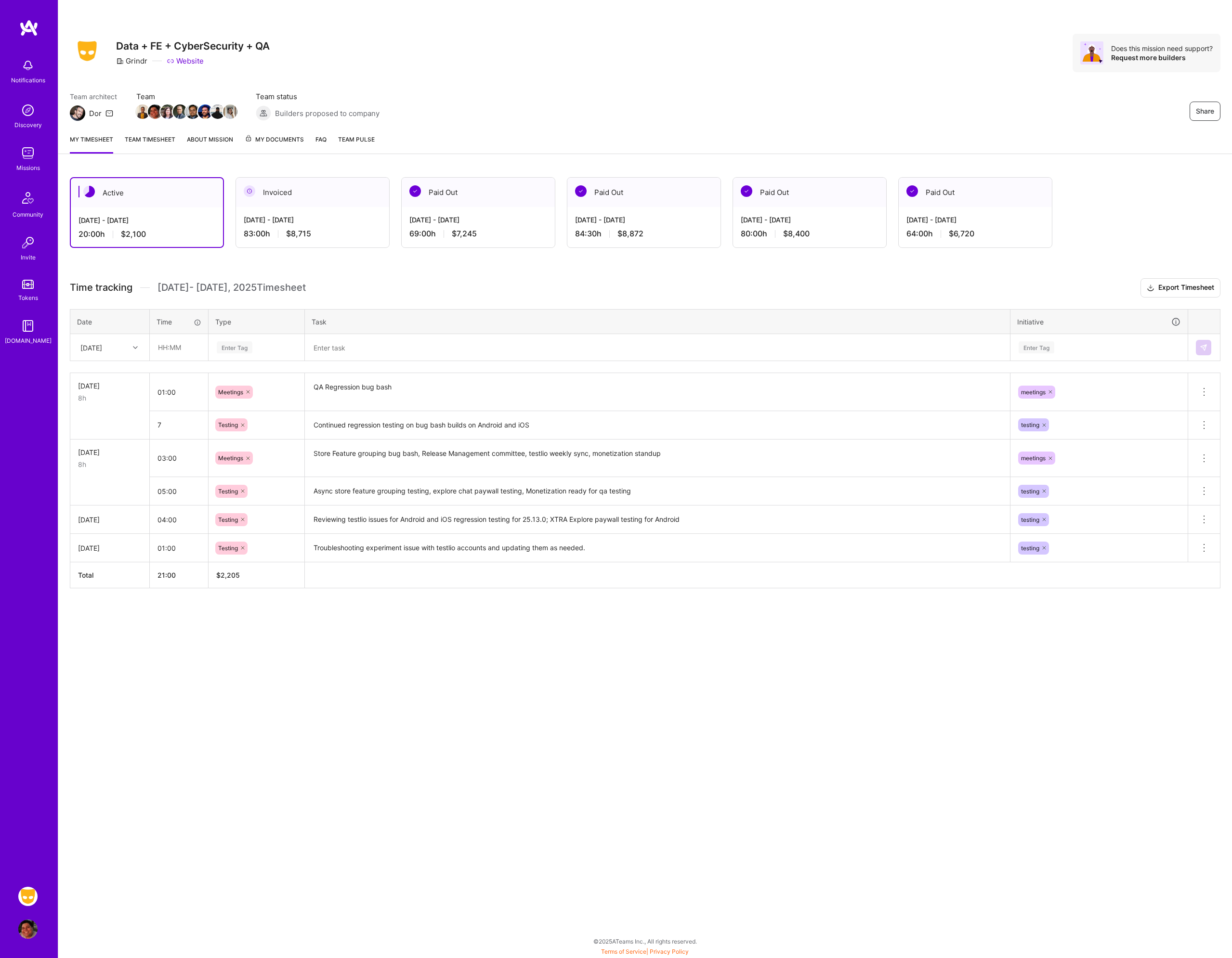
type input "07:00"
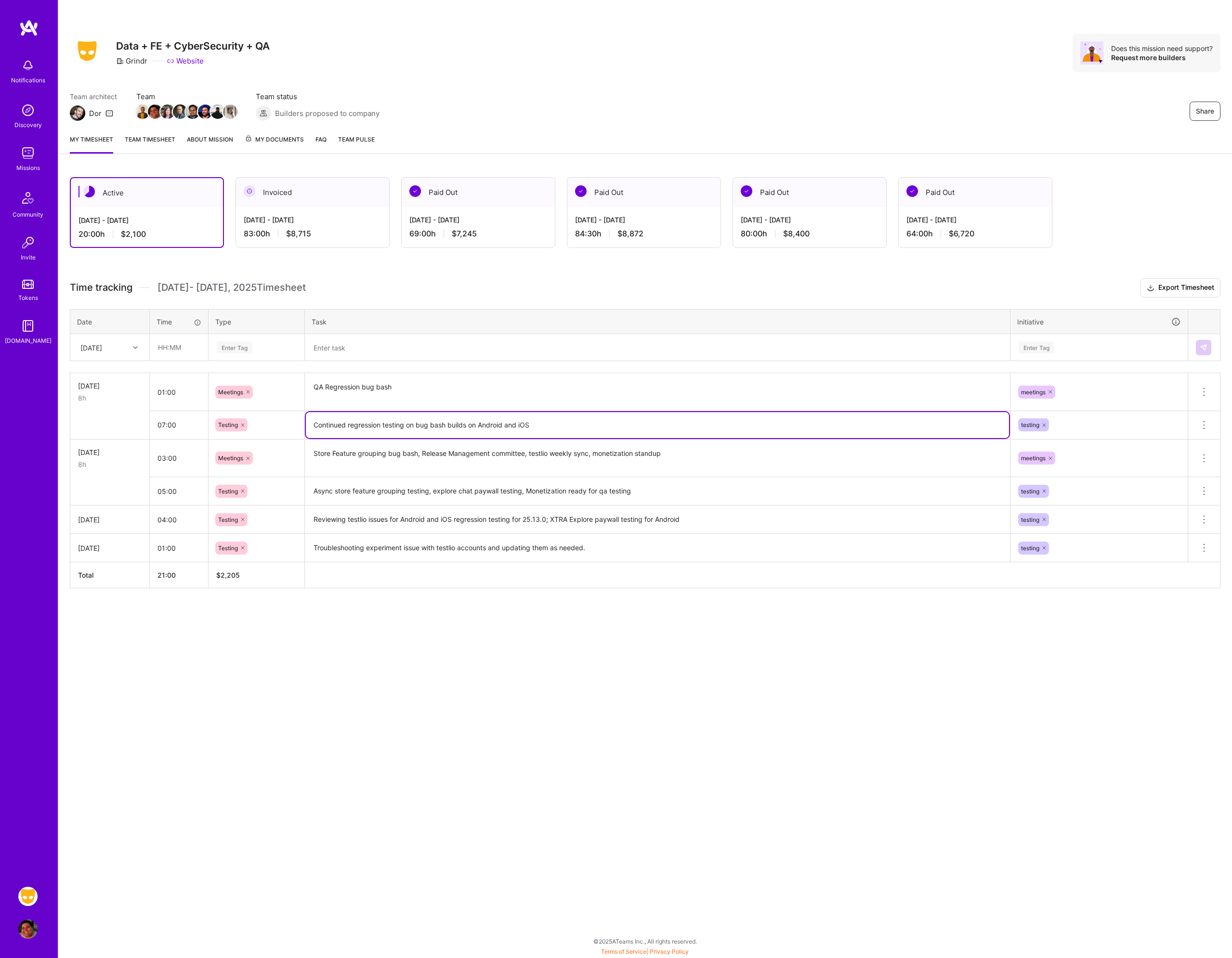
click at [574, 424] on textarea "Continued regression testing on bug bash builds on Android and iOS" at bounding box center [657, 425] width 704 height 26
drag, startPoint x: 640, startPoint y: 425, endPoint x: 575, endPoint y: 421, distance: 65.1
click at [575, 421] on textarea "Continued regression testing on bug bash builds on Android and iOS, follow up o…" at bounding box center [657, 425] width 704 height 26
click at [575, 675] on div "Share Data + FE + CyberSecurity + QA Grindr Website Does this mission need supp…" at bounding box center [645, 479] width 1174 height 958
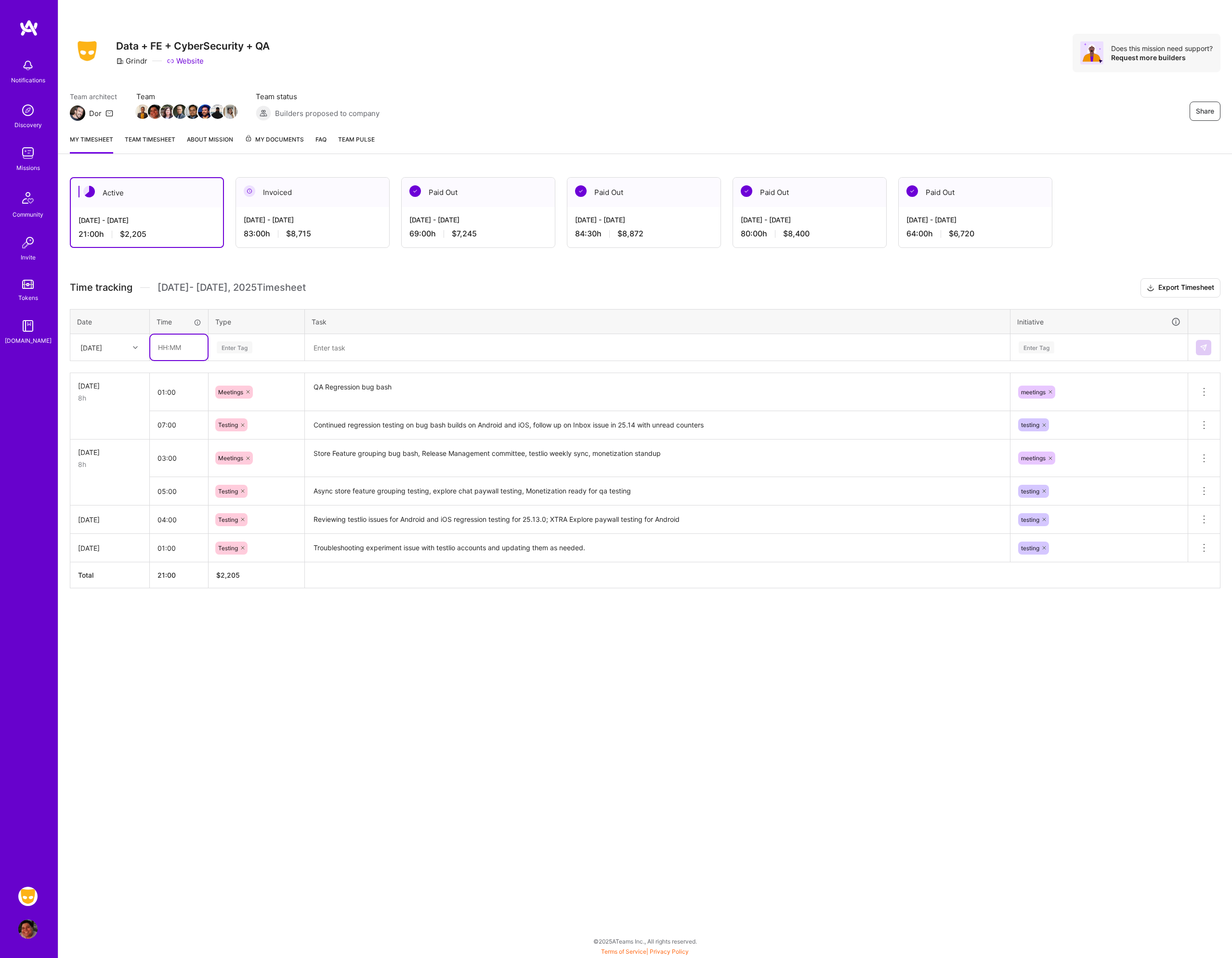
click at [178, 345] on input "text" at bounding box center [179, 347] width 58 height 25
click at [747, 429] on textarea "Continued regression testing on bug bash builds on Android and iOS, follow up o…" at bounding box center [657, 426] width 704 height 27
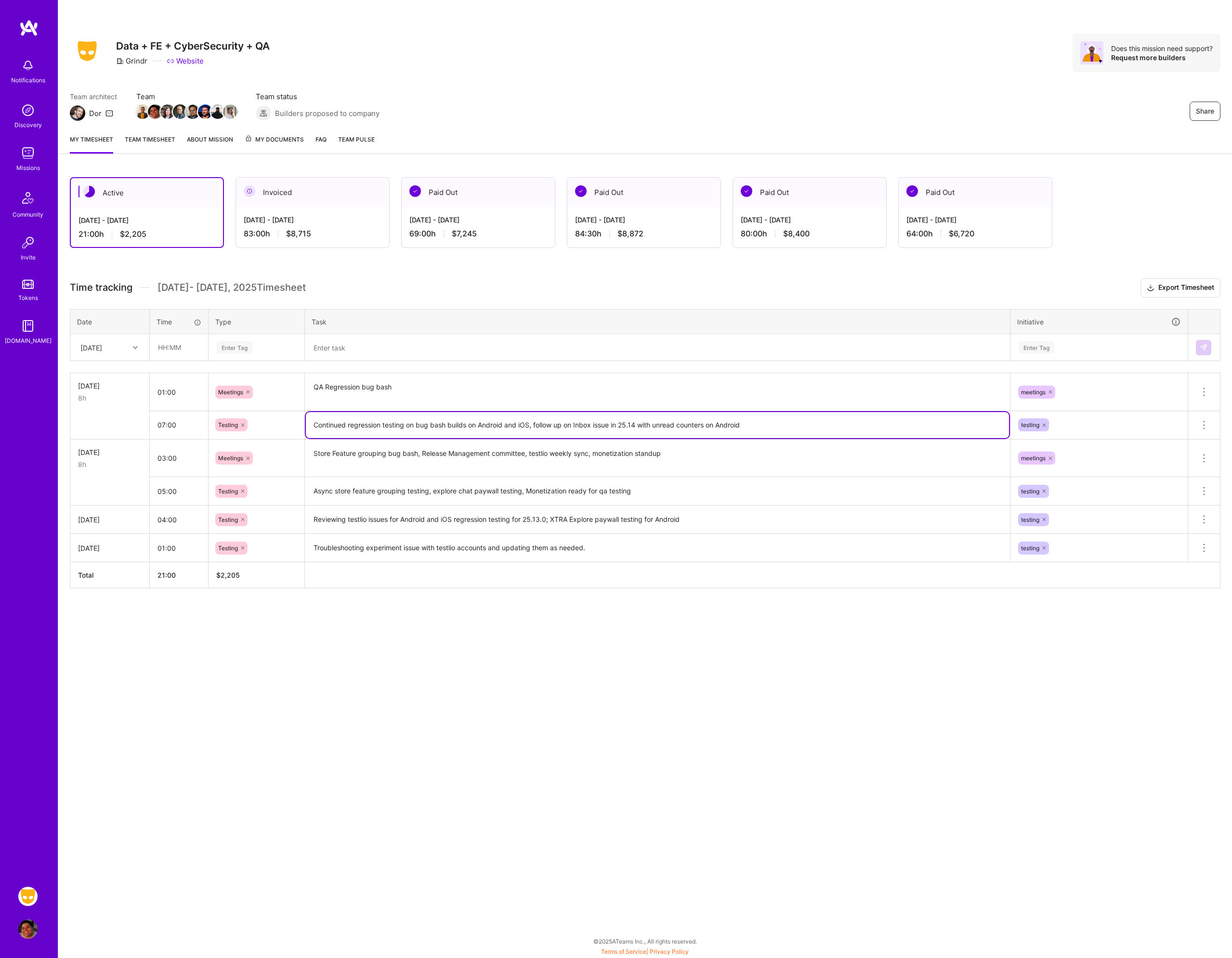
type textarea "Continued regression testing on bug bash builds on Android and iOS, follow up o…"
click at [928, 650] on div "Share Data + FE + CyberSecurity + QA Grindr Website Does this mission need supp…" at bounding box center [645, 479] width 1174 height 958
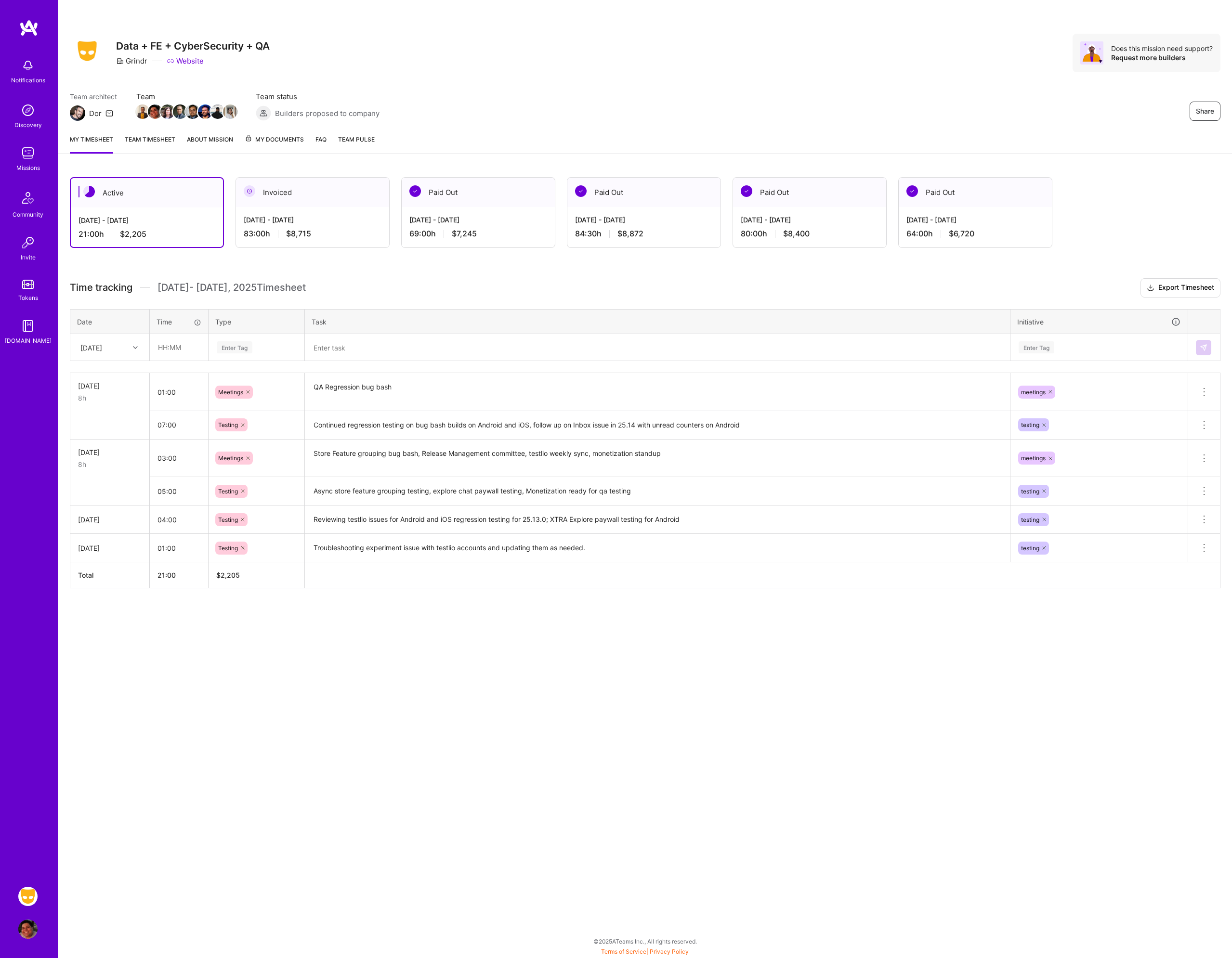
click at [522, 382] on textarea "QA Regression bug bash" at bounding box center [657, 392] width 704 height 36
click at [121, 349] on div "[DATE]" at bounding box center [102, 348] width 53 height 16
click at [95, 408] on div "[DATE]" at bounding box center [110, 408] width 78 height 18
click at [173, 347] on input "text" at bounding box center [179, 347] width 58 height 25
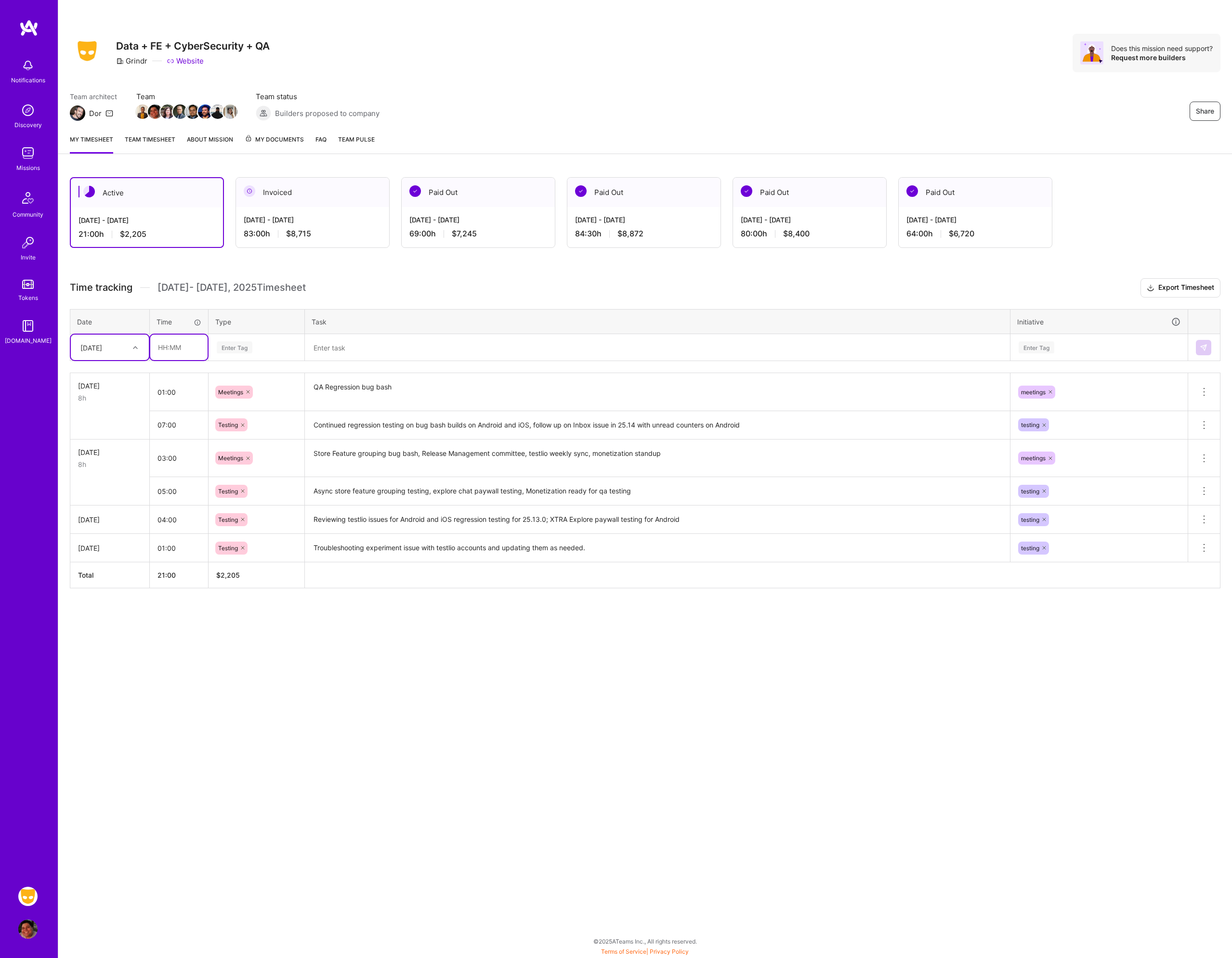
click at [173, 347] on input "text" at bounding box center [179, 347] width 58 height 25
type input "03:00"
click at [224, 341] on div "Enter Tag" at bounding box center [235, 348] width 36 height 15
type input "mee"
click at [243, 382] on span "Meetings" at bounding box center [231, 379] width 35 height 13
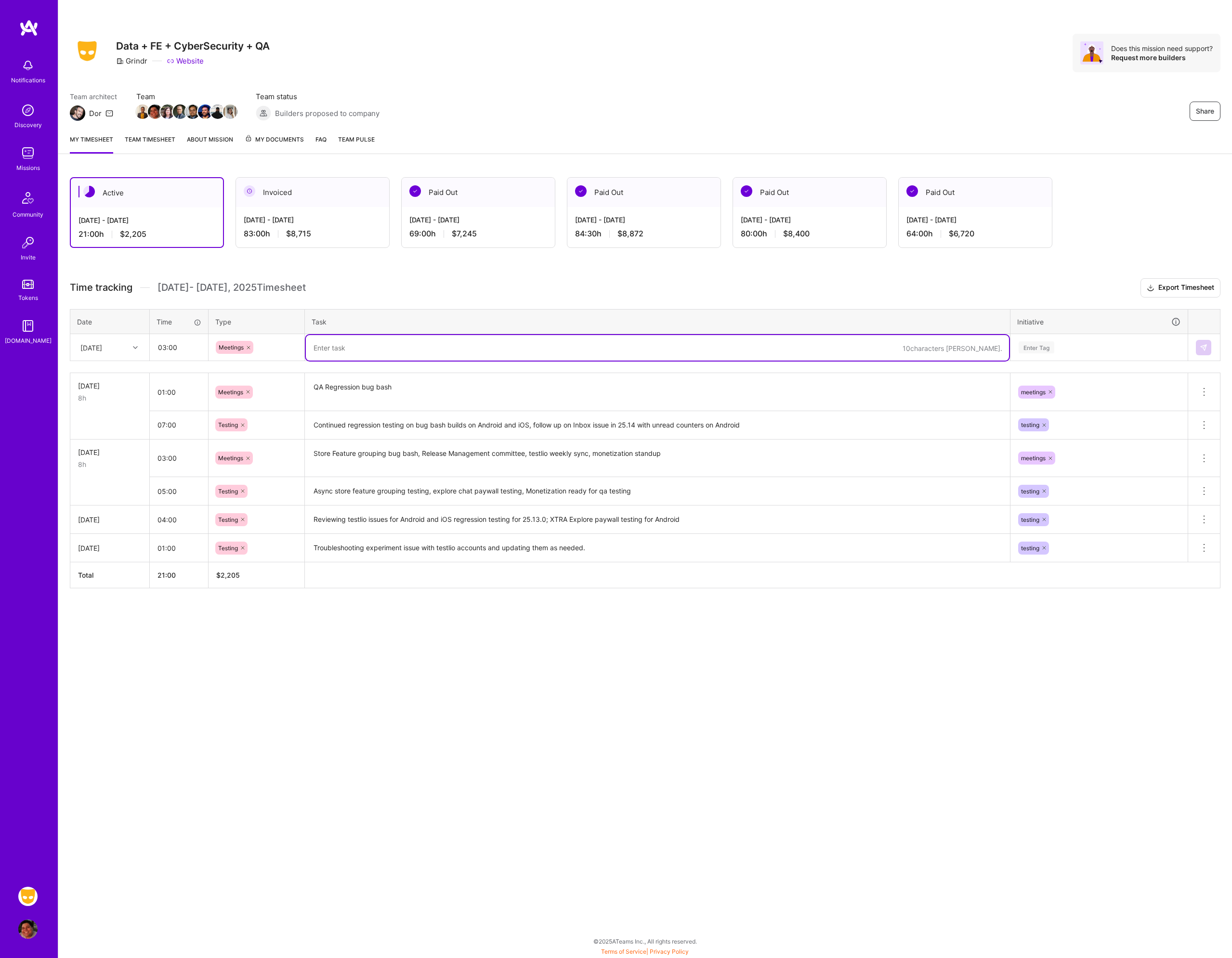
click at [360, 340] on textarea at bounding box center [657, 348] width 704 height 25
type textarea "Pushkar Townhall, AI Guild, Sync with [PERSON_NAME]"
click at [1072, 347] on div "Enter Tag" at bounding box center [1099, 347] width 163 height 12
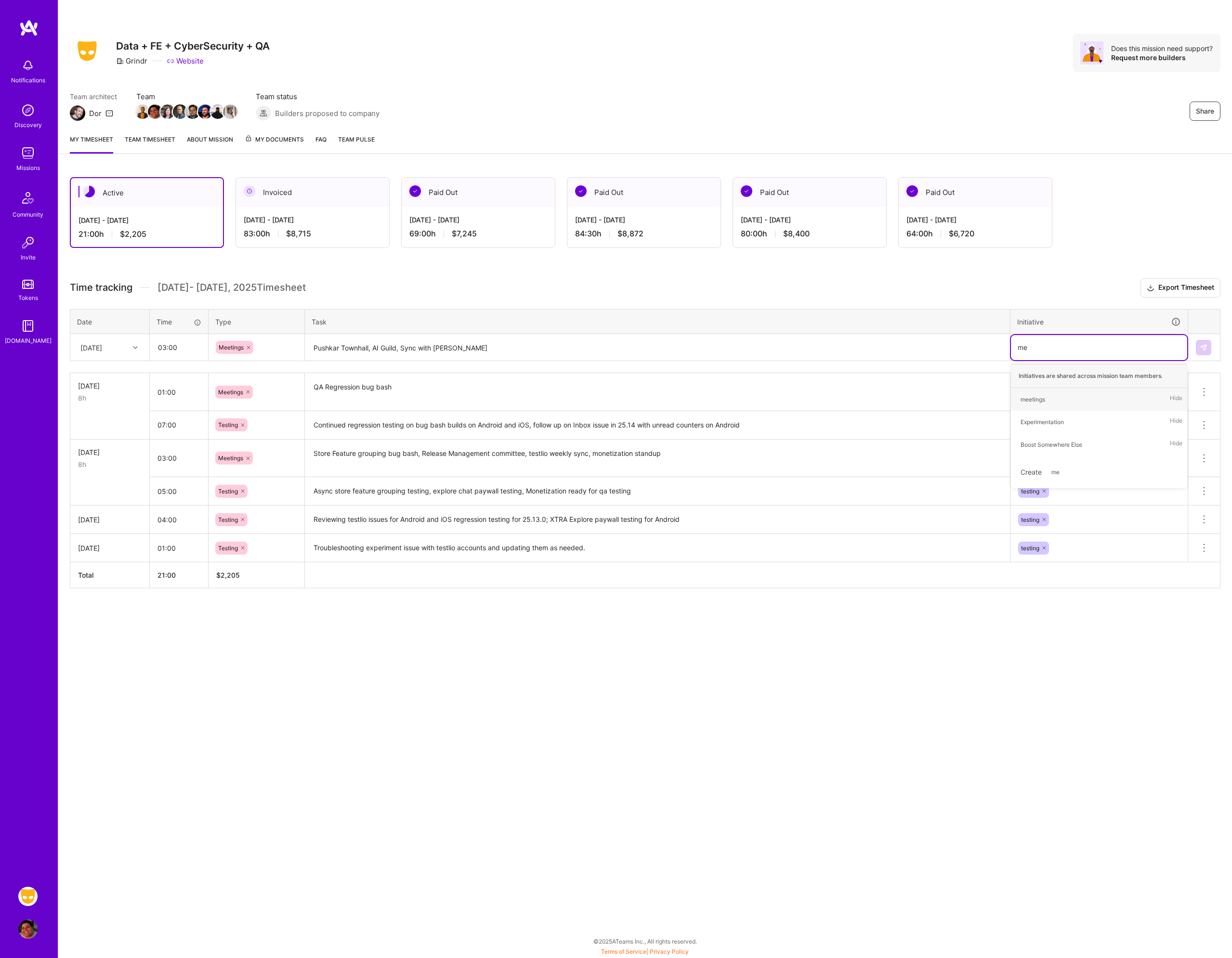
type input "mee"
click at [1056, 396] on div "meetings Hide" at bounding box center [1099, 399] width 176 height 23
click at [1202, 348] on img at bounding box center [1204, 348] width 7 height 7
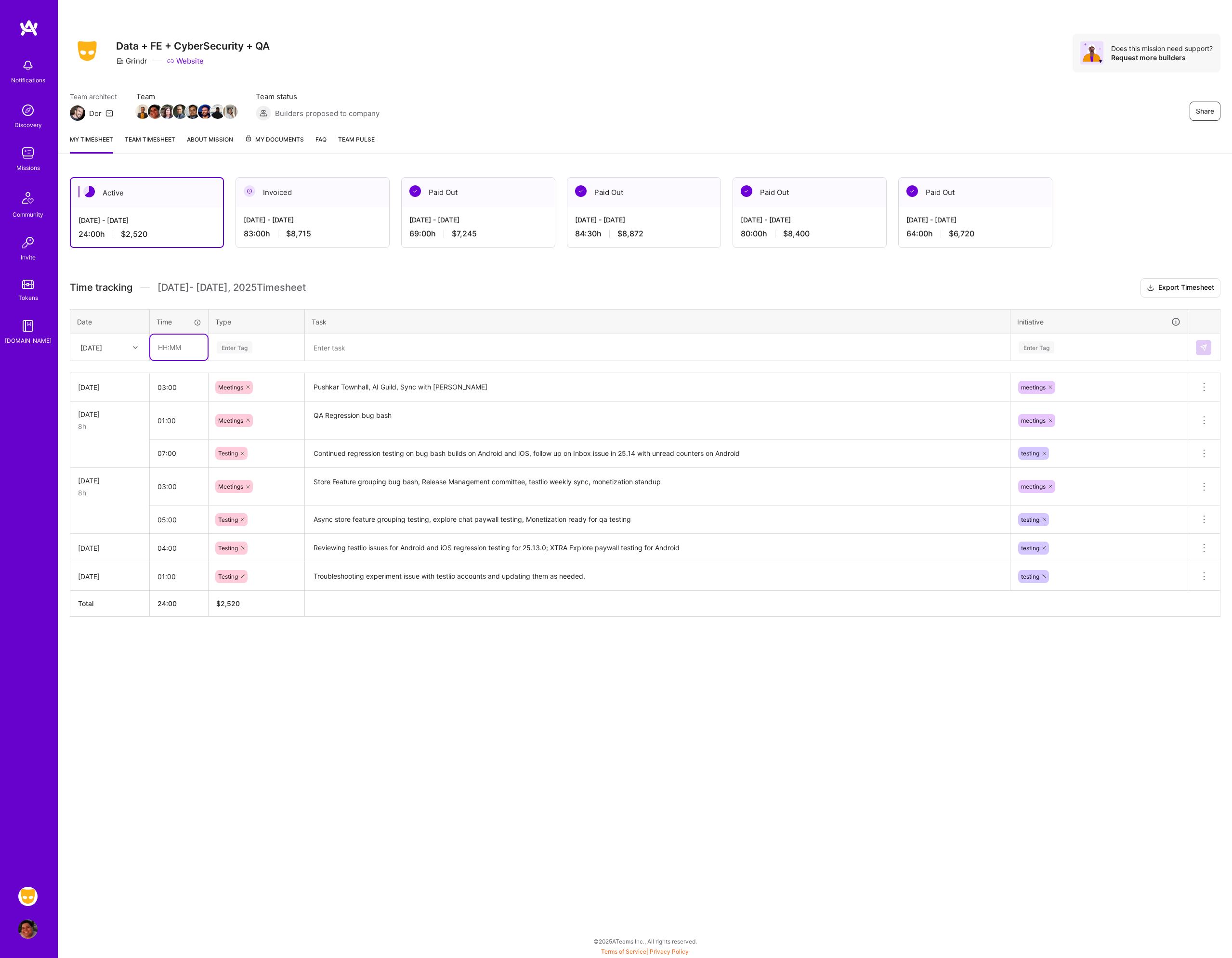
click at [177, 347] on input "text" at bounding box center [179, 347] width 58 height 25
type input "05:00"
click at [246, 356] on div "Enter Tag" at bounding box center [256, 348] width 95 height 25
type input "tes"
click at [251, 378] on div "Testing" at bounding box center [256, 379] width 95 height 23
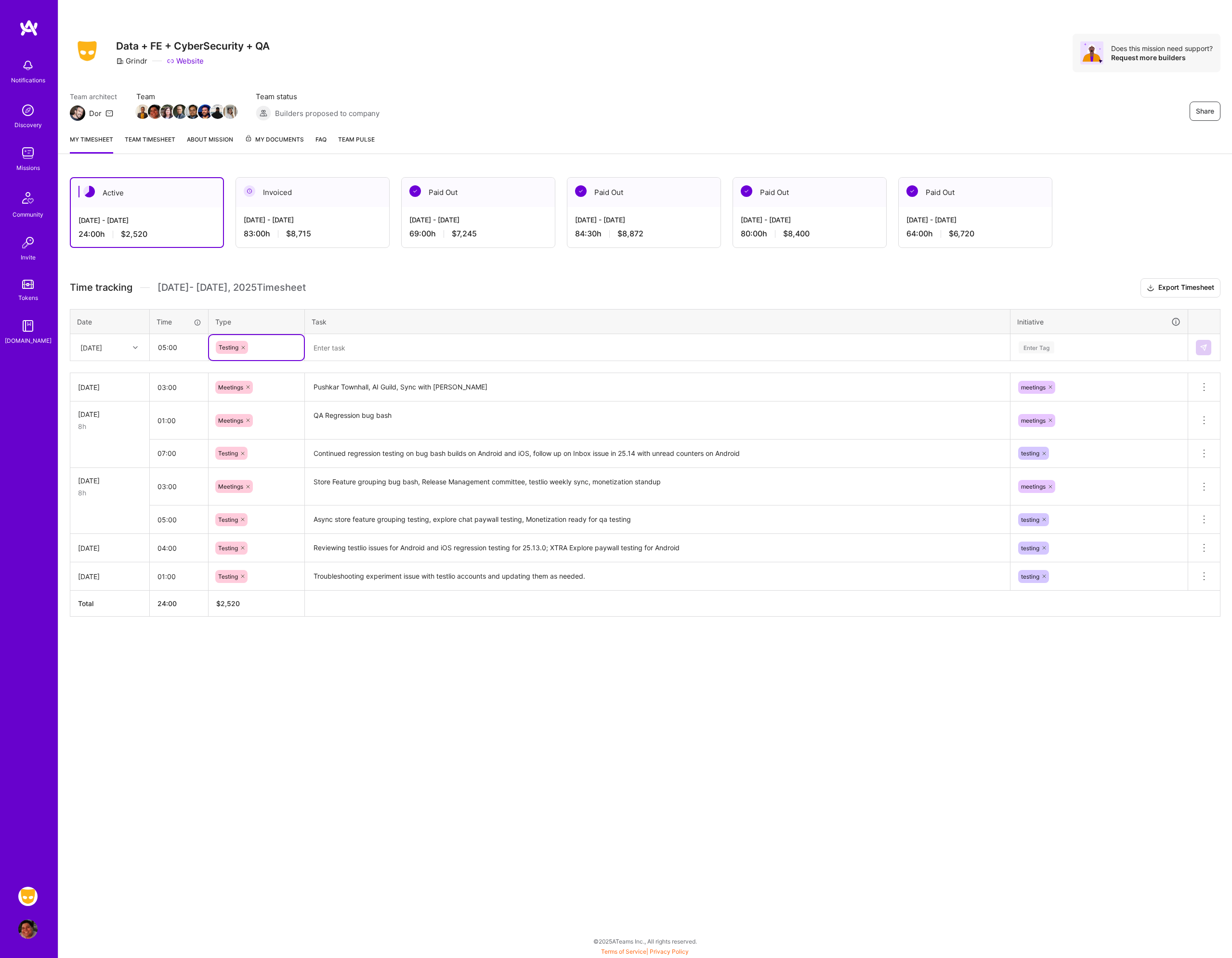
click at [347, 344] on textarea at bounding box center [657, 348] width 704 height 25
click at [596, 344] on textarea "Monetization ready for qa testing, repro and investigating CS album issue," at bounding box center [657, 348] width 704 height 25
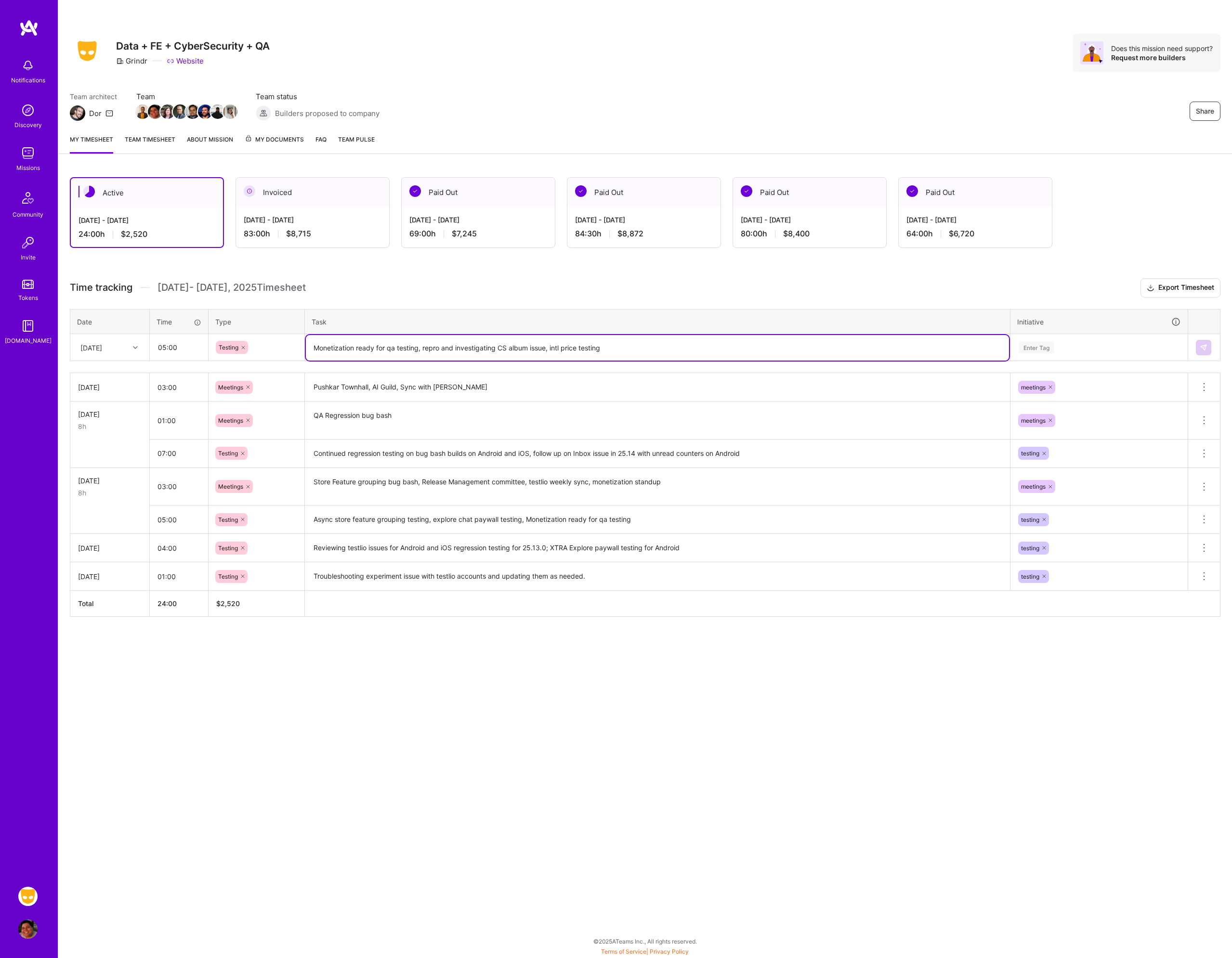
type textarea "Monetization ready for qa testing, repro and investigating CS album issue, intl…"
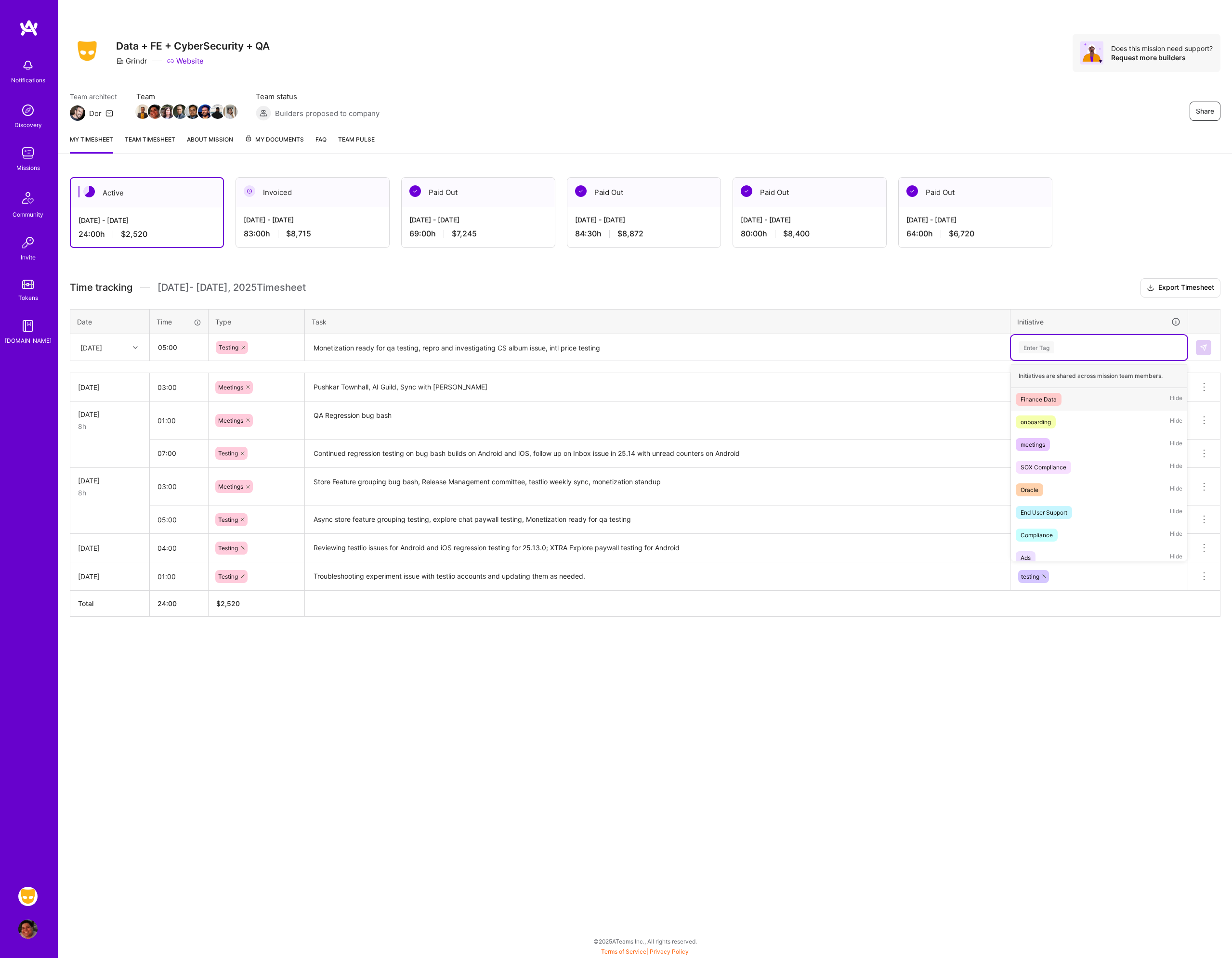
click at [1051, 354] on div "Enter Tag" at bounding box center [1099, 348] width 176 height 25
type input "tes"
click at [1051, 391] on div "testing Hide" at bounding box center [1099, 399] width 176 height 23
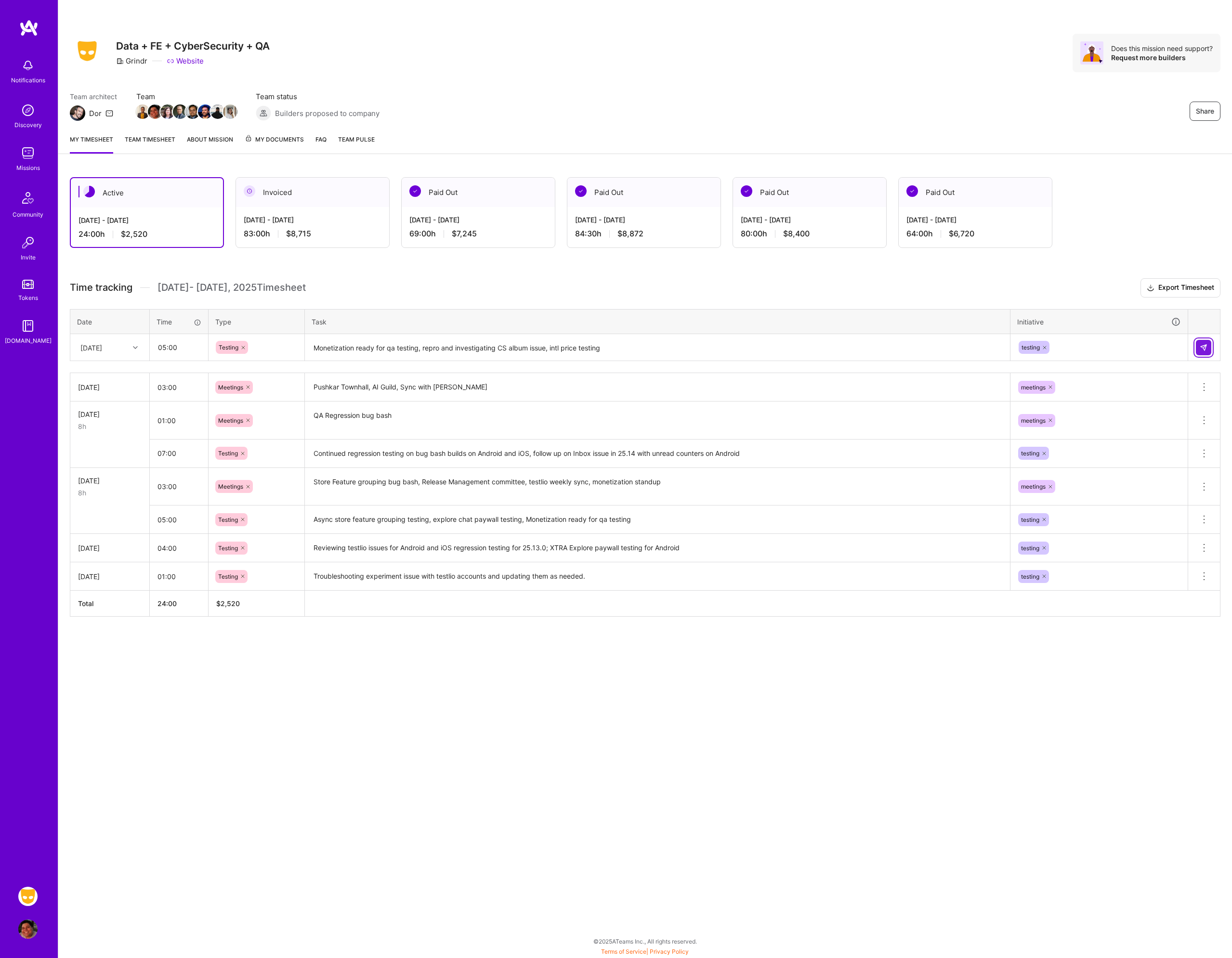
click at [1199, 348] on button at bounding box center [1204, 348] width 15 height 15
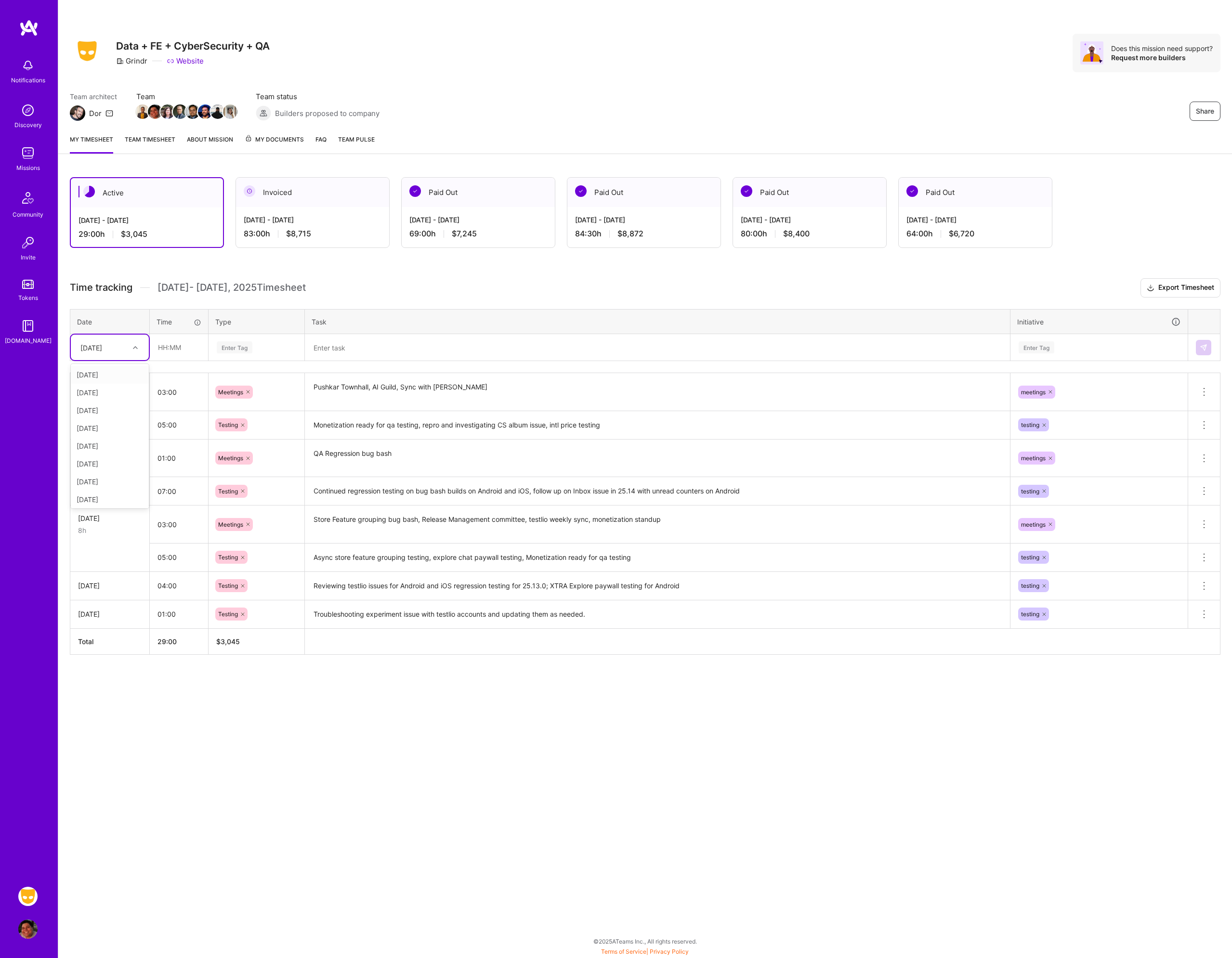
click at [102, 349] on div "[DATE]" at bounding box center [91, 347] width 22 height 10
click at [113, 462] on div "[DATE]" at bounding box center [110, 462] width 78 height 18
click at [181, 348] on input "text" at bounding box center [179, 347] width 58 height 25
type input "02:00"
click at [255, 349] on div "Enter Tag" at bounding box center [257, 347] width 82 height 12
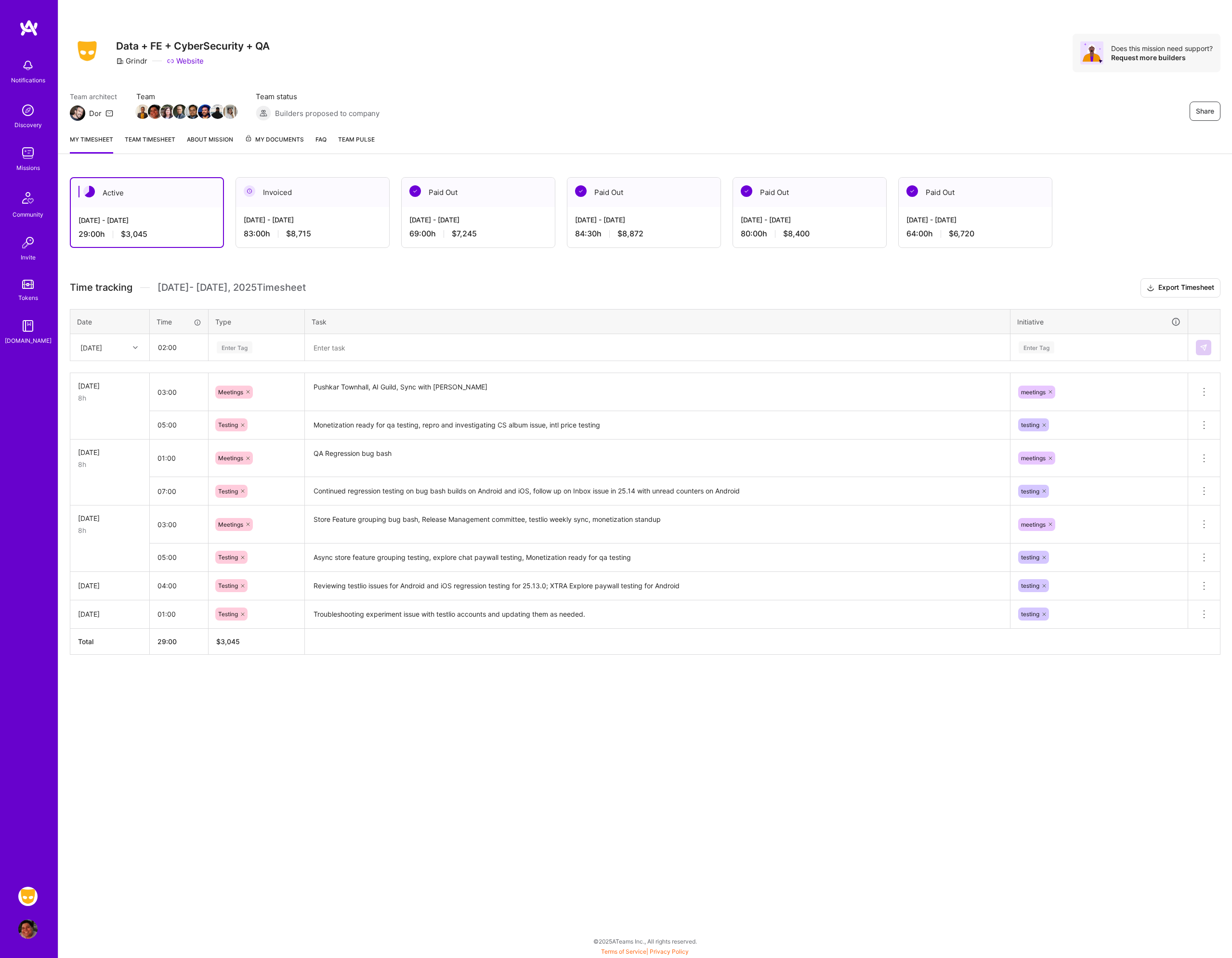
click at [255, 349] on div "Enter Tag" at bounding box center [257, 347] width 82 height 12
type input "mee"
click at [251, 378] on div "Meetings" at bounding box center [256, 379] width 95 height 23
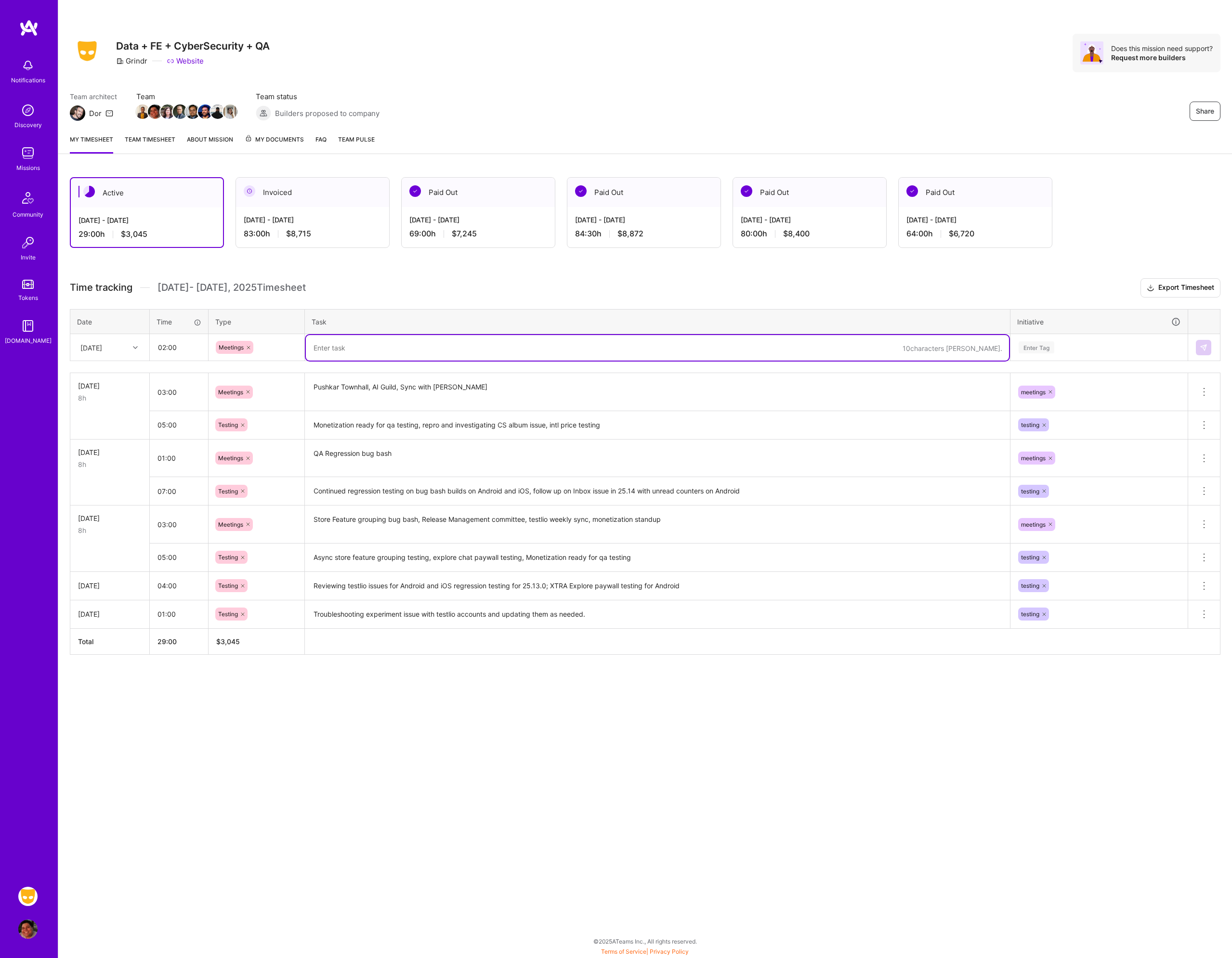
click at [355, 347] on textarea at bounding box center [657, 348] width 704 height 25
click at [178, 346] on input "02:00" at bounding box center [179, 347] width 58 height 25
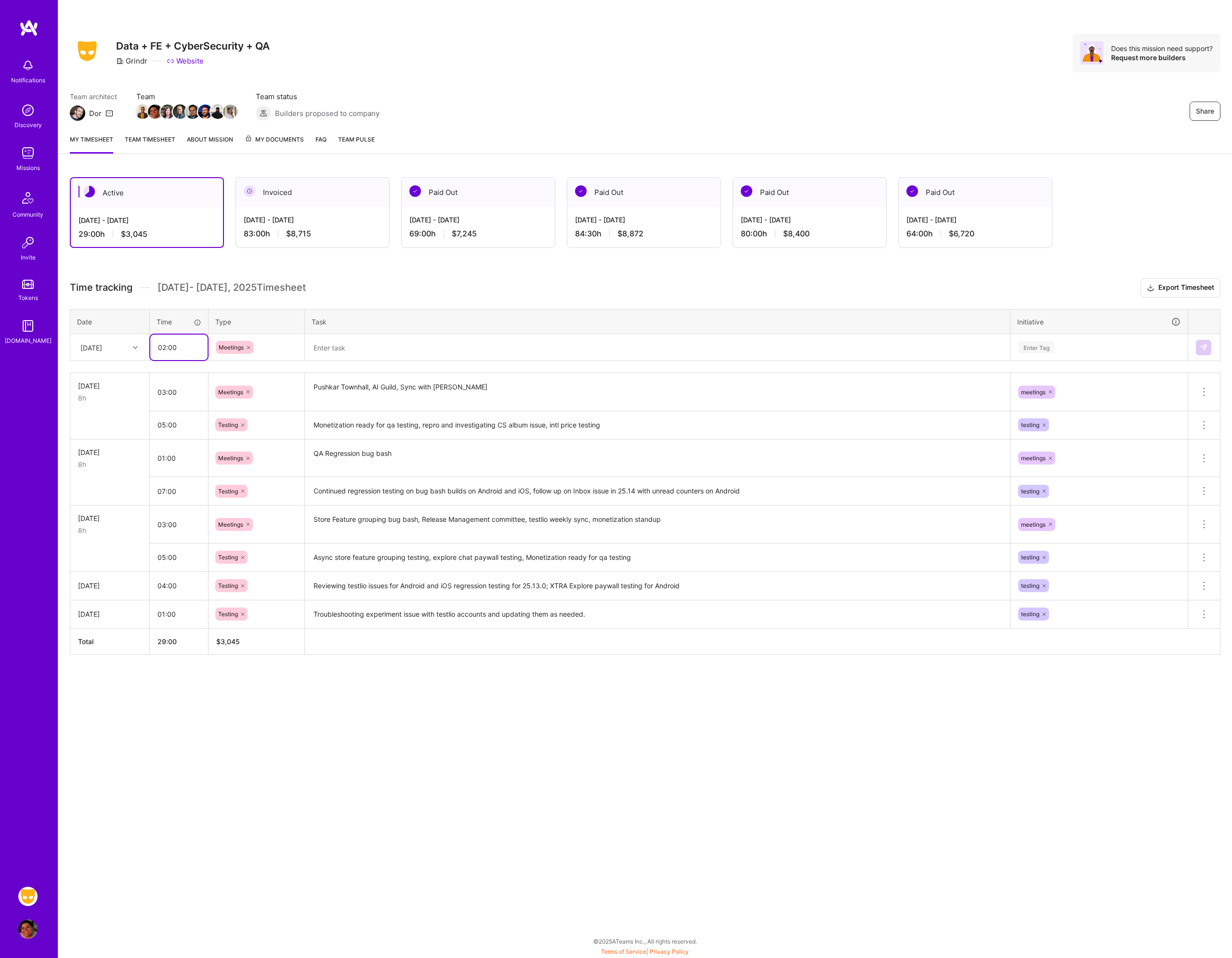
click at [178, 346] on input "02:00" at bounding box center [179, 347] width 58 height 25
type input "01:00"
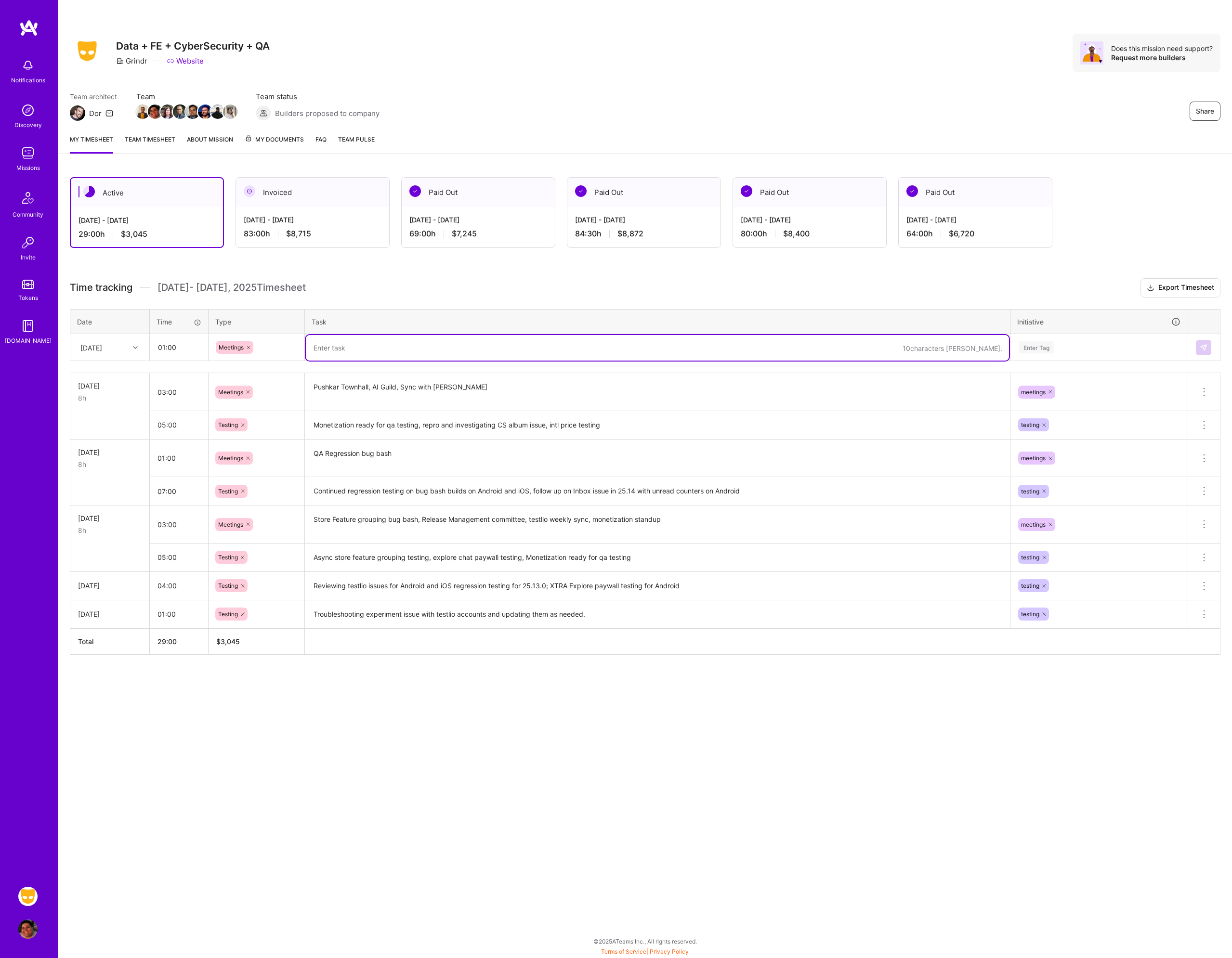
click at [321, 344] on textarea at bounding box center [657, 348] width 704 height 25
type textarea "Monetization A-List V3 Feature Gating Meeting"
click at [173, 344] on input "01:00" at bounding box center [179, 347] width 58 height 25
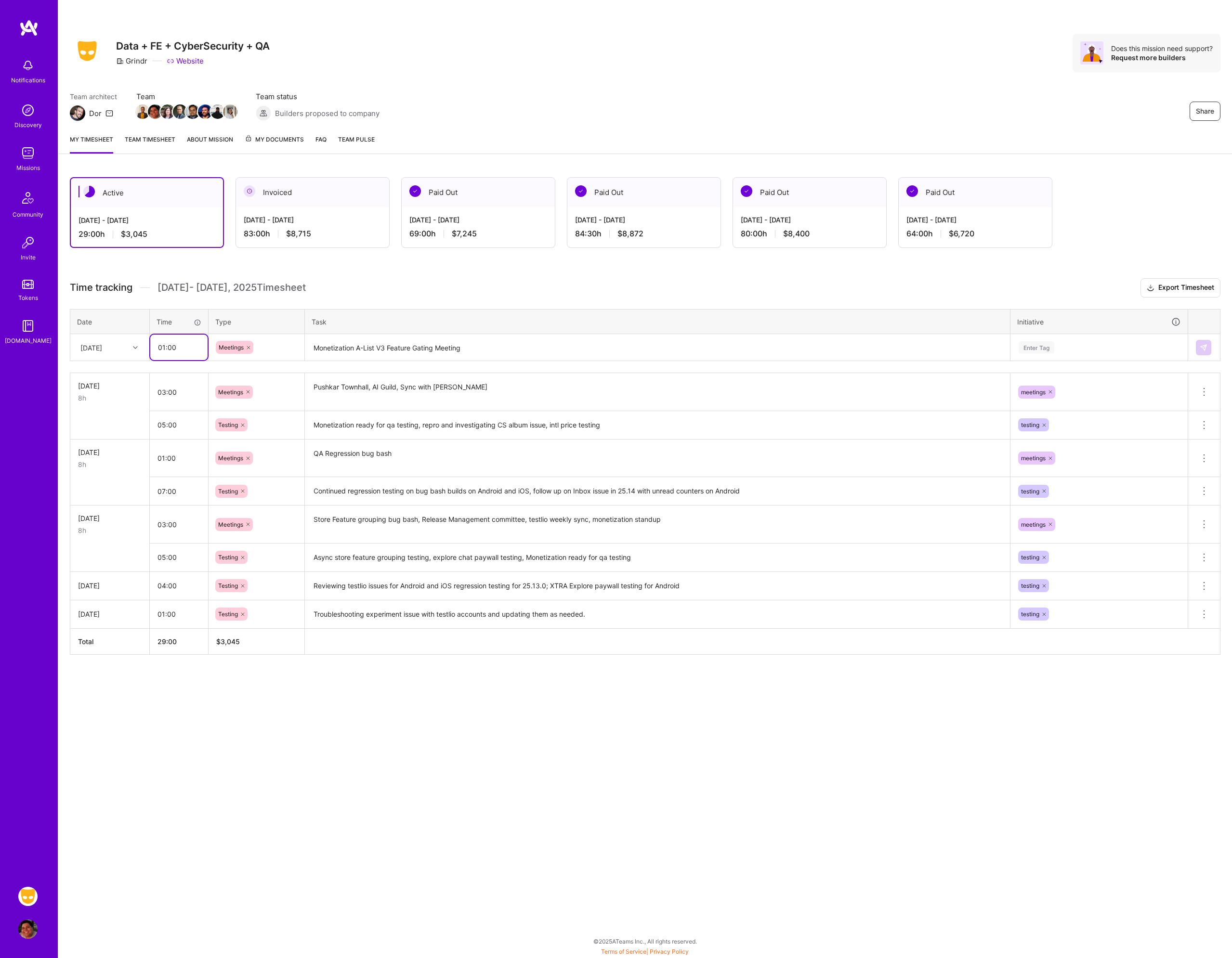
click at [173, 344] on input "01:00" at bounding box center [179, 347] width 58 height 25
type input "01:30"
click at [1055, 338] on div "Enter Tag" at bounding box center [1099, 348] width 176 height 25
type input "mee"
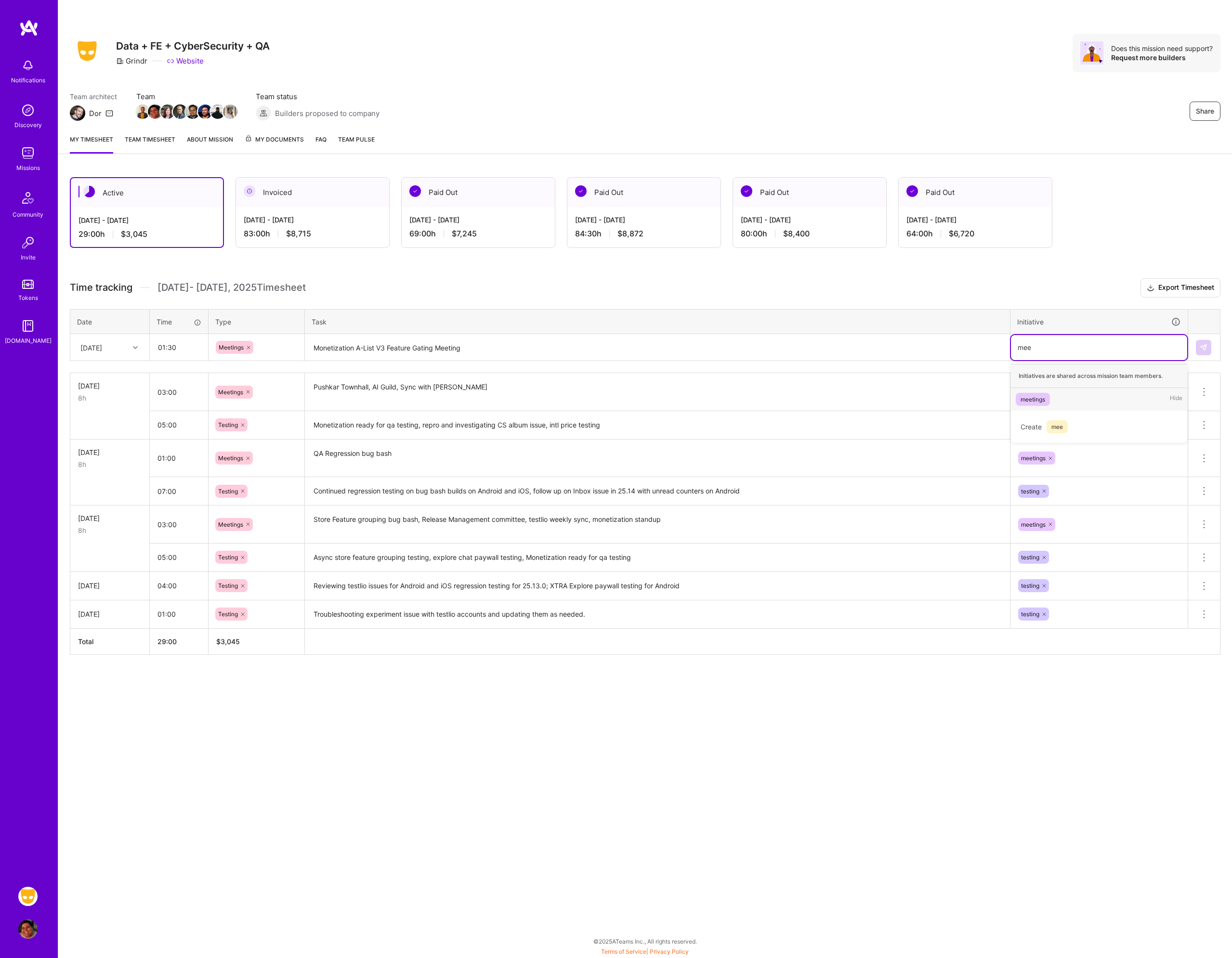
click at [1052, 398] on div "meetings Hide" at bounding box center [1099, 399] width 176 height 23
click at [1207, 347] on img at bounding box center [1204, 348] width 7 height 7
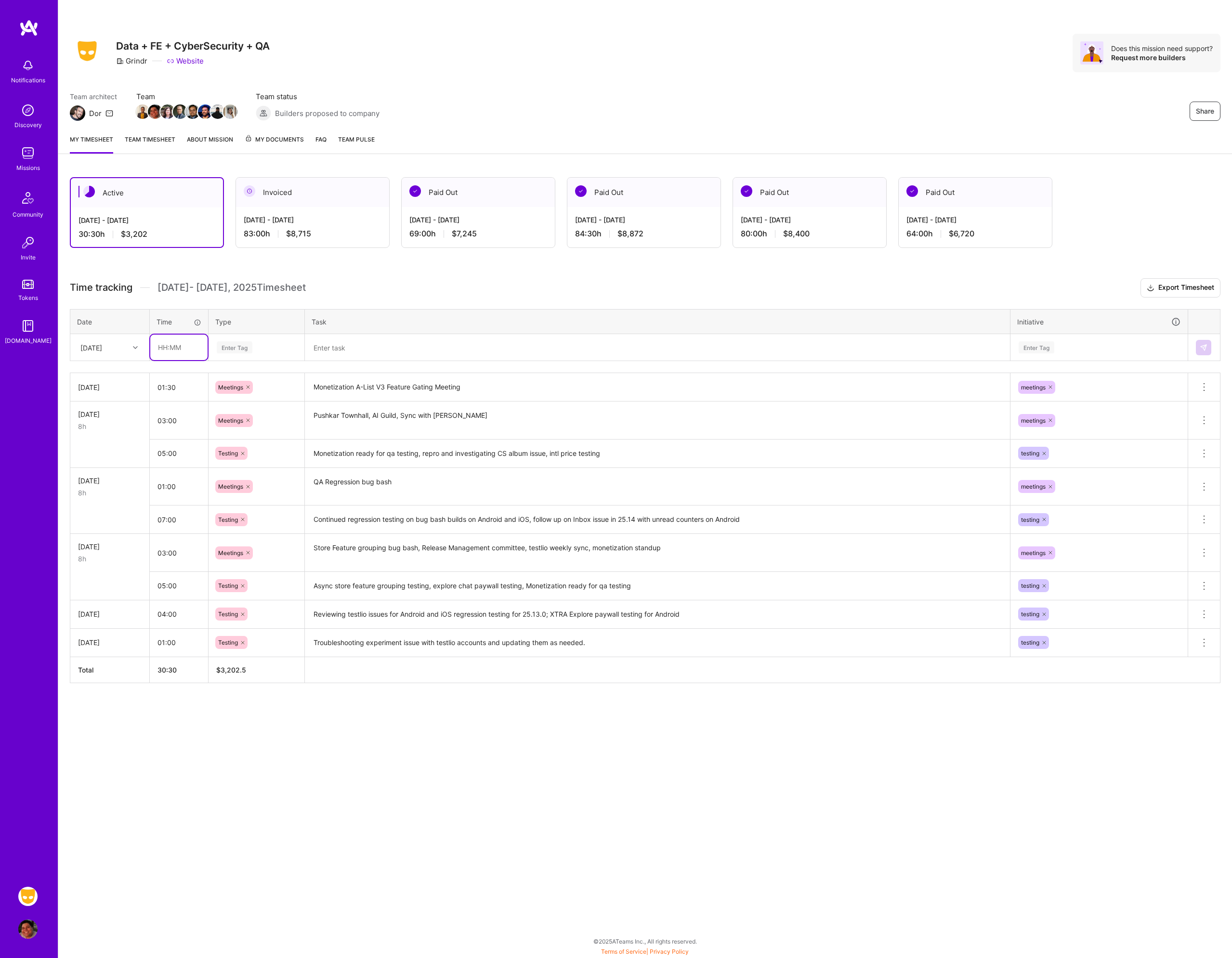
click at [173, 349] on input "text" at bounding box center [179, 347] width 58 height 25
type input "07:00"
click at [252, 351] on div "Enter Tag" at bounding box center [235, 348] width 36 height 15
type input "tes"
click at [243, 378] on span "Testing" at bounding box center [228, 379] width 29 height 13
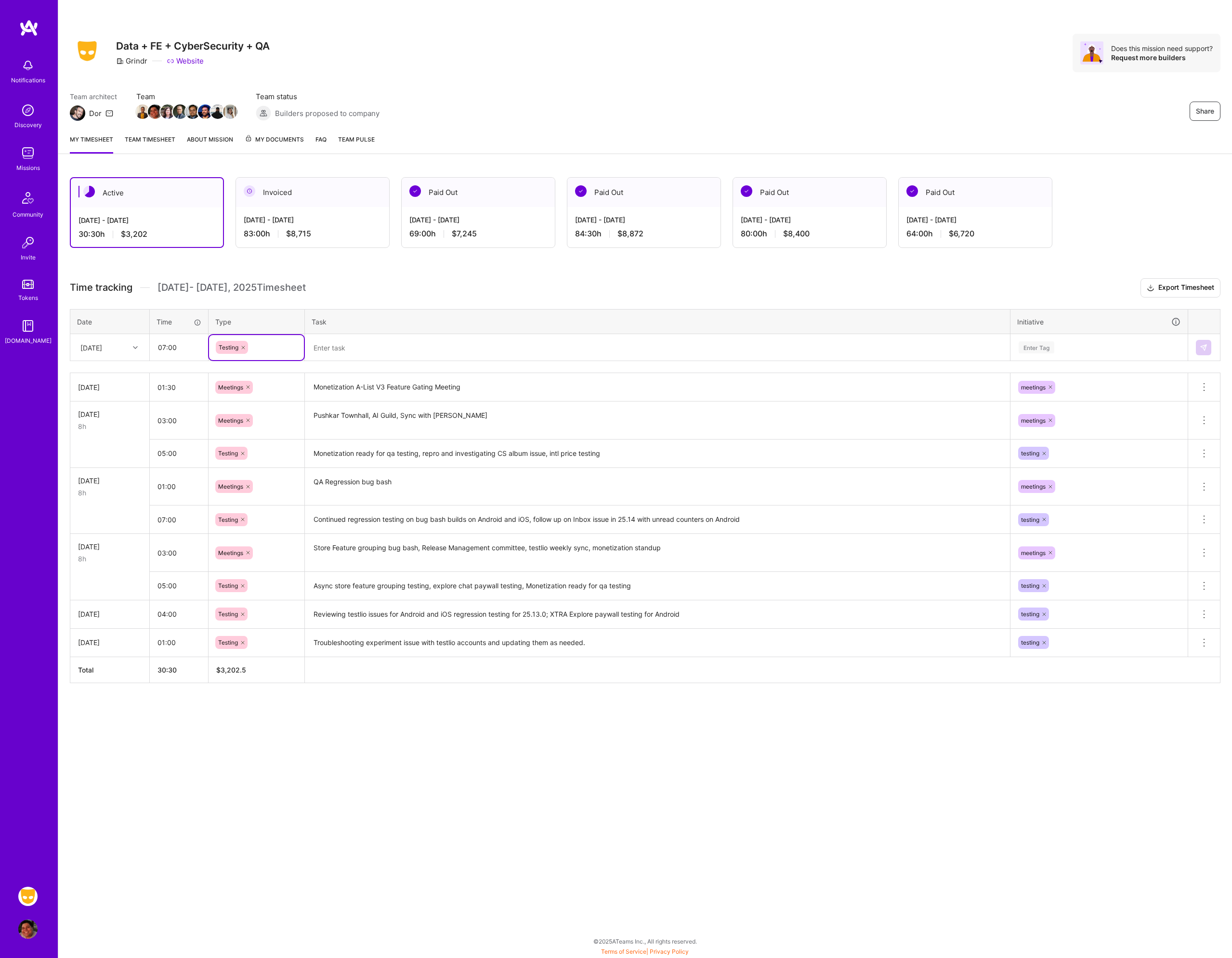
click at [371, 356] on textarea at bounding box center [657, 348] width 704 height 25
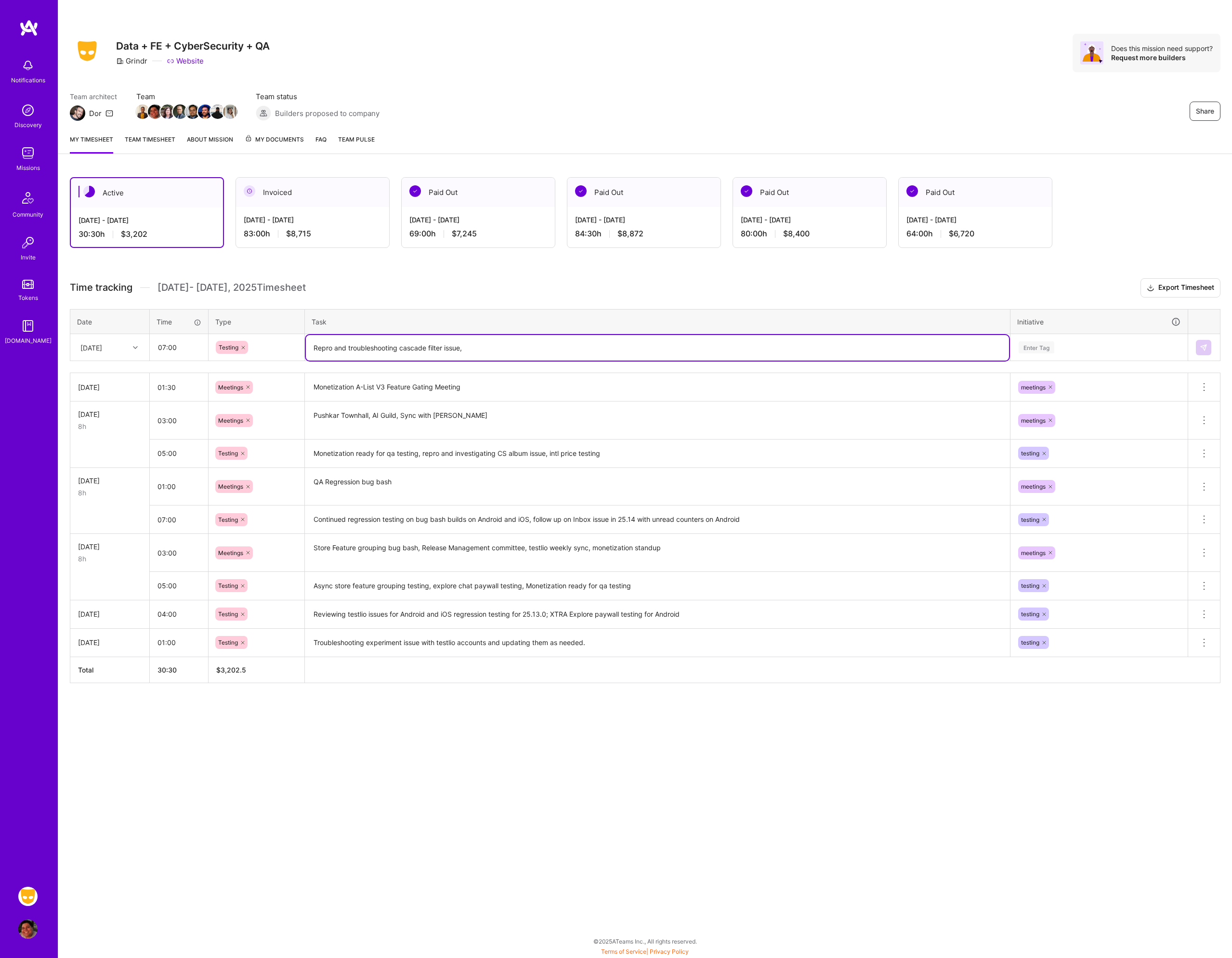
type textarea "Repro and troubleshooting cascade filter issue,"
click at [179, 349] on input "07:00" at bounding box center [179, 347] width 58 height 25
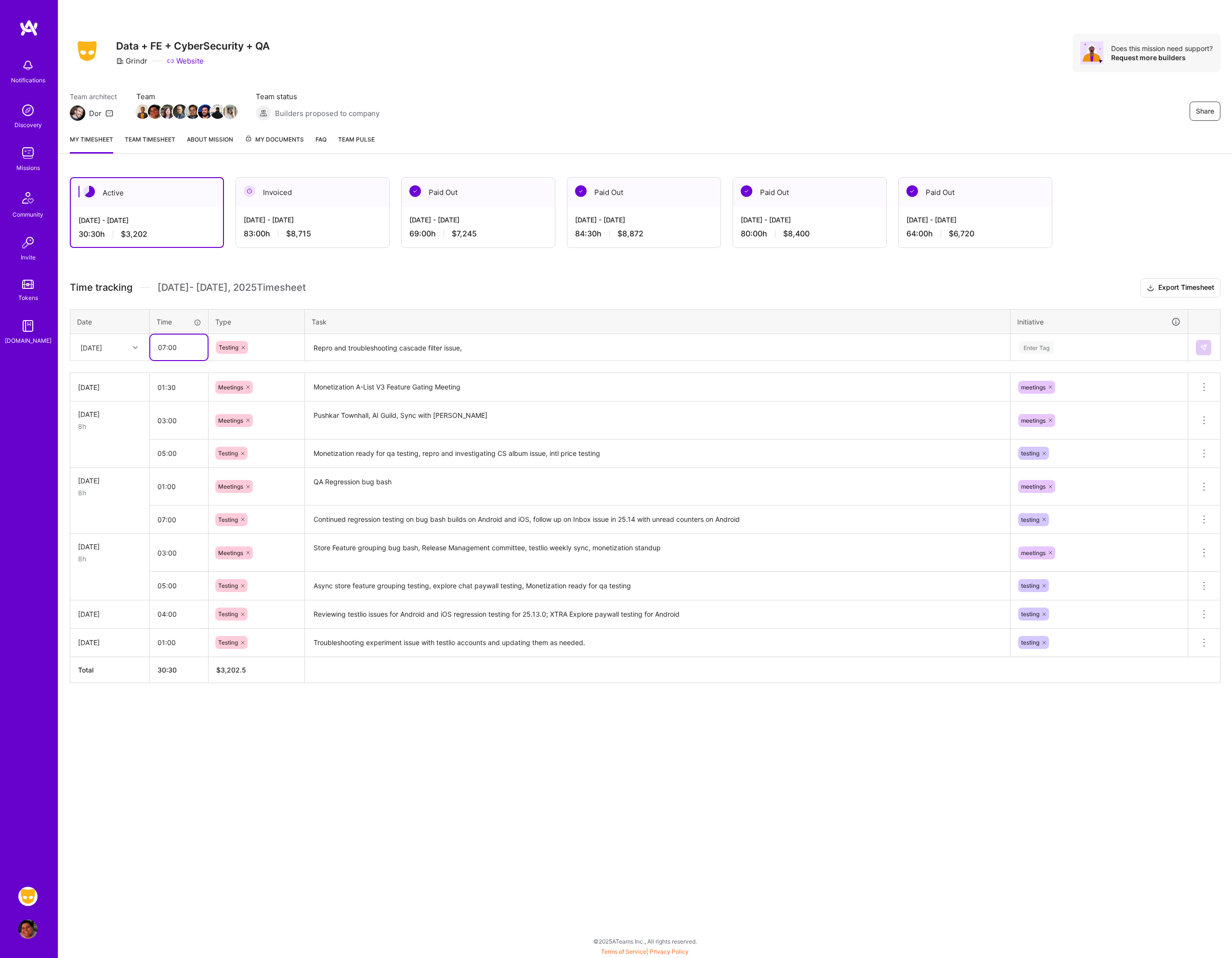
click at [179, 349] on input "07:00" at bounding box center [179, 347] width 58 height 25
type input "05:00"
click at [504, 342] on textarea "Repro and troubleshooting cascade filter issue," at bounding box center [657, 348] width 704 height 25
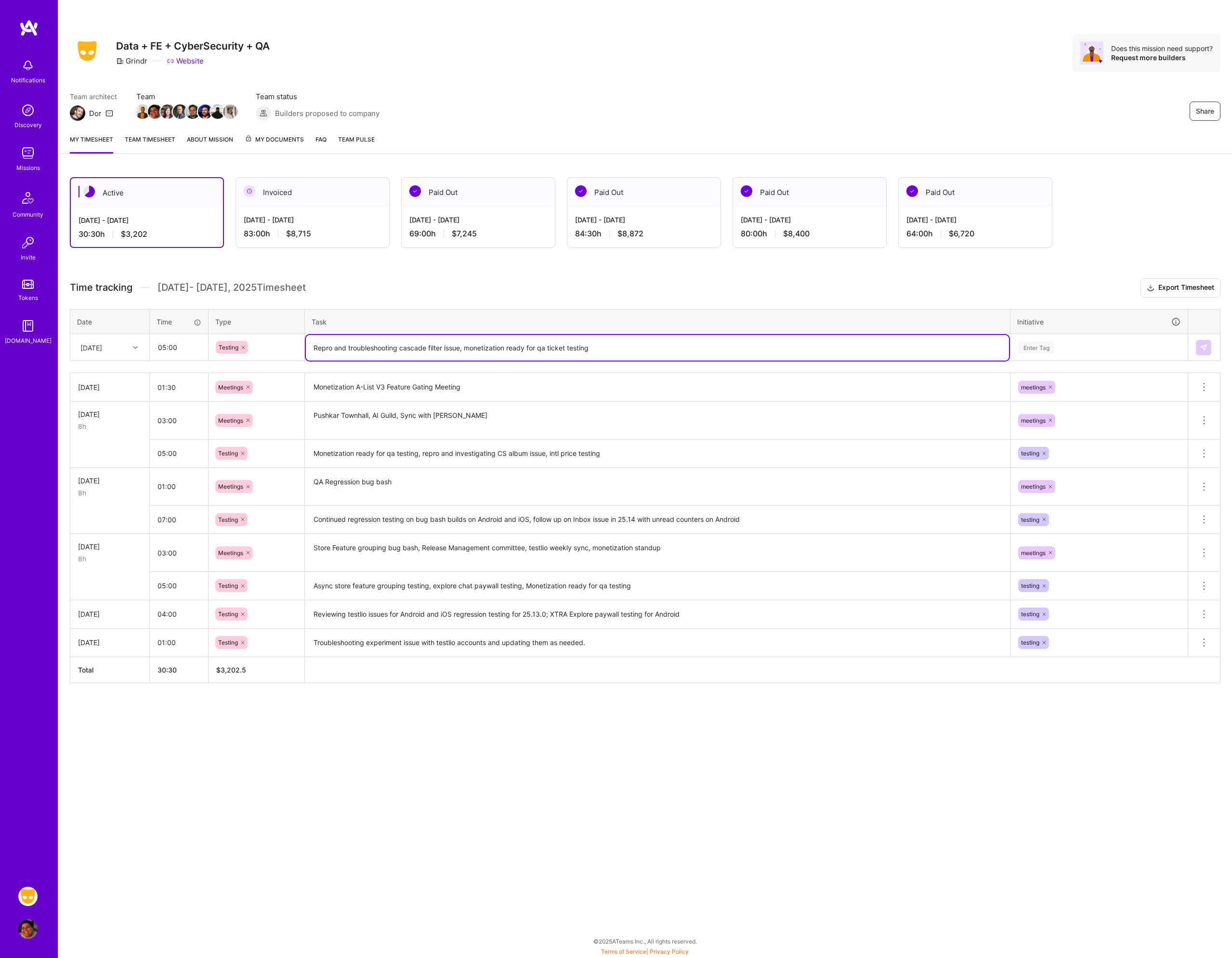
type textarea "Repro and troubleshooting cascade filter issue, monetization ready for qa ticke…"
click at [1052, 349] on div "Enter Tag" at bounding box center [1036, 348] width 36 height 15
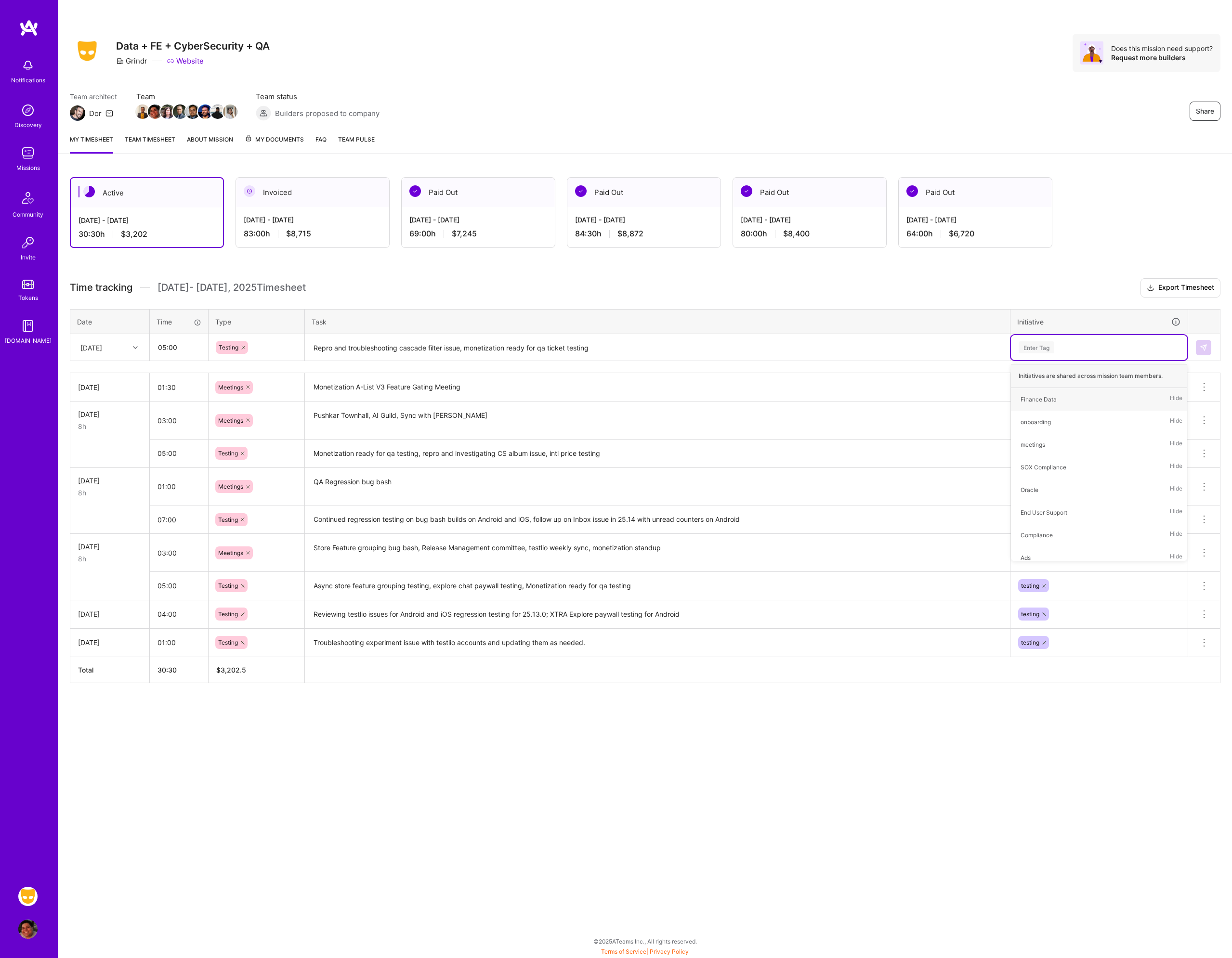
click at [599, 352] on textarea "Repro and troubleshooting cascade filter issue, monetization ready for qa ticke…" at bounding box center [657, 348] width 704 height 25
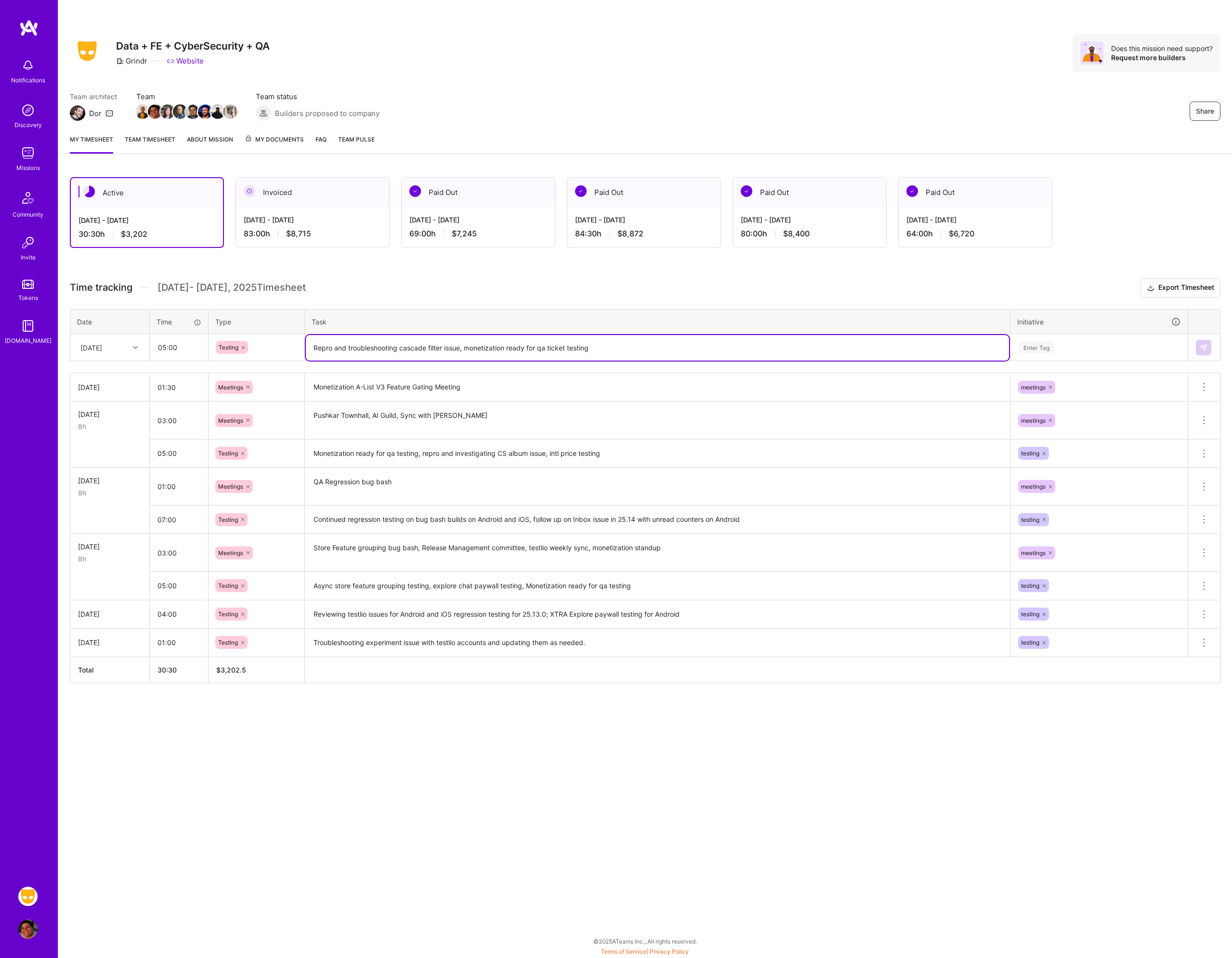
drag, startPoint x: 655, startPoint y: 346, endPoint x: 464, endPoint y: 348, distance: 191.0
click at [464, 348] on textarea "Repro and troubleshooting cascade filter issue, monetization ready for qa ticke…" at bounding box center [657, 348] width 704 height 25
click at [657, 357] on textarea "Repro and troubleshooting cascade filter issue, monetization ready for qa ticke…" at bounding box center [657, 348] width 704 height 25
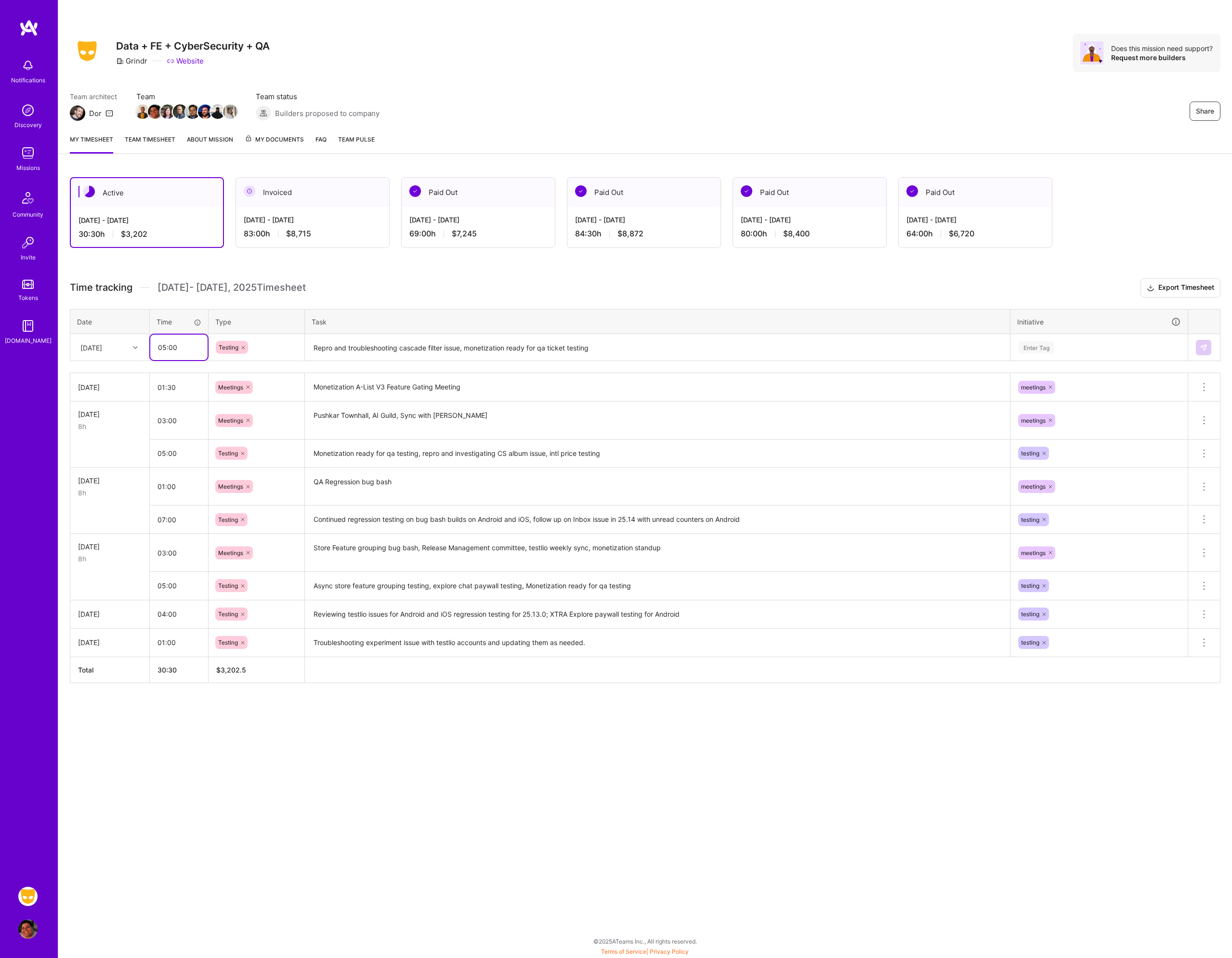
click at [183, 350] on input "05:00" at bounding box center [179, 347] width 58 height 25
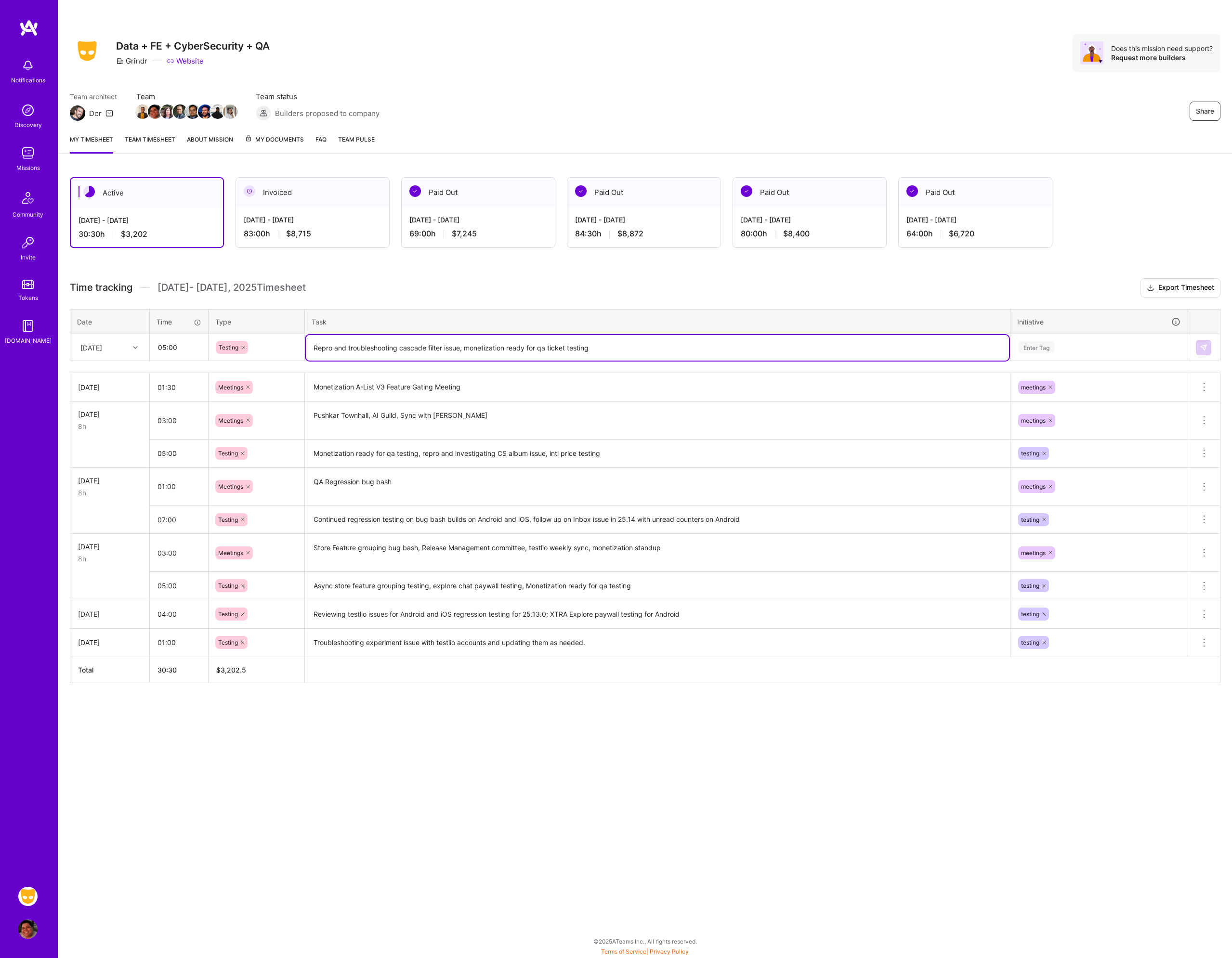
drag, startPoint x: 616, startPoint y: 350, endPoint x: 244, endPoint y: 343, distance: 372.1
click at [244, 343] on tr "[DATE] 05:00 Testing Repro and troubleshooting cascade filter issue, monetizati…" at bounding box center [645, 348] width 1150 height 27
click at [192, 355] on input "05:00" at bounding box center [179, 347] width 58 height 25
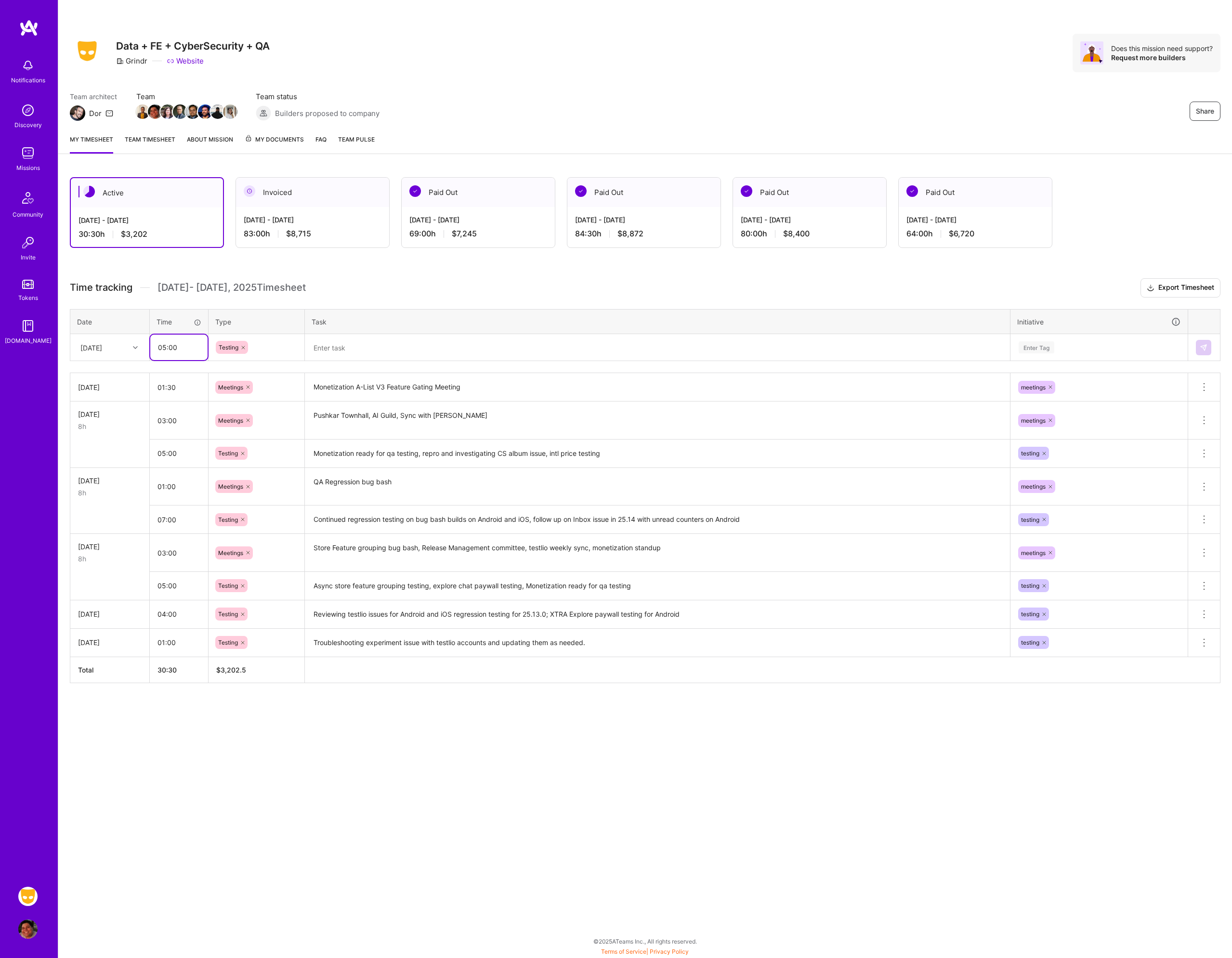
click at [190, 348] on input "05:00" at bounding box center [179, 347] width 58 height 25
click at [242, 346] on icon at bounding box center [243, 347] width 6 height 6
type input "02:30"
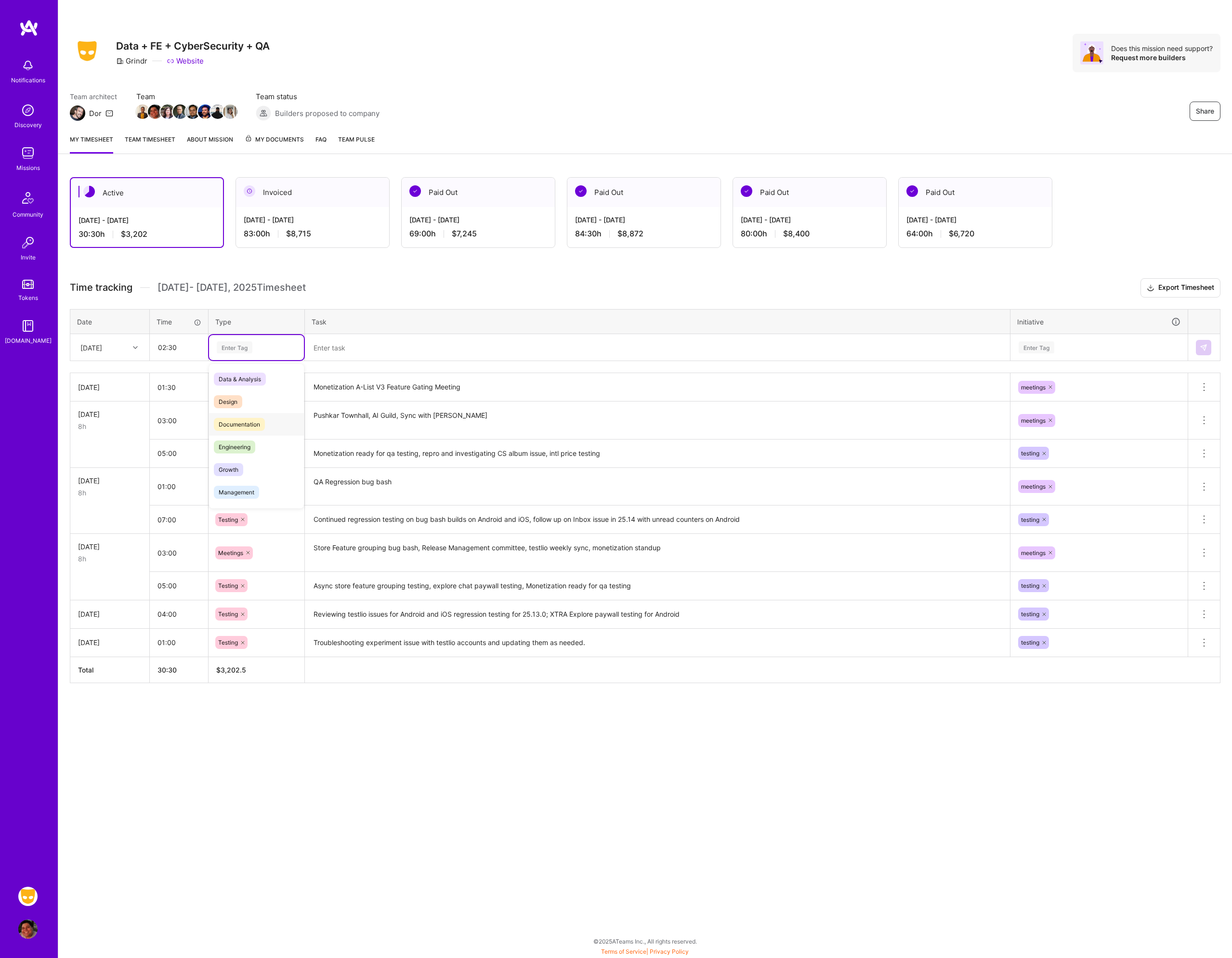
click at [250, 423] on span "Documentation" at bounding box center [239, 424] width 51 height 13
click at [350, 356] on textarea at bounding box center [657, 348] width 704 height 25
click at [504, 351] on textarea "Preparing for 25.14 release, following up on" at bounding box center [657, 348] width 704 height 25
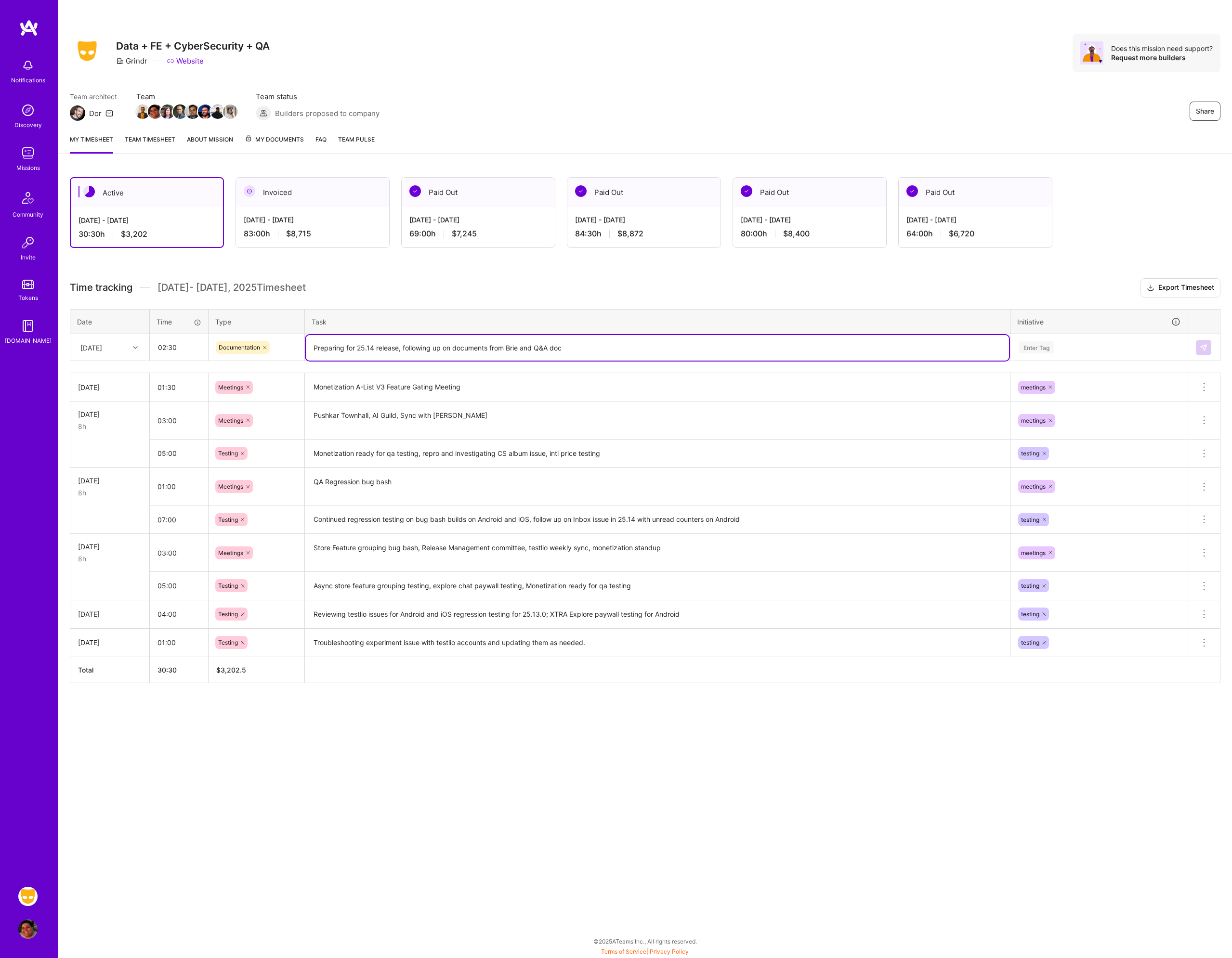
type textarea "Preparing for 25.14 release, following up on documents from Brie and Q&A doc"
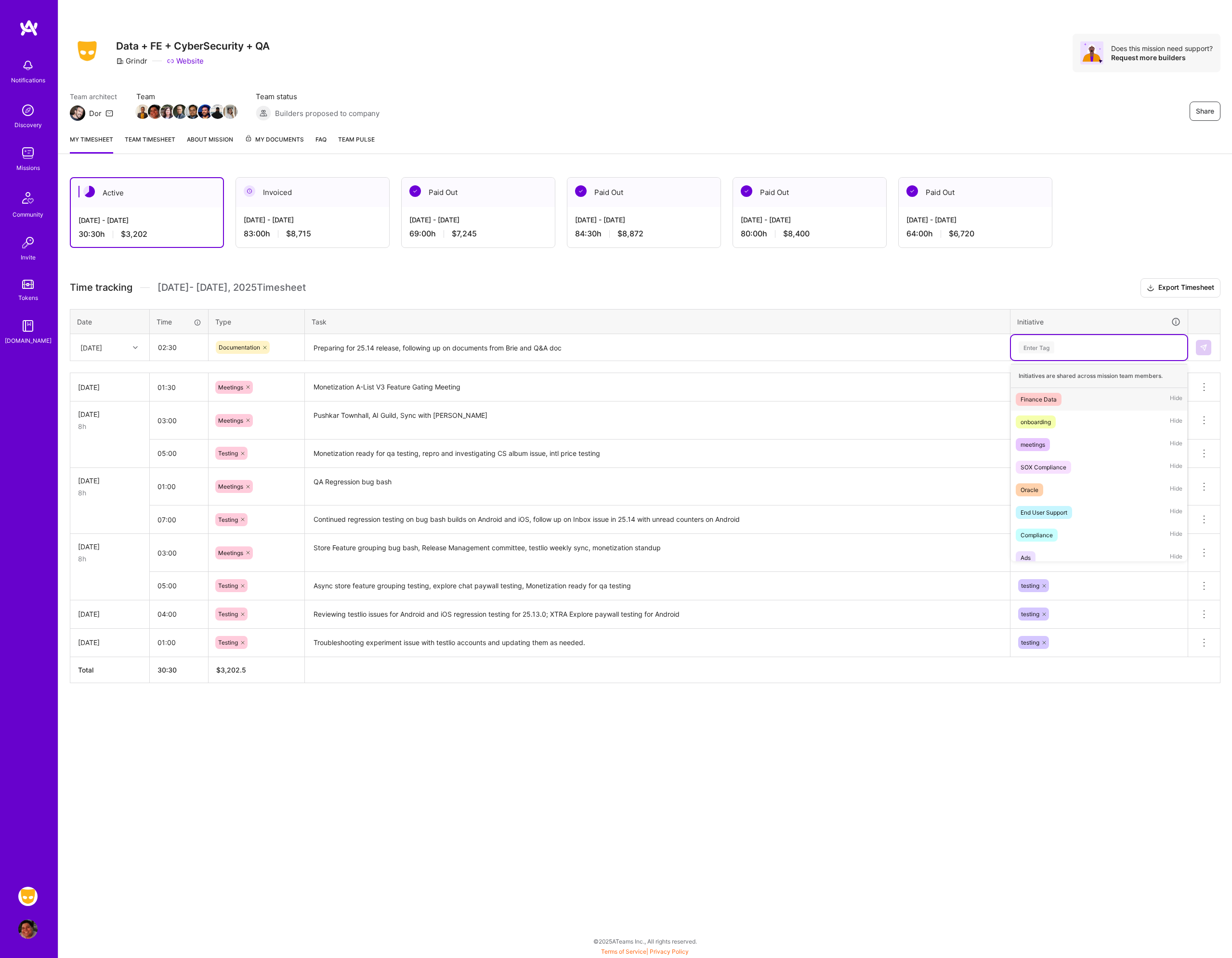
click at [1049, 341] on div "Enter Tag" at bounding box center [1099, 348] width 176 height 25
type input "doc"
click at [1054, 346] on div "doc" at bounding box center [1099, 347] width 163 height 12
click at [1054, 346] on div "Enter Tag" at bounding box center [1036, 348] width 36 height 15
type input "plann"
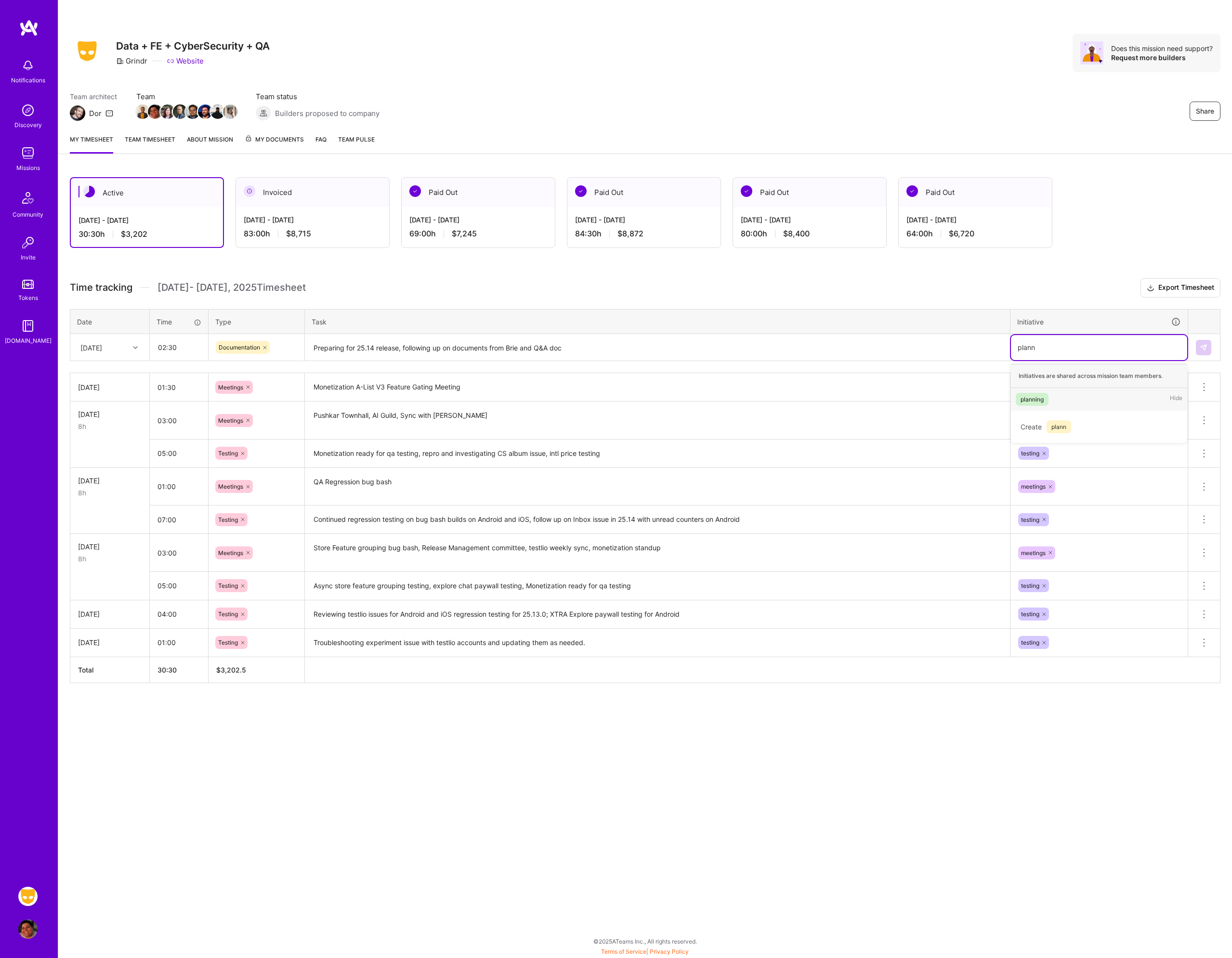
drag, startPoint x: 1055, startPoint y: 390, endPoint x: 1049, endPoint y: 396, distance: 8.5
click at [1054, 390] on div "planning Hide" at bounding box center [1099, 399] width 176 height 23
click at [1210, 347] on button at bounding box center [1204, 348] width 15 height 15
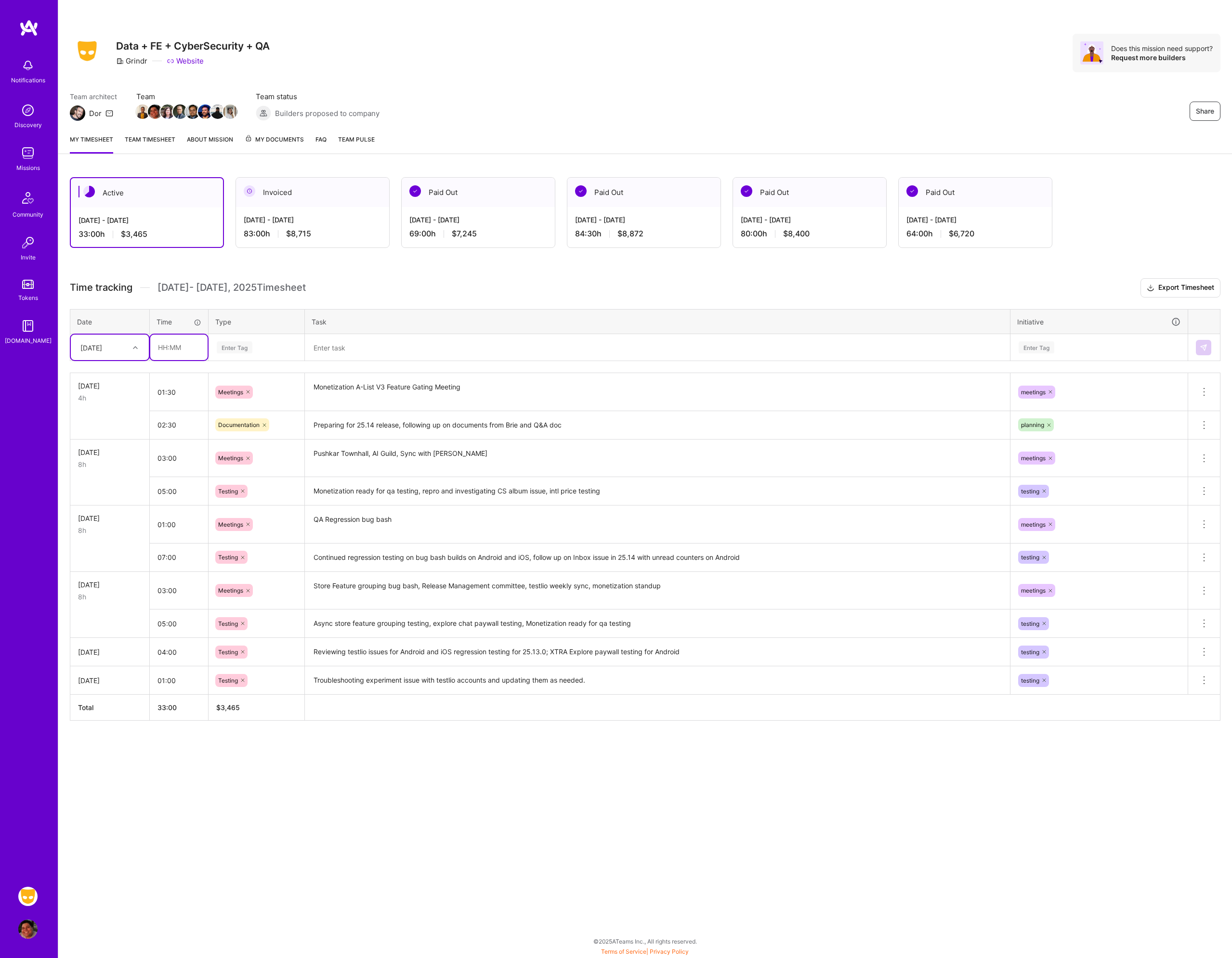
click at [186, 338] on input "text" at bounding box center [179, 347] width 58 height 25
type input "04:00"
click at [252, 344] on div "Enter Tag" at bounding box center [235, 348] width 36 height 15
type input "tes"
click at [254, 373] on div "Testing" at bounding box center [256, 379] width 95 height 23
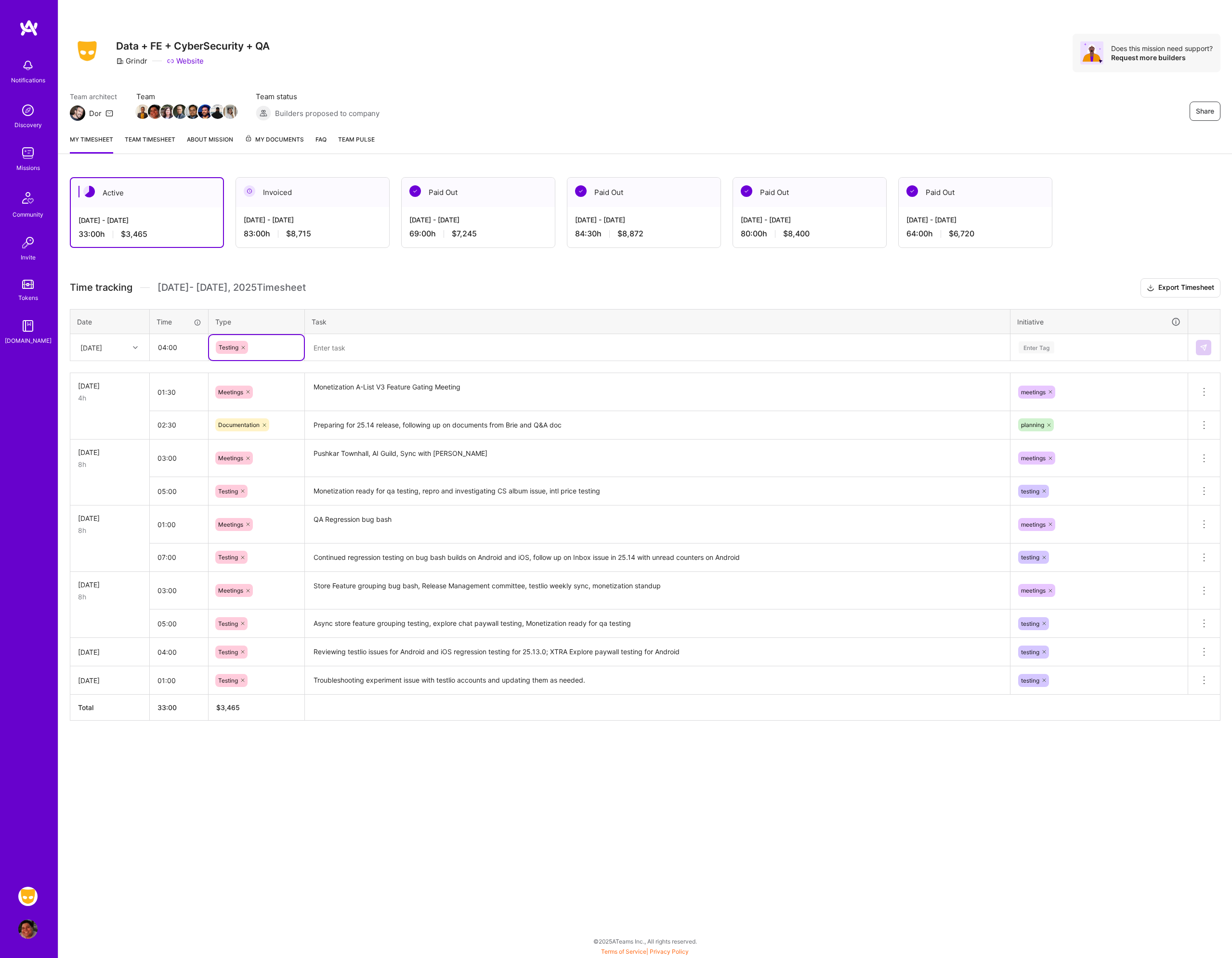
click at [360, 346] on textarea at bounding box center [657, 348] width 704 height 25
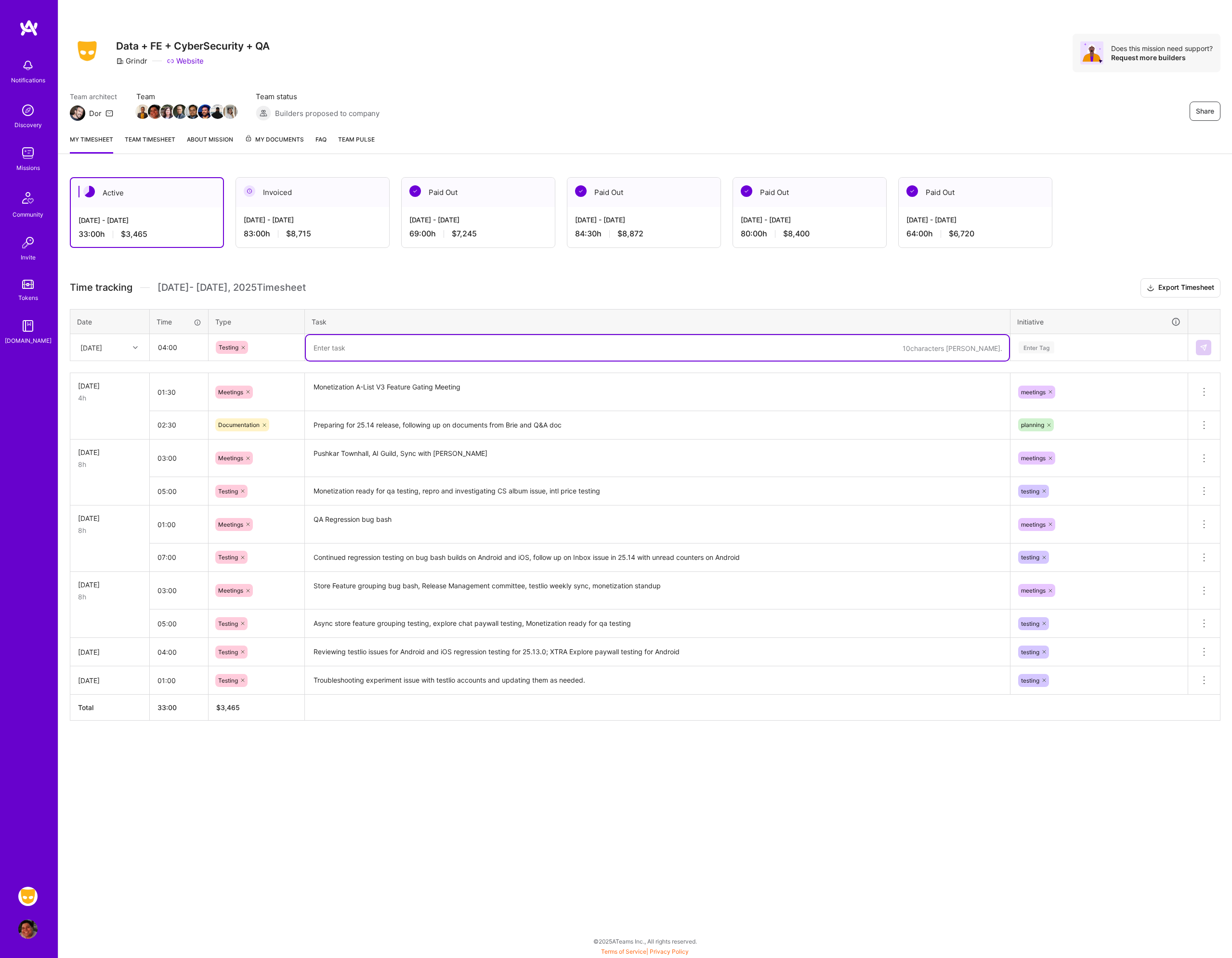
paste textarea "Repro and troubleshooting cascade filter issue, monetization ready for qa ticke…"
type textarea "Repro and troubleshooting cascade filter issue, monetization ready for qa ticke…"
click at [1045, 348] on div "Enter Tag" at bounding box center [1036, 348] width 36 height 15
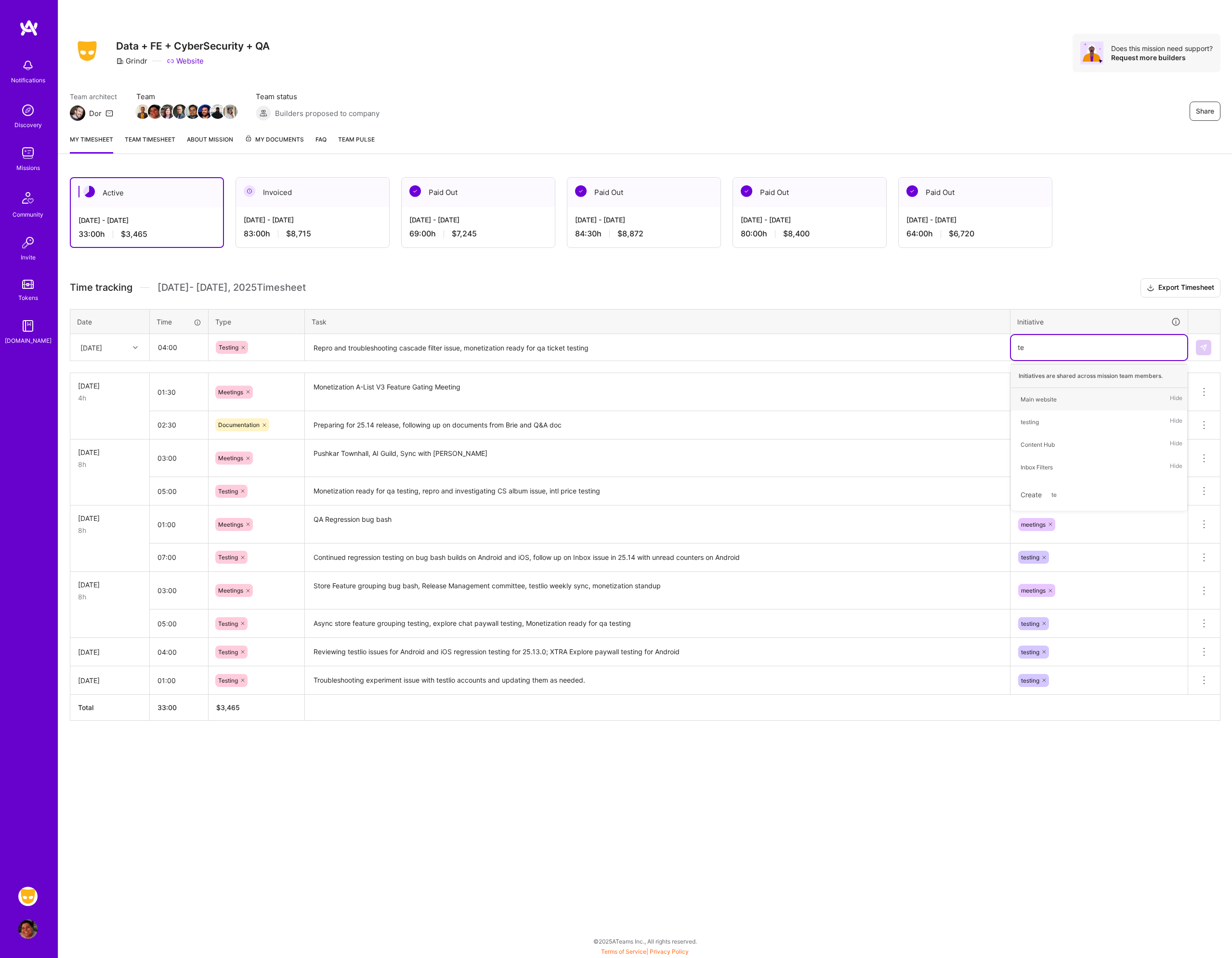
type input "tes"
click at [1053, 397] on div "testing Hide" at bounding box center [1099, 399] width 176 height 23
click at [1217, 344] on td at bounding box center [1205, 348] width 32 height 27
click at [1213, 348] on td at bounding box center [1205, 348] width 32 height 27
click at [1207, 351] on img at bounding box center [1204, 348] width 7 height 7
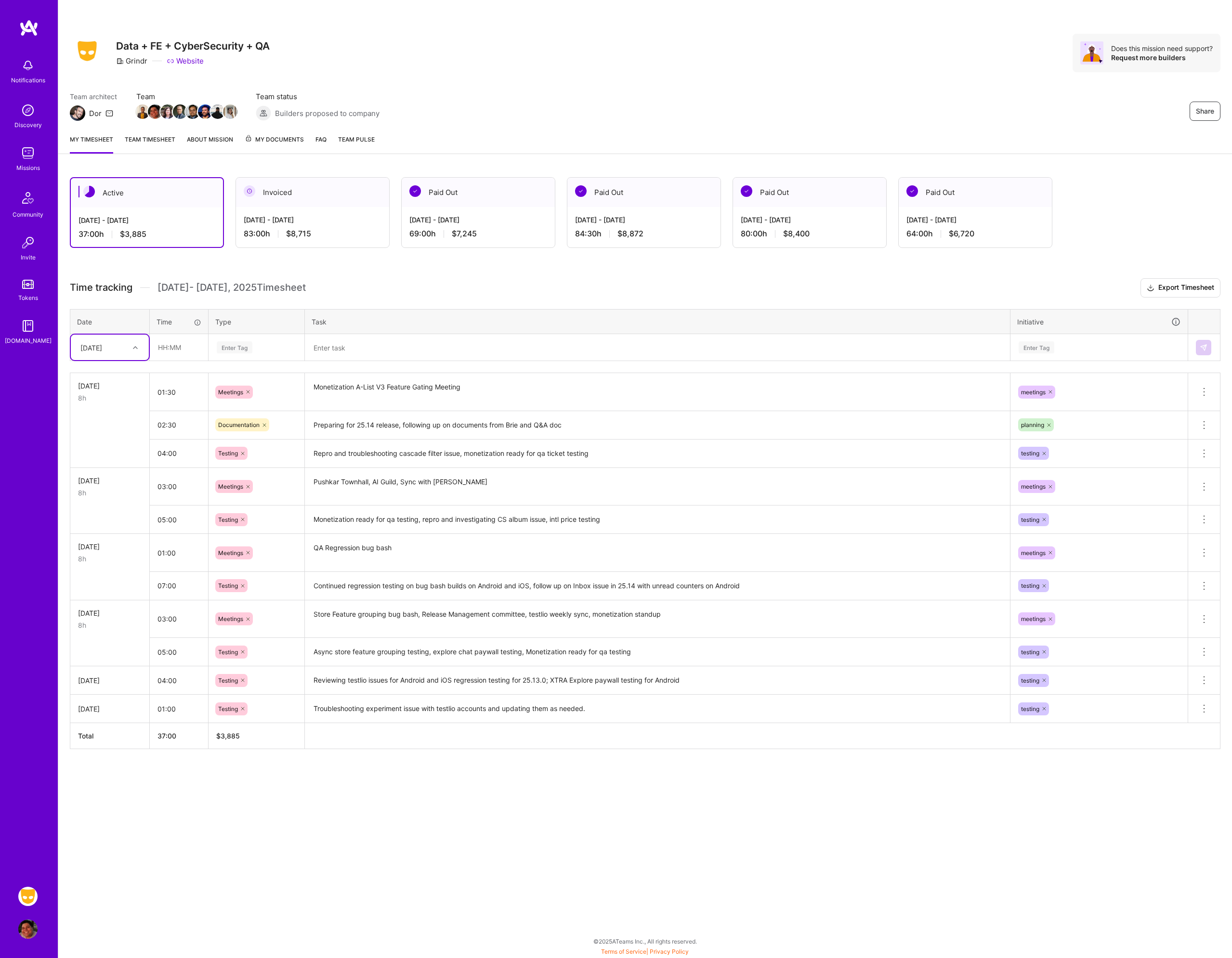
click at [136, 349] on icon at bounding box center [136, 348] width 5 height 5
click at [110, 481] on div "[DATE]" at bounding box center [110, 479] width 78 height 18
click at [170, 347] on input "text" at bounding box center [179, 347] width 58 height 25
type input "02:00"
click at [243, 354] on div "Enter Tag" at bounding box center [256, 348] width 95 height 25
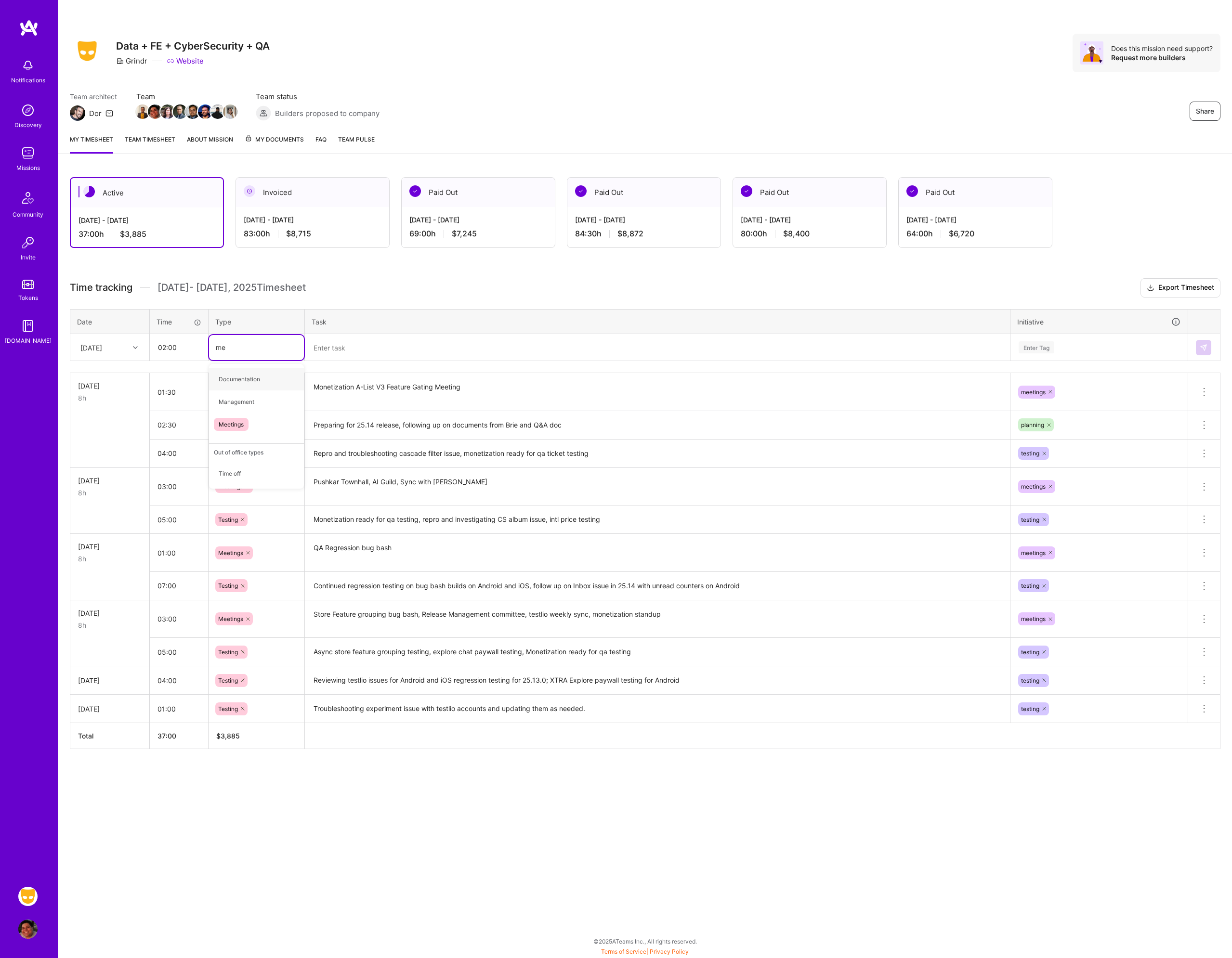
type input "mee"
click at [248, 375] on span "Meetings" at bounding box center [231, 379] width 35 height 13
click at [342, 351] on textarea at bounding box center [657, 348] width 704 height 25
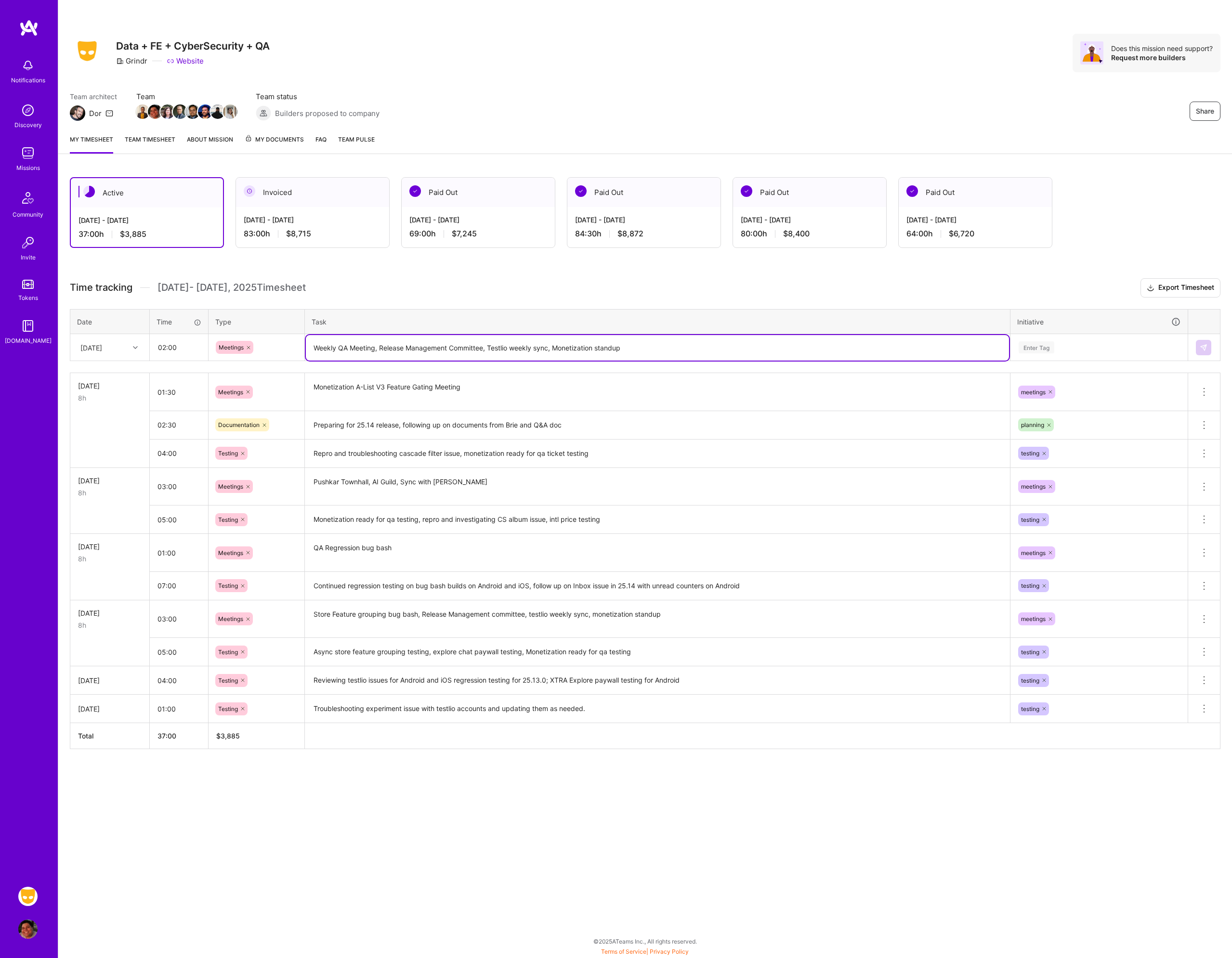
type textarea "Weekly QA Meeting, Release Management Committee, Testlio weekly sync, Monetizat…"
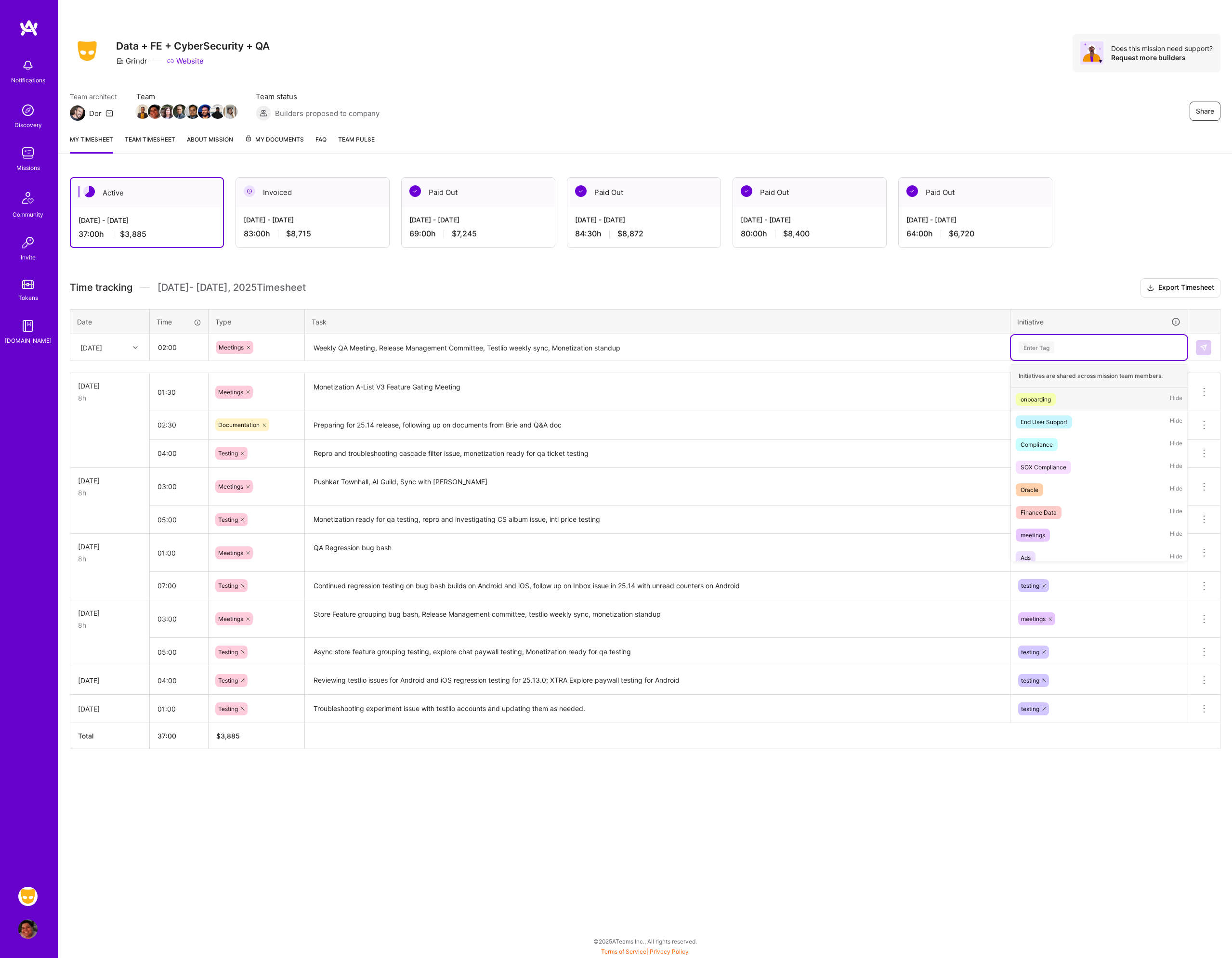
click at [1054, 348] on div "Enter Tag" at bounding box center [1036, 348] width 36 height 15
type input "mee"
click at [1052, 401] on div "meetings Hide" at bounding box center [1099, 399] width 176 height 23
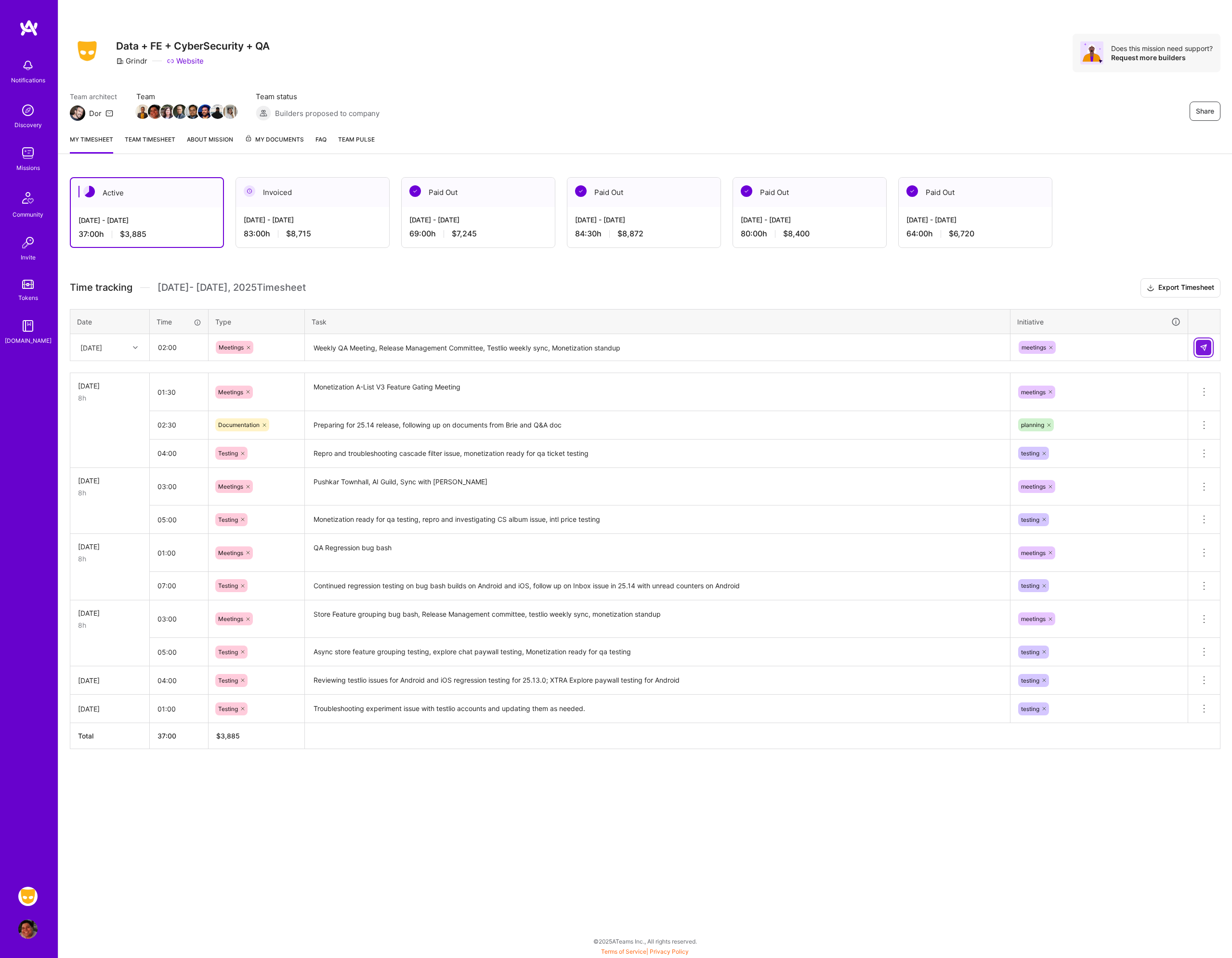
click at [1197, 350] on button at bounding box center [1204, 348] width 15 height 15
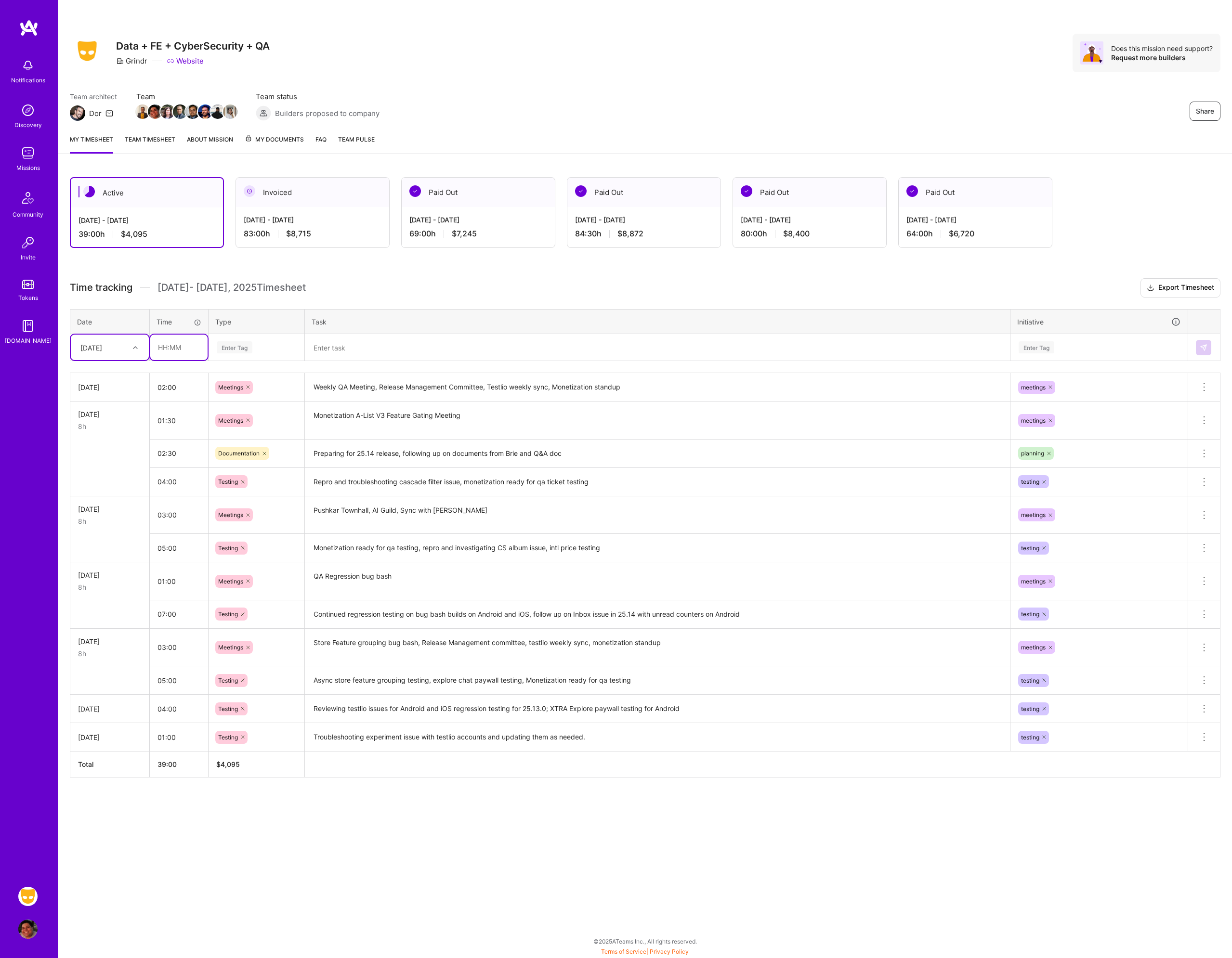
click at [174, 354] on input "text" at bounding box center [179, 347] width 58 height 25
type input "02:00"
click at [243, 344] on div "Enter Tag" at bounding box center [235, 348] width 36 height 15
type input "plann"
click at [257, 374] on div "Planning" at bounding box center [256, 379] width 95 height 23
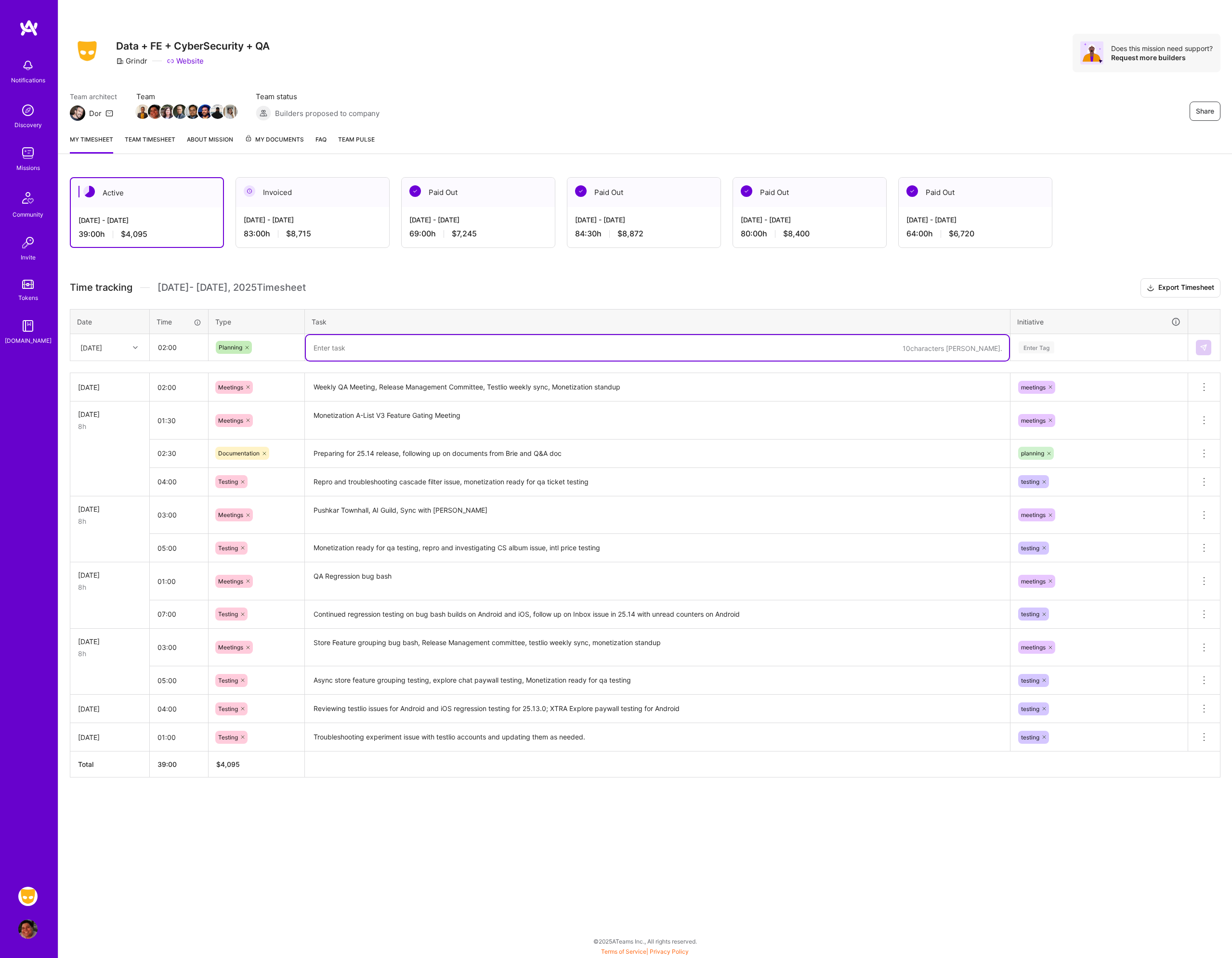
click at [364, 343] on textarea at bounding box center [657, 348] width 704 height 25
type textarea "Gathering test case and experiment info for 25.14, treating accounts"
click at [173, 351] on input "02:00" at bounding box center [179, 347] width 58 height 25
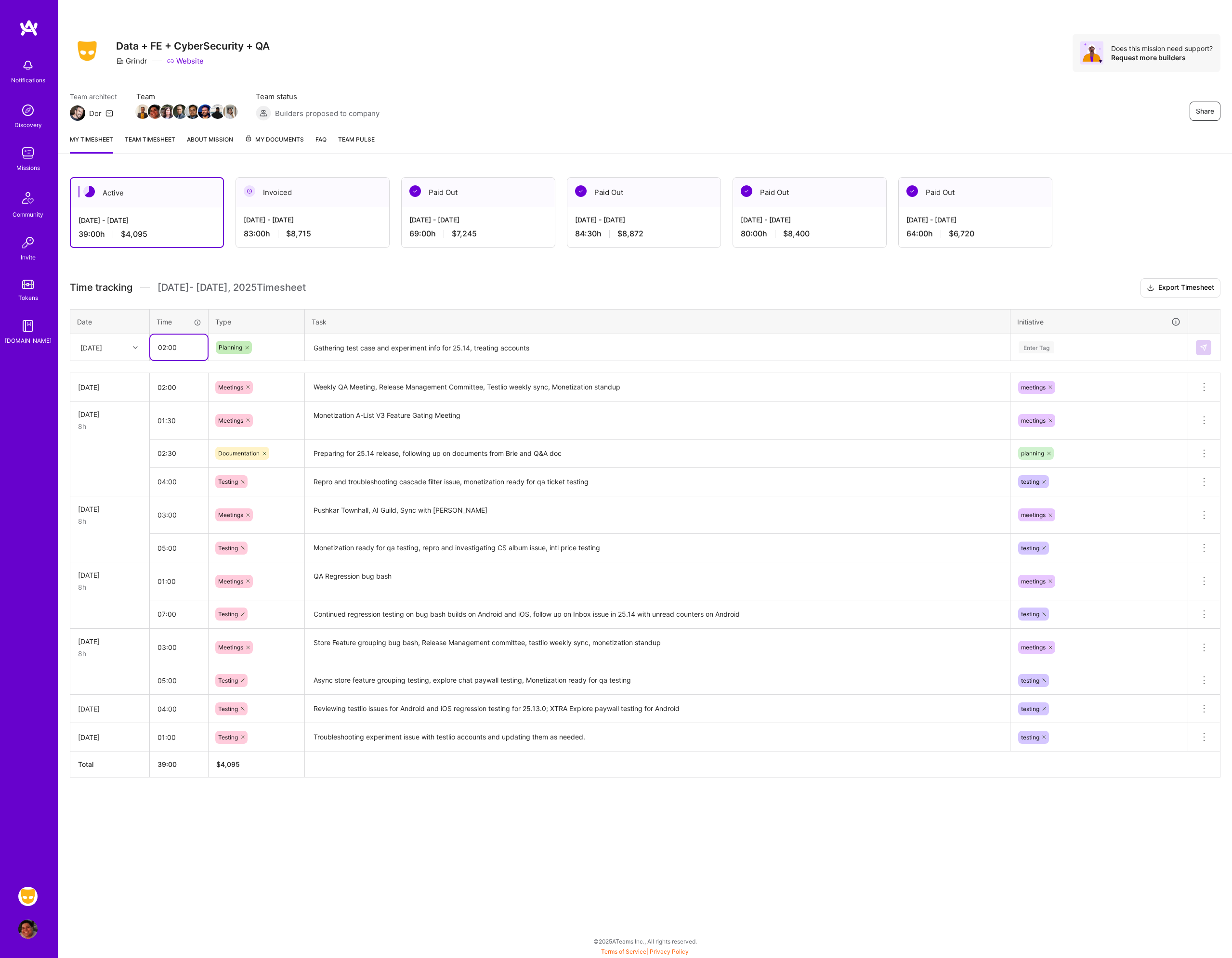
click at [173, 351] on input "02:00" at bounding box center [179, 347] width 58 height 25
type input "03:00"
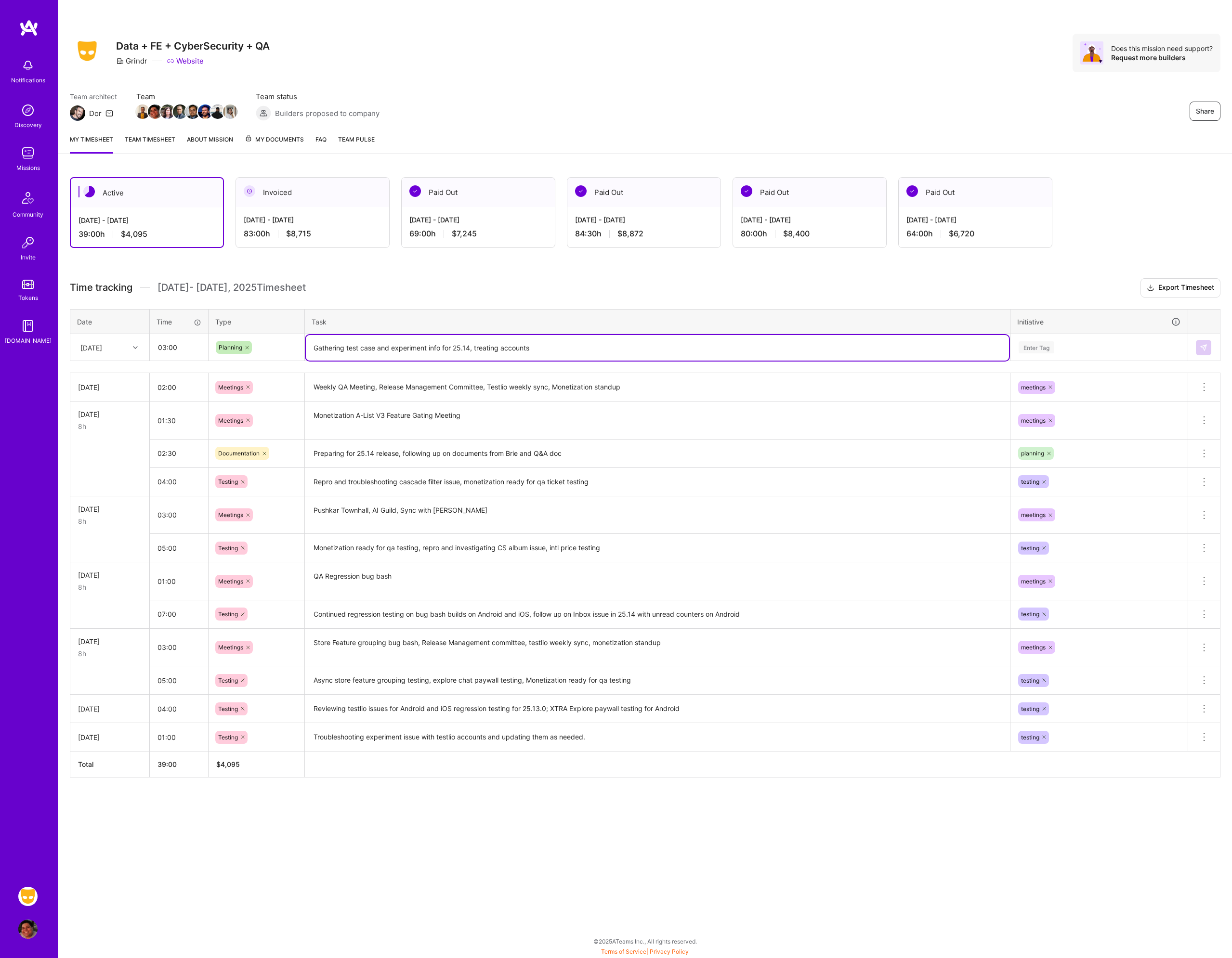
click at [584, 346] on textarea "Gathering test case and experiment info for 25.14, treating accounts" at bounding box center [657, 348] width 704 height 25
click at [1075, 351] on div "Enter Tag" at bounding box center [1099, 347] width 163 height 12
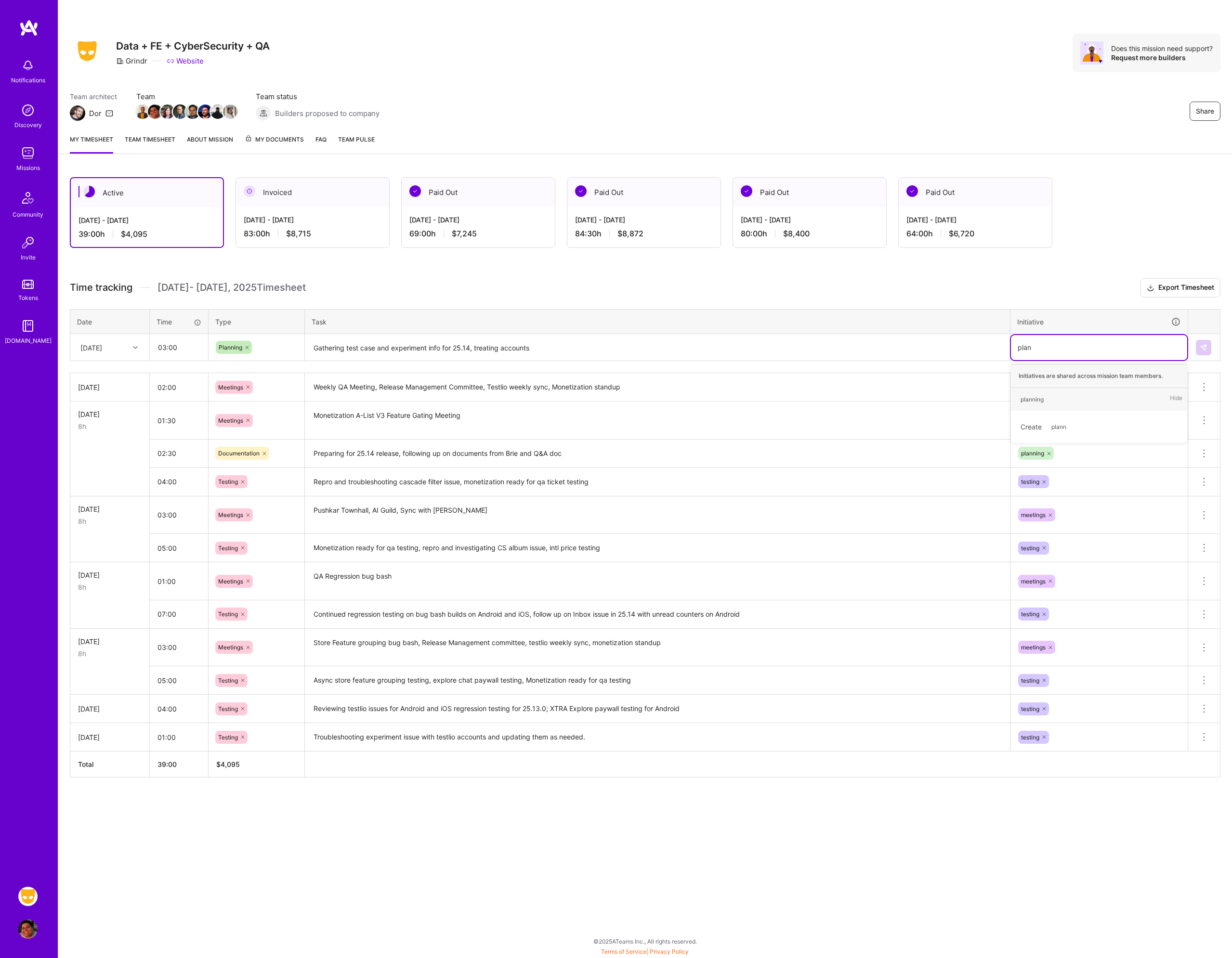
type input "plann"
click at [1074, 403] on div "planning Hide" at bounding box center [1099, 399] width 176 height 23
click at [1208, 351] on button at bounding box center [1204, 348] width 15 height 15
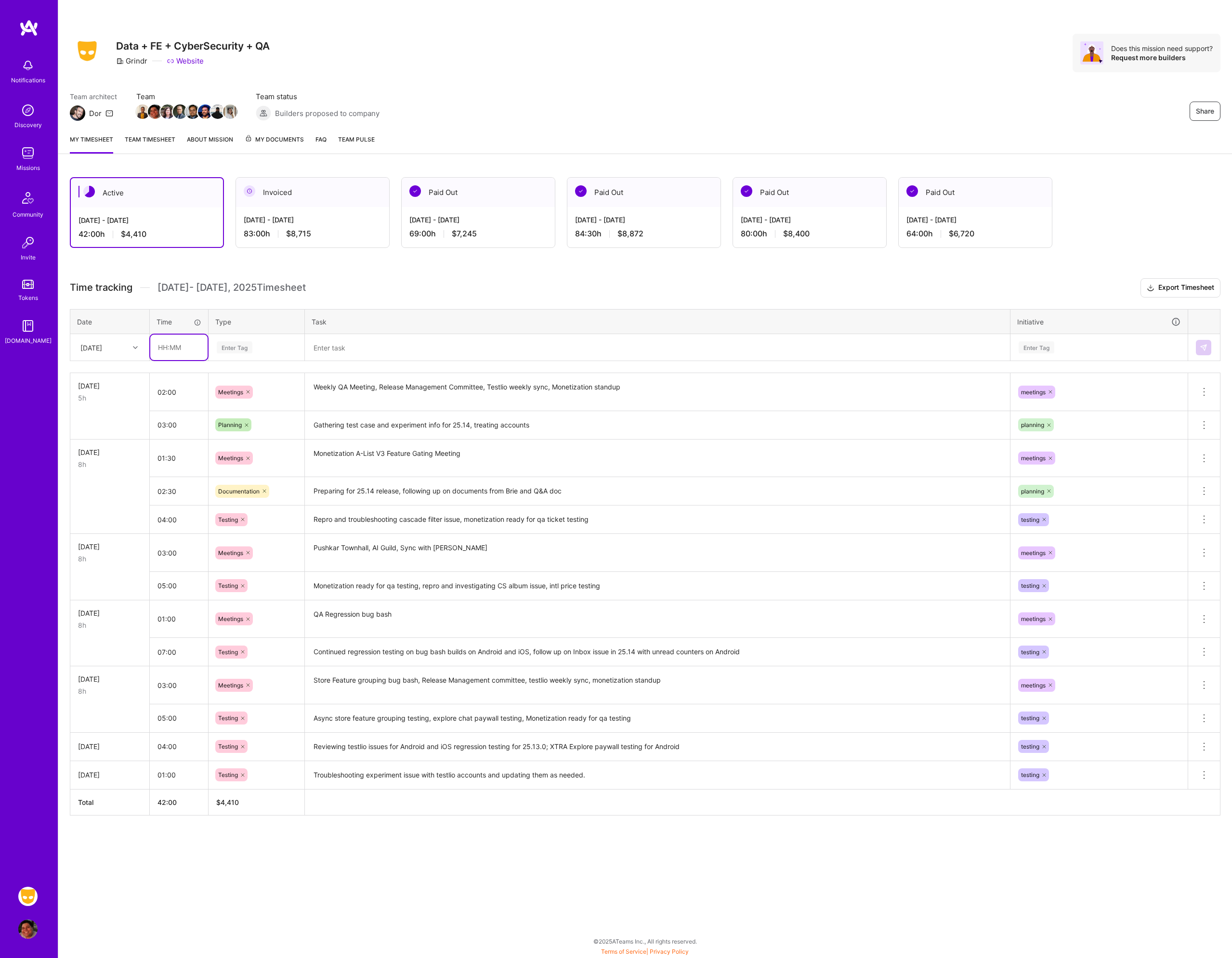
click at [176, 351] on input "text" at bounding box center [179, 347] width 58 height 25
type input "03:00"
click at [223, 345] on div "Enter Tag" at bounding box center [235, 348] width 36 height 15
type input "tes"
click at [243, 374] on span "Testing" at bounding box center [228, 379] width 29 height 13
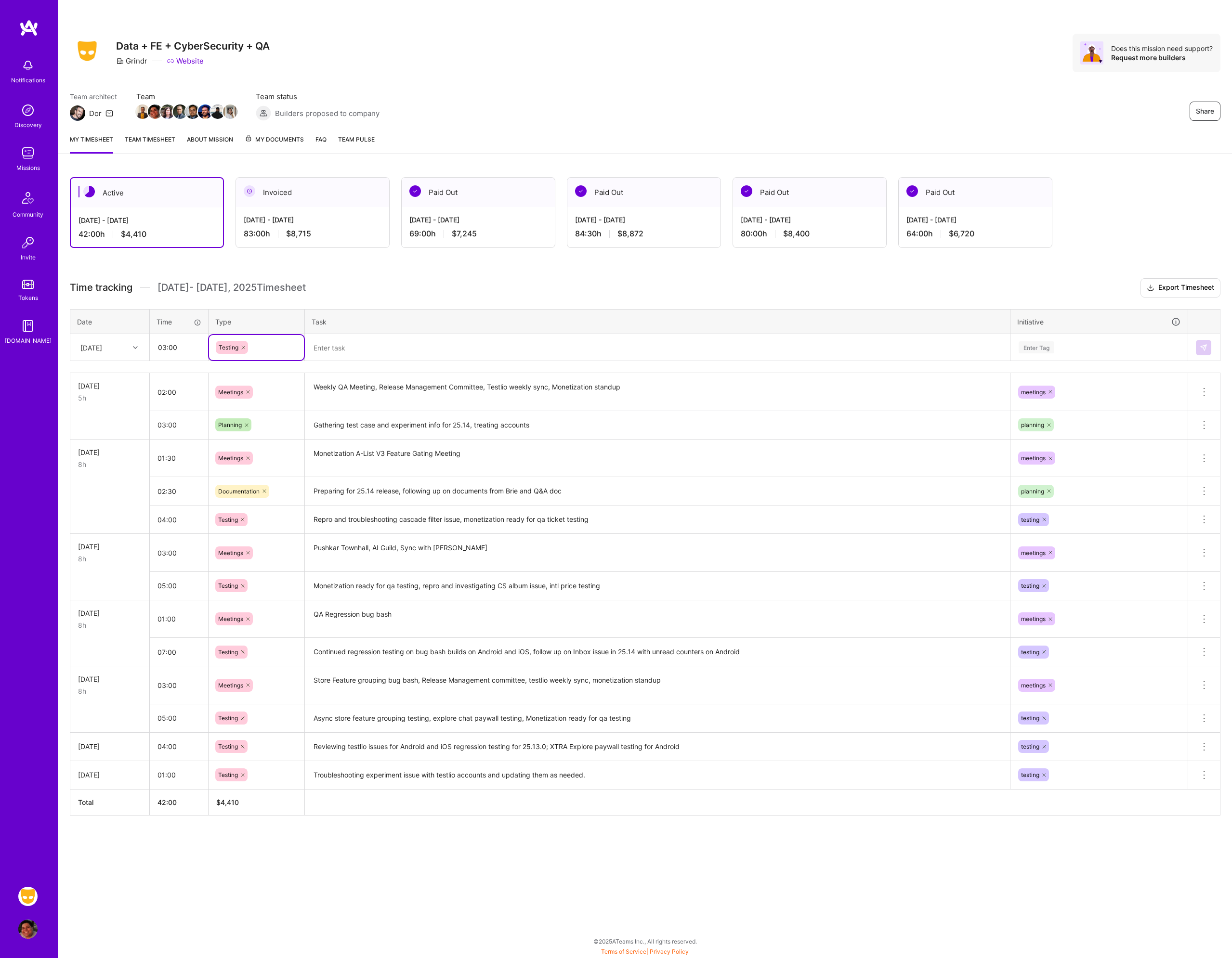
click at [335, 356] on textarea at bounding box center [657, 348] width 704 height 25
click at [348, 349] on textarea at bounding box center [657, 348] width 704 height 25
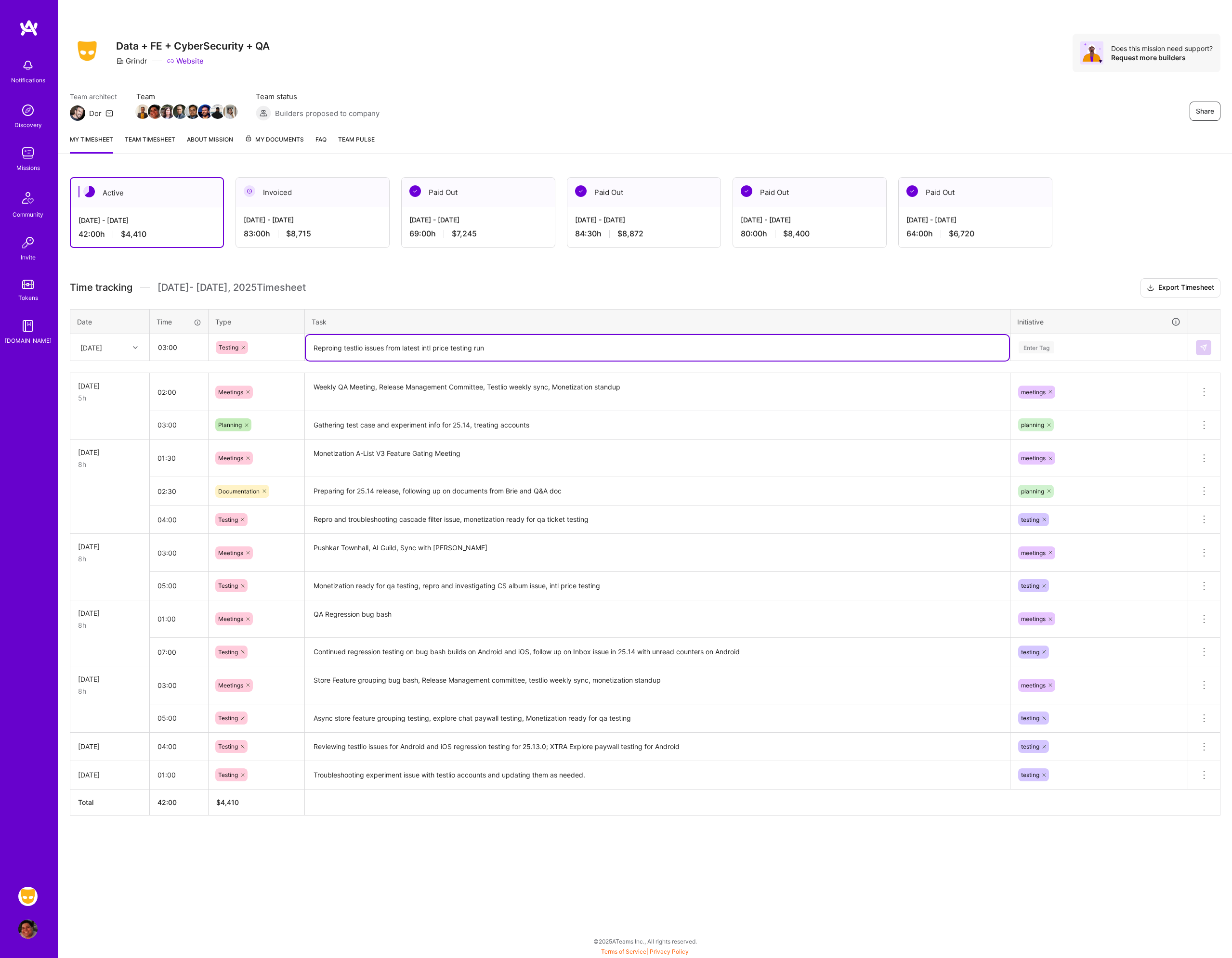
click at [337, 349] on textarea "Reproing testlio issues from latest intl price testing run" at bounding box center [657, 348] width 704 height 25
type textarea "Reviewing and reproing testlio issues from latest intl price testing run"
click at [567, 346] on textarea "Reviewing and reproing testlio issues from latest intl price testing run" at bounding box center [657, 348] width 704 height 25
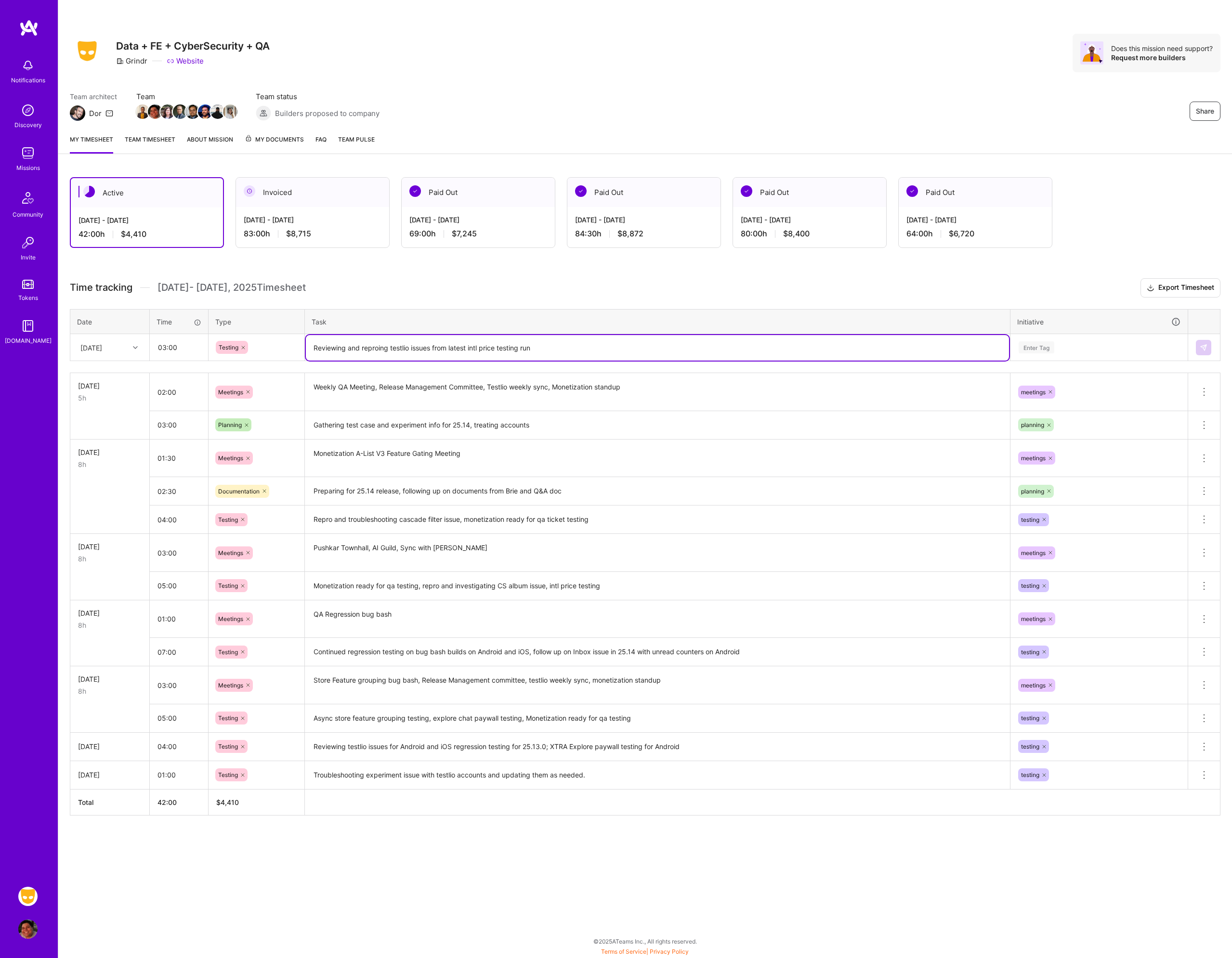
click at [567, 346] on textarea "Reviewing and reproing testlio issues from latest intl price testing run" at bounding box center [657, 348] width 704 height 25
type textarea "Monetization ready for qa testing"
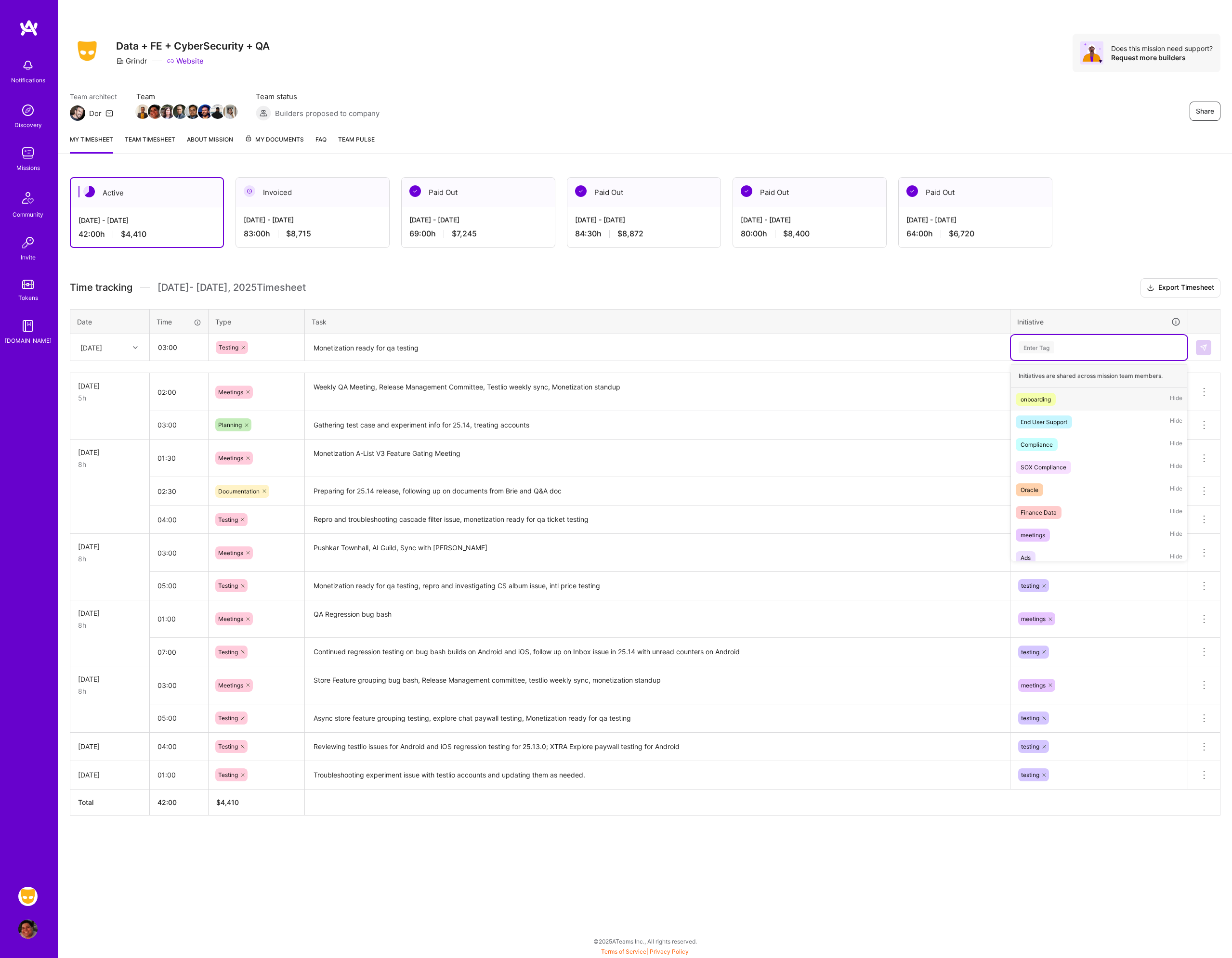
click at [1047, 342] on div "Enter Tag" at bounding box center [1036, 348] width 36 height 15
type input "tes"
click at [1067, 403] on div "testing Hide" at bounding box center [1099, 399] width 176 height 23
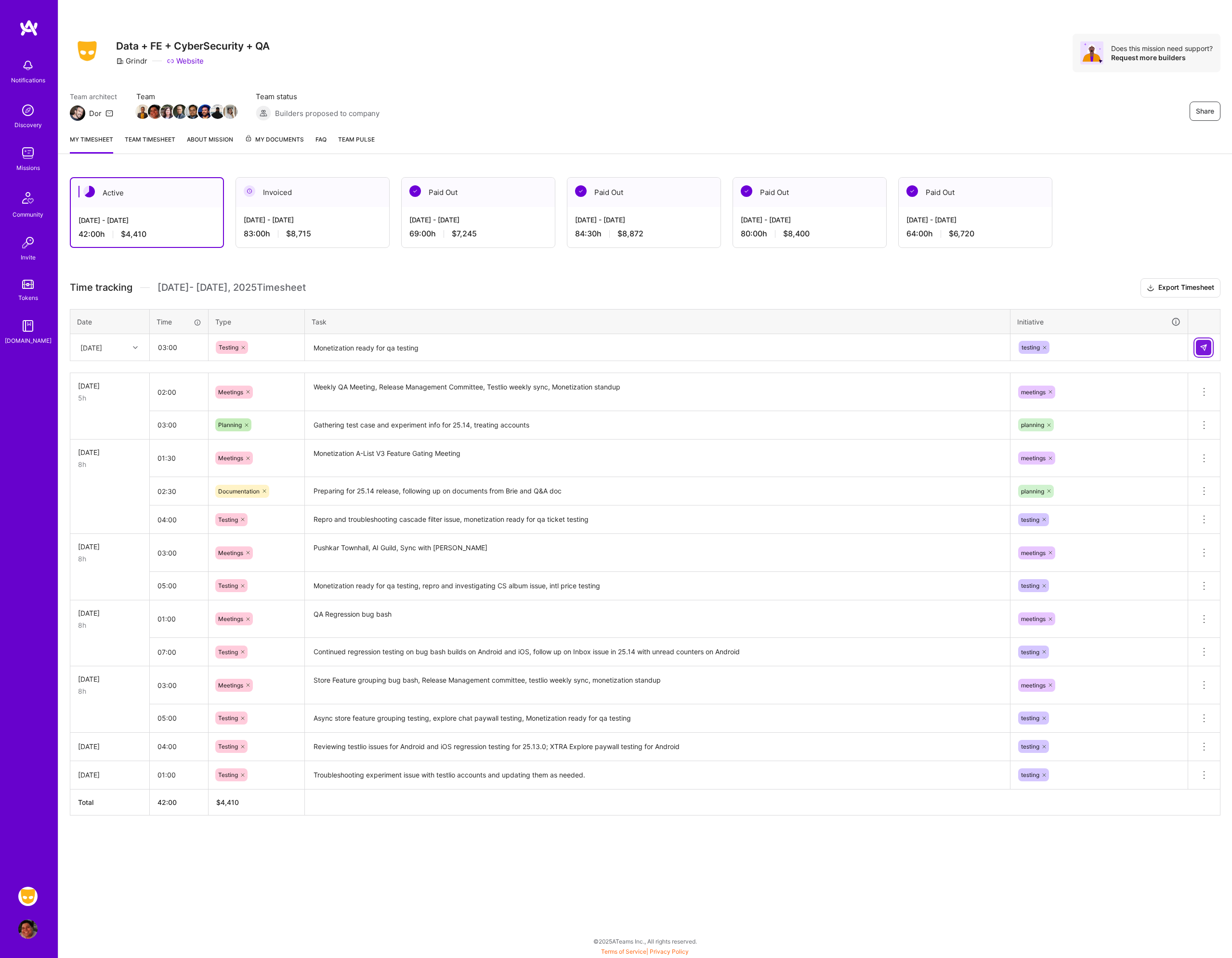
click at [1200, 349] on img at bounding box center [1204, 348] width 7 height 7
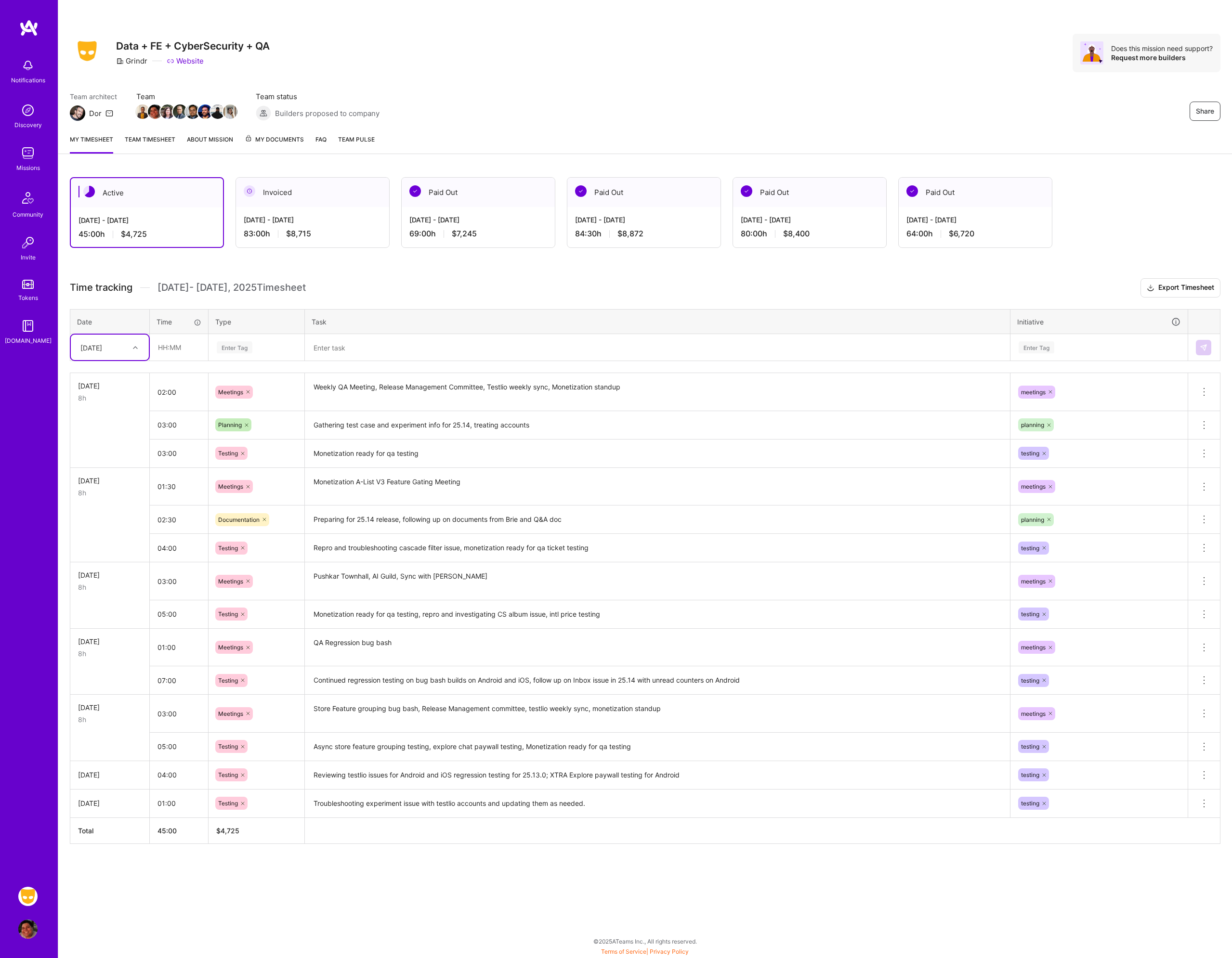
click at [457, 873] on div "Active [DATE] - [DATE] 45:00 h $4,725 Invoiced [DATE] - [DATE] 83:00 h $8,715 P…" at bounding box center [645, 528] width 1174 height 725
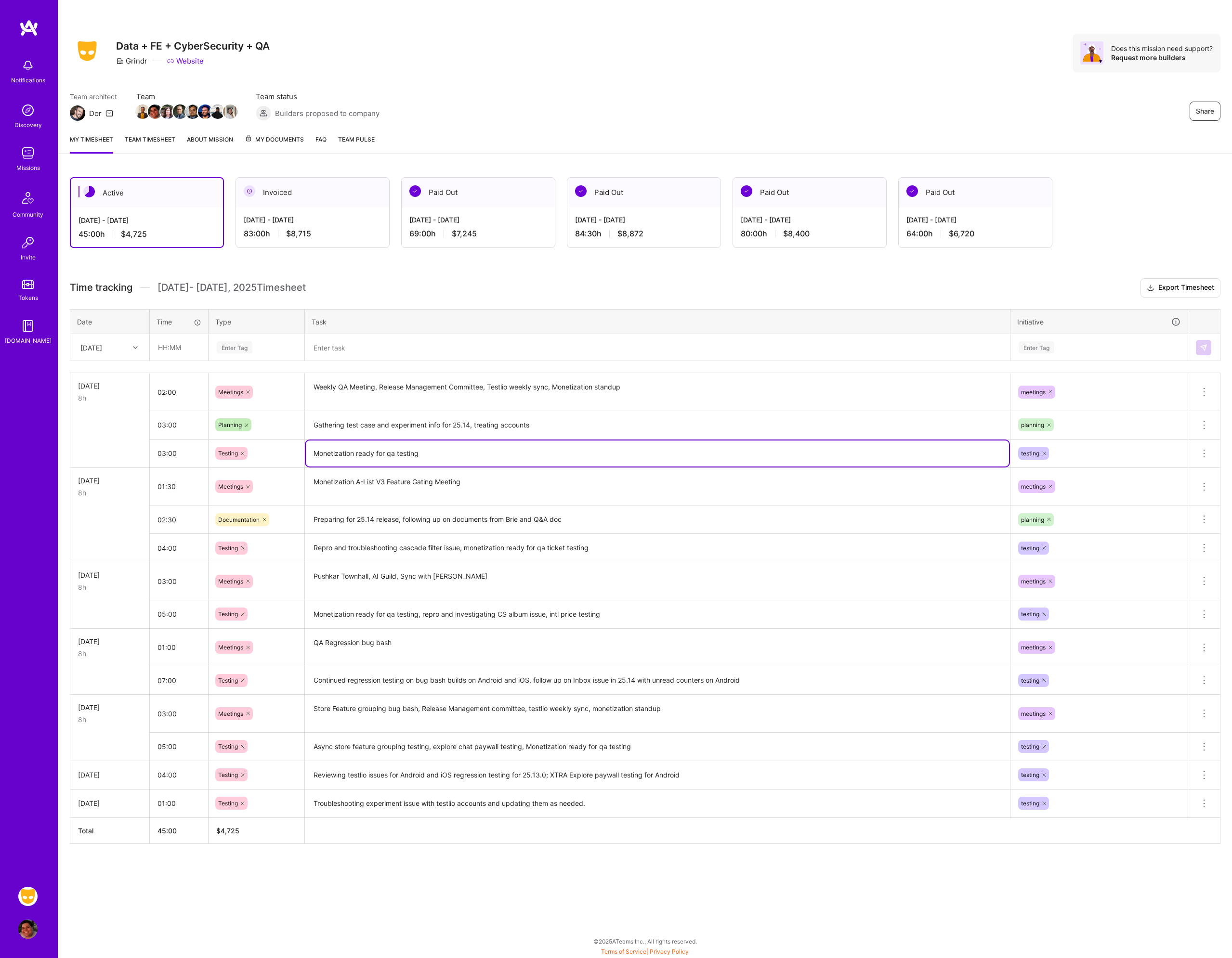
click at [455, 458] on textarea "Monetization ready for qa testing" at bounding box center [657, 453] width 704 height 26
type textarea "Monetization ready for qa testing"
click at [178, 447] on input "03:00" at bounding box center [179, 453] width 58 height 25
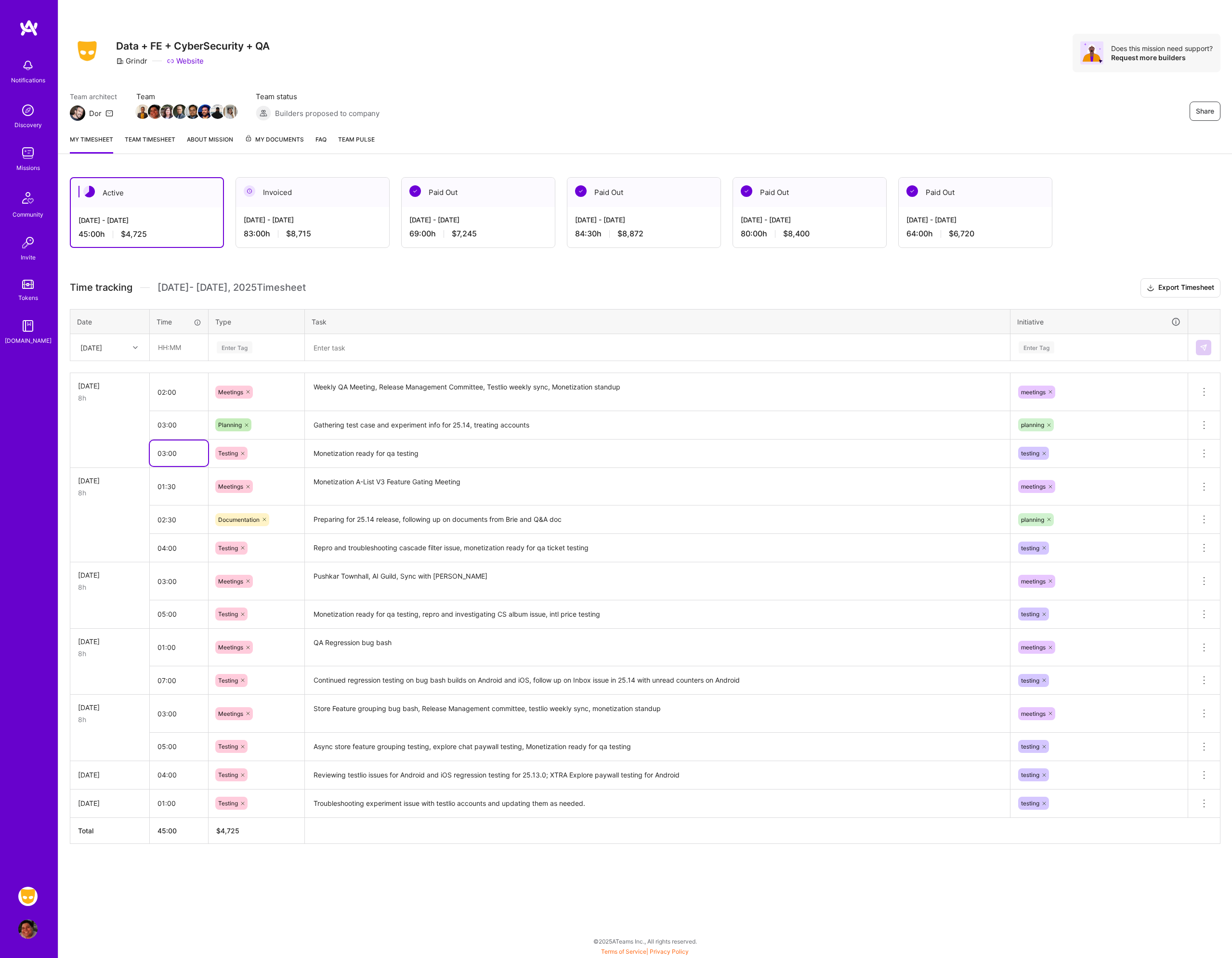
click at [178, 447] on input "03:00" at bounding box center [179, 453] width 58 height 25
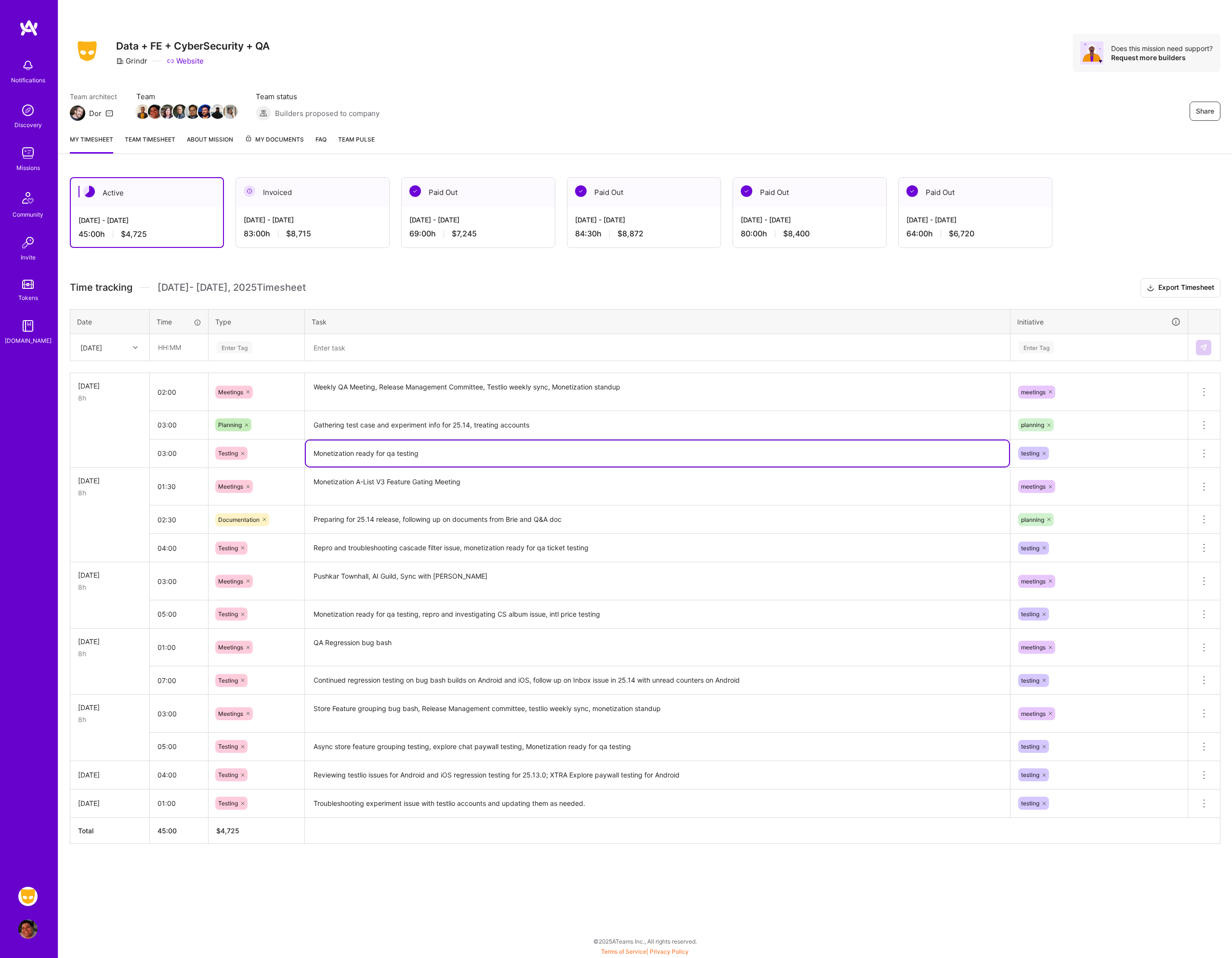
click at [462, 453] on textarea "Monetization ready for qa testing" at bounding box center [657, 453] width 704 height 26
click at [364, 892] on div "Share Data + FE + CyberSecurity + QA Grindr Website Does this mission need supp…" at bounding box center [645, 479] width 1174 height 958
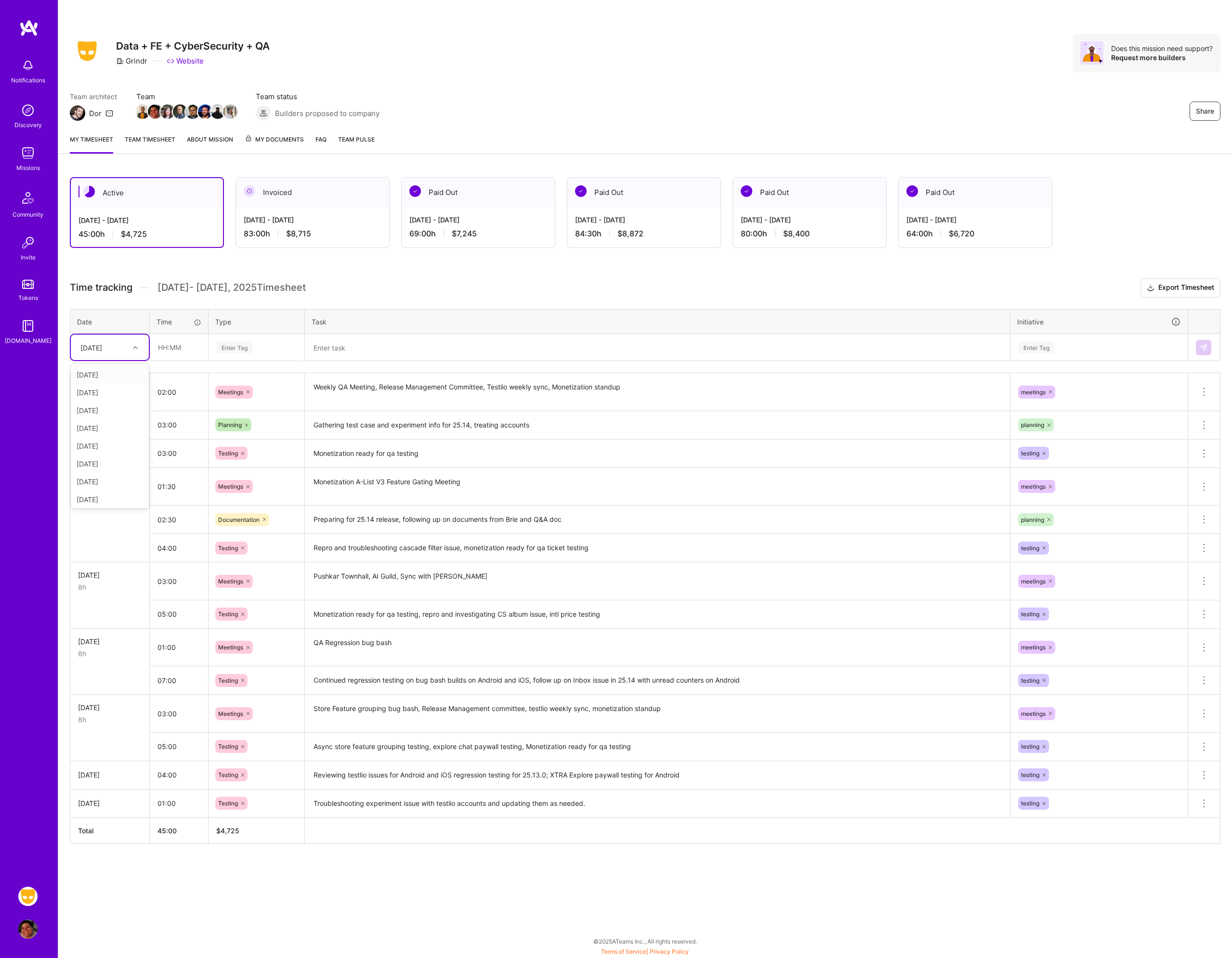
click at [118, 353] on div "[DATE]" at bounding box center [102, 348] width 53 height 16
click at [113, 501] on div "[DATE]" at bounding box center [110, 497] width 78 height 18
click at [363, 886] on div "Active [DATE] - [DATE] 45:00 h $4,725 Invoiced [DATE] - [DATE] 83:00 h $8,715 P…" at bounding box center [645, 528] width 1174 height 725
